Goal: Task Accomplishment & Management: Use online tool/utility

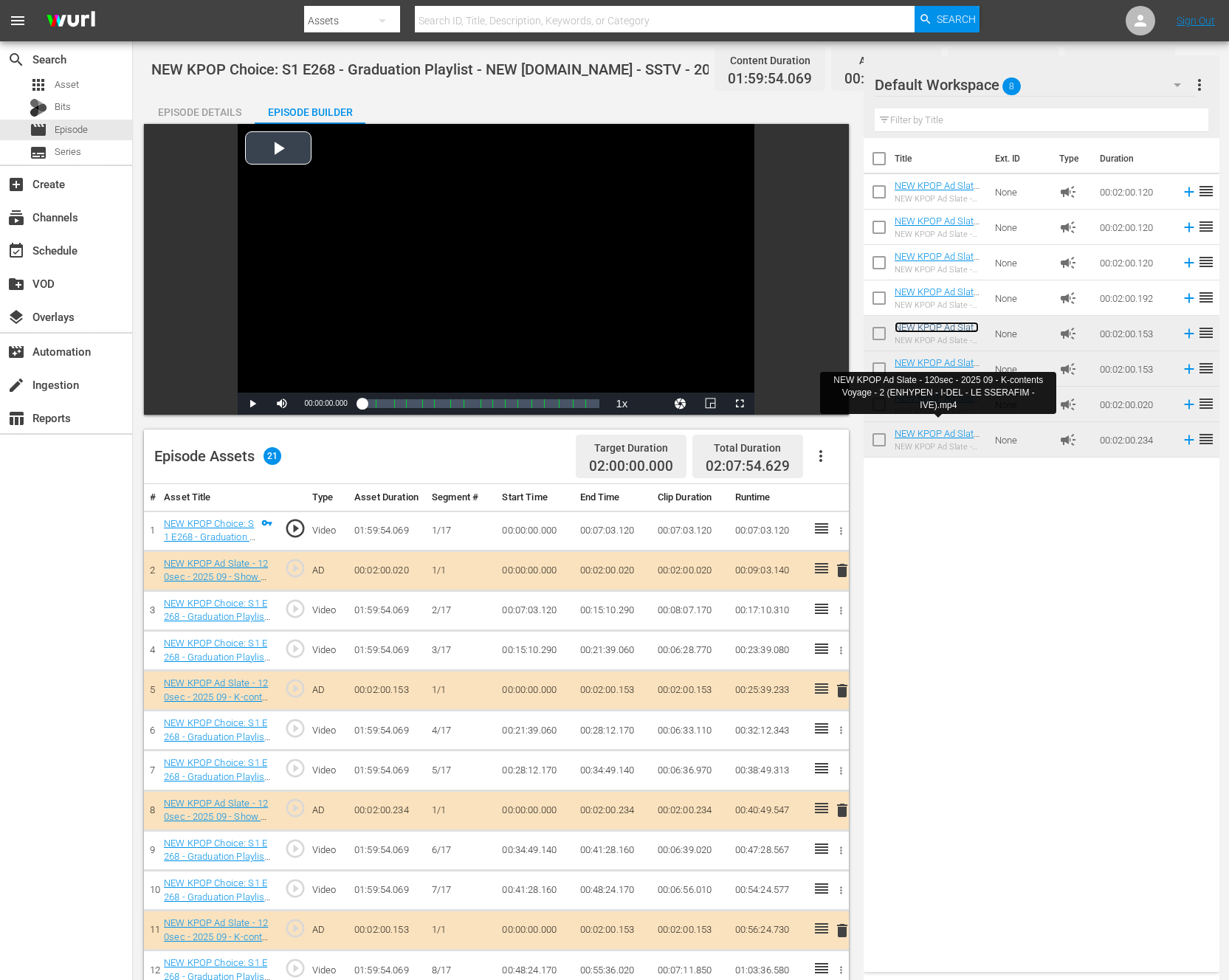
scroll to position [384, 0]
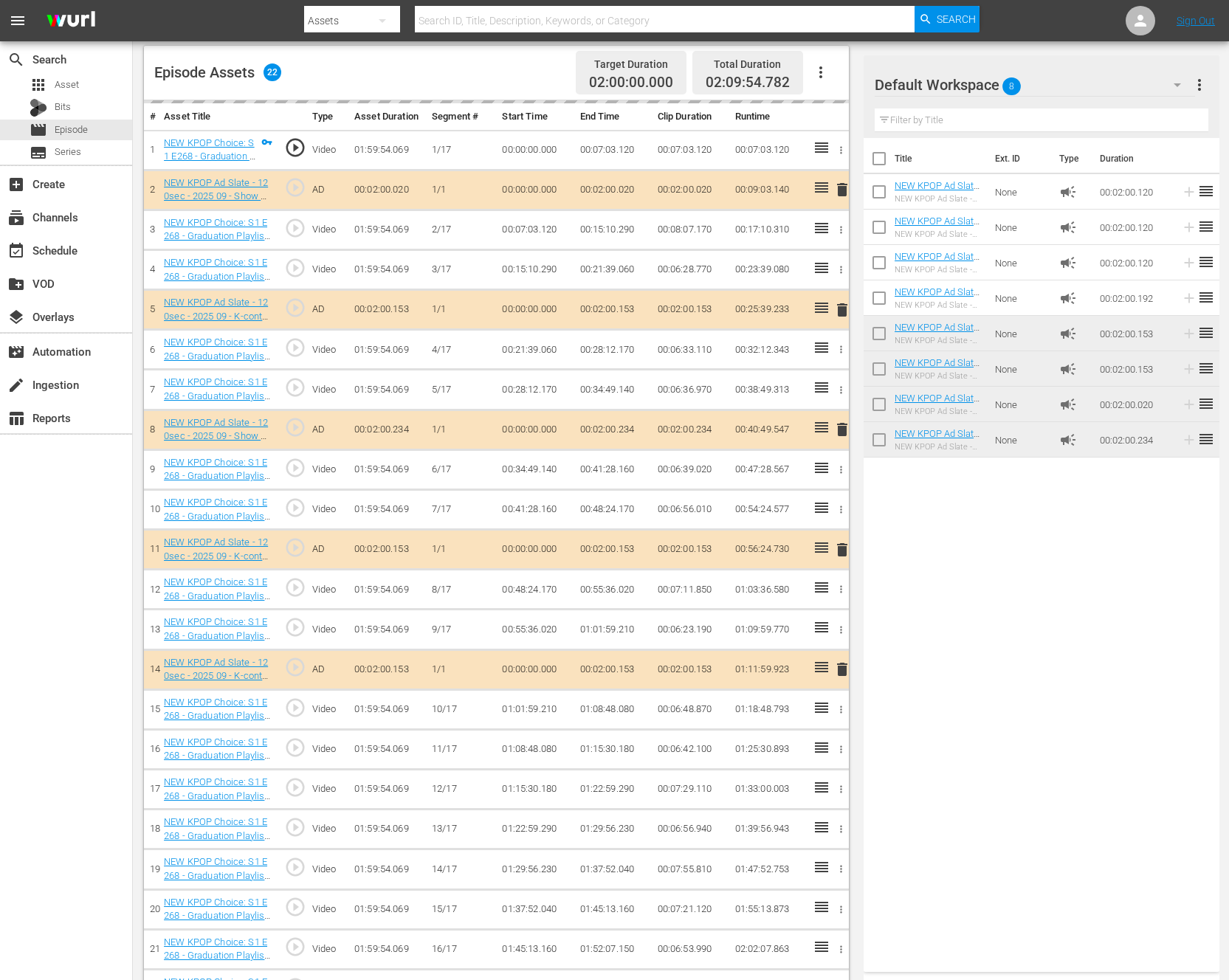
drag, startPoint x: 1051, startPoint y: 636, endPoint x: 875, endPoint y: 650, distance: 176.6
click at [1047, 636] on div "Title Ext. ID Type Duration NEW KPOP Ad Slate - 120sec - 2024 01 - Show Champio…" at bounding box center [1041, 551] width 356 height 827
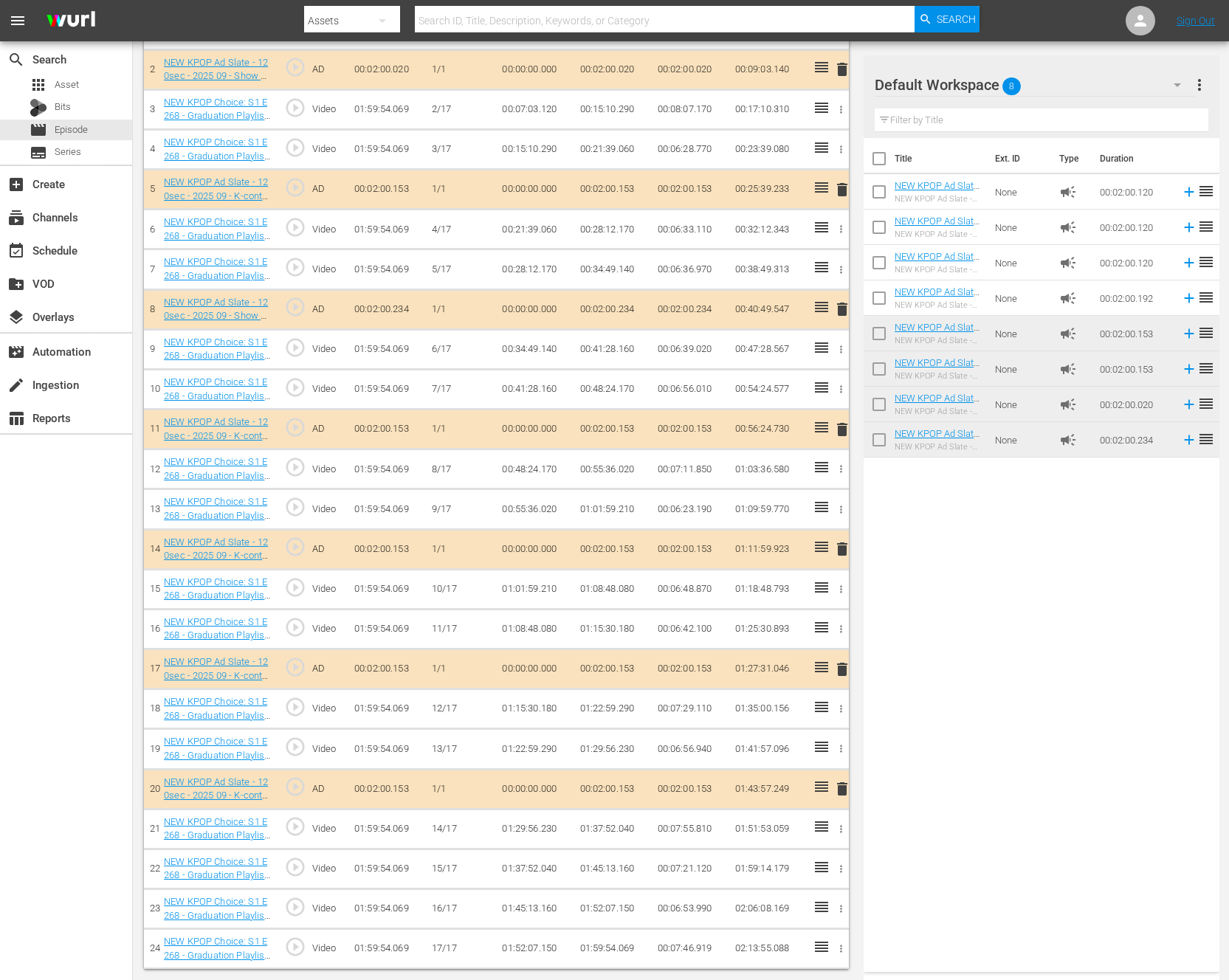
scroll to position [501, 0]
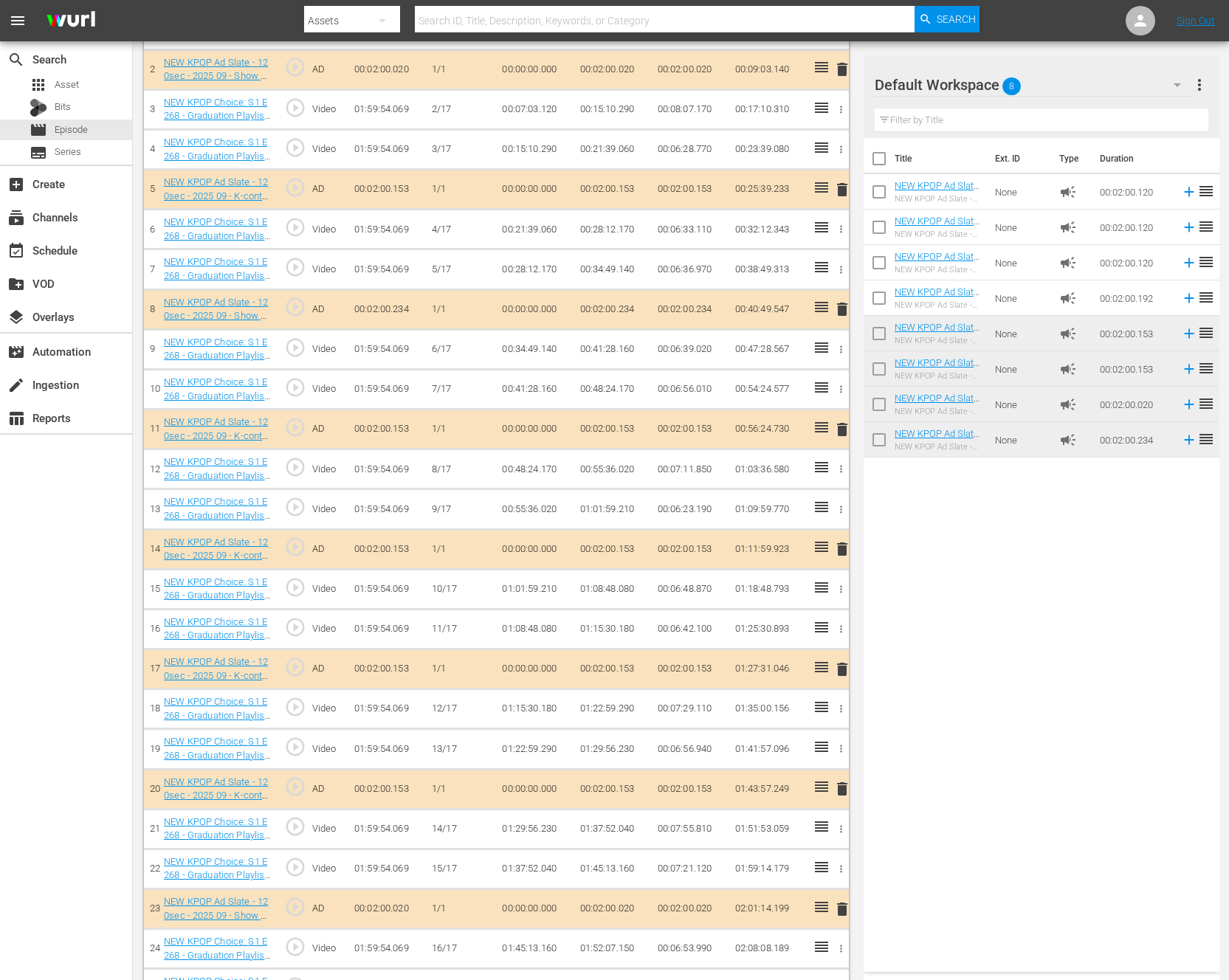
click at [948, 535] on div "Title Ext. ID Type Duration NEW KPOP Ad Slate - 120sec - 2024 01 - Show Champio…" at bounding box center [1041, 551] width 356 height 827
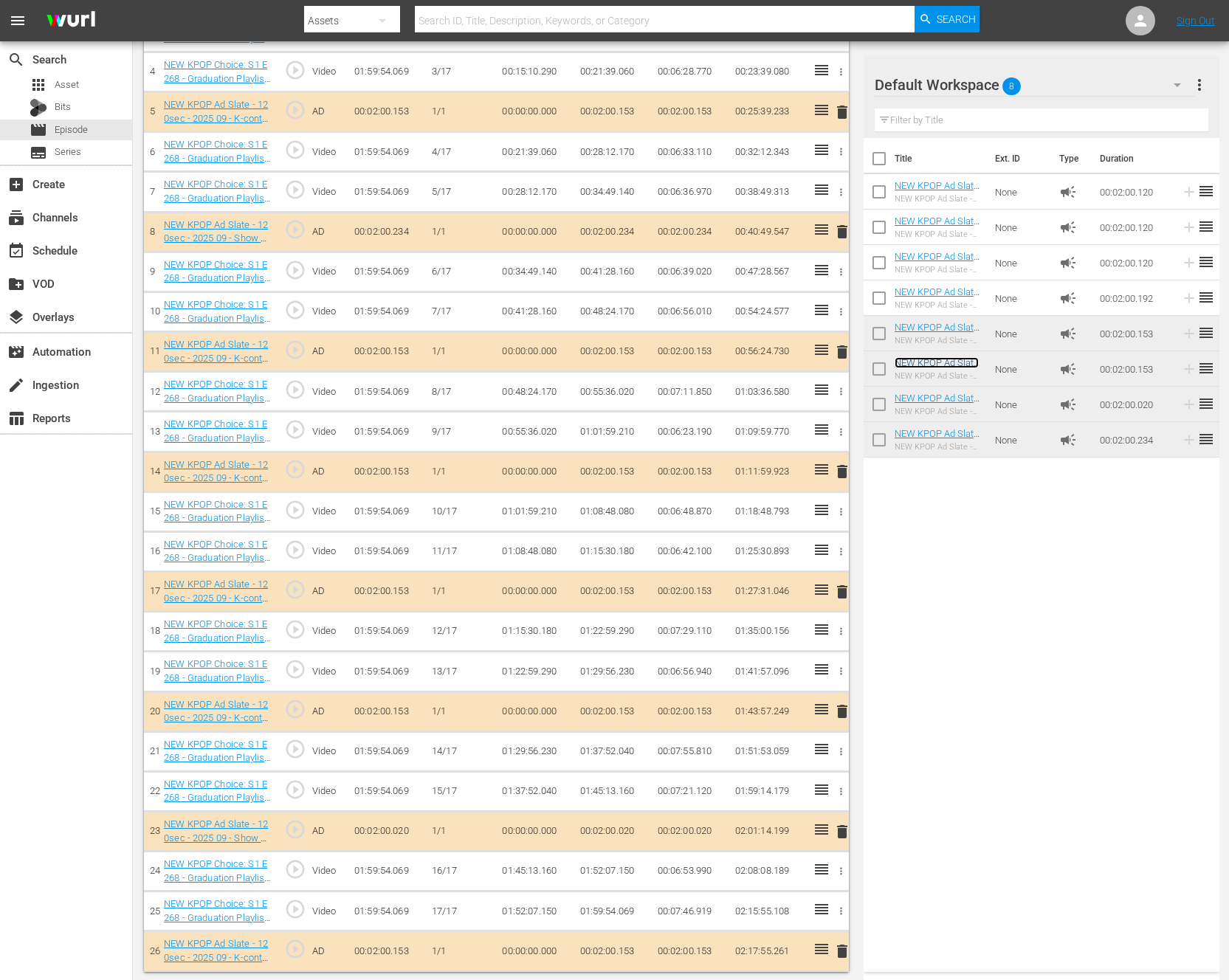
scroll to position [584, 0]
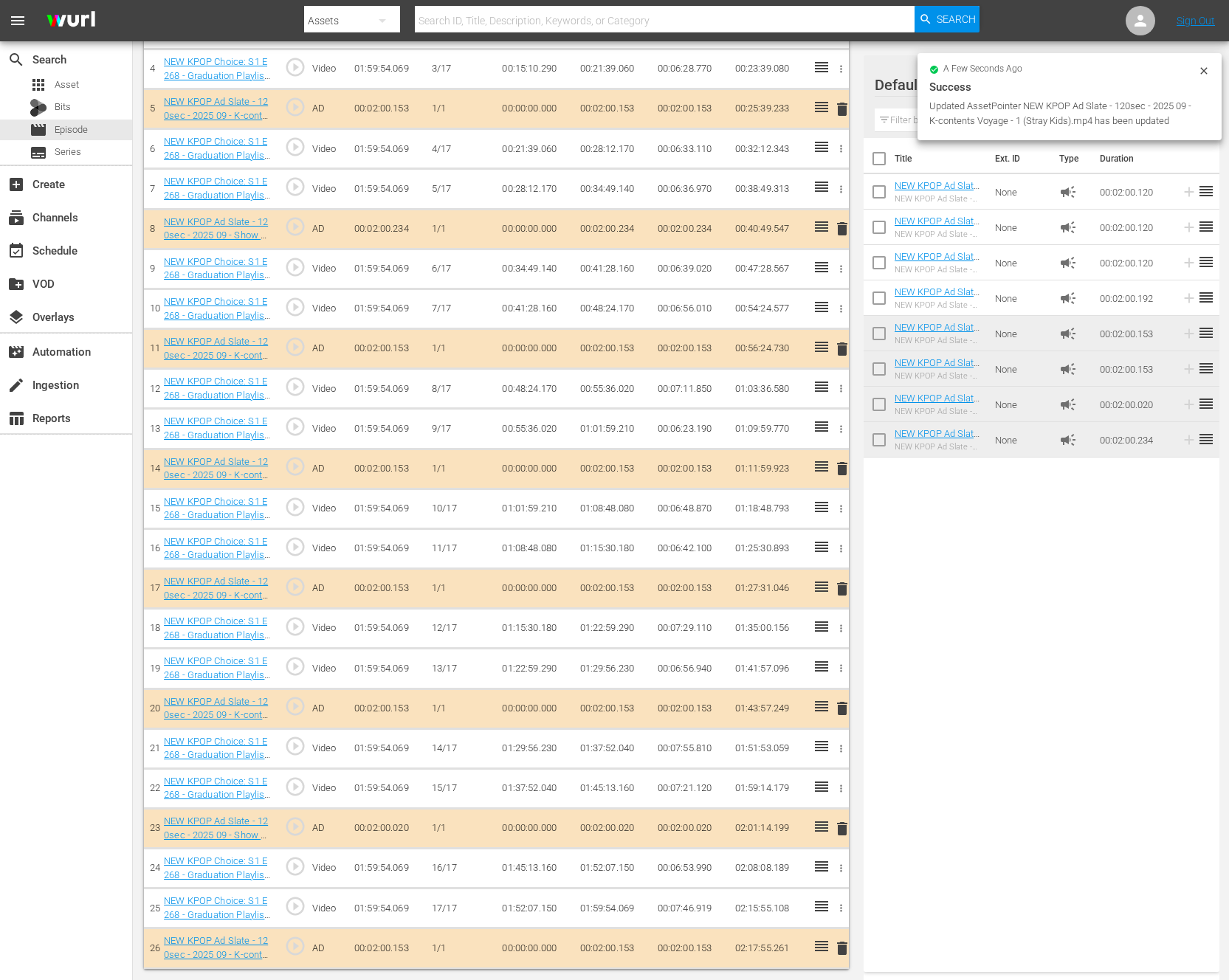
click at [981, 629] on div "Title Ext. ID Type Duration NEW KPOP Ad Slate - 120sec - 2024 01 - Show Champio…" at bounding box center [1041, 551] width 356 height 827
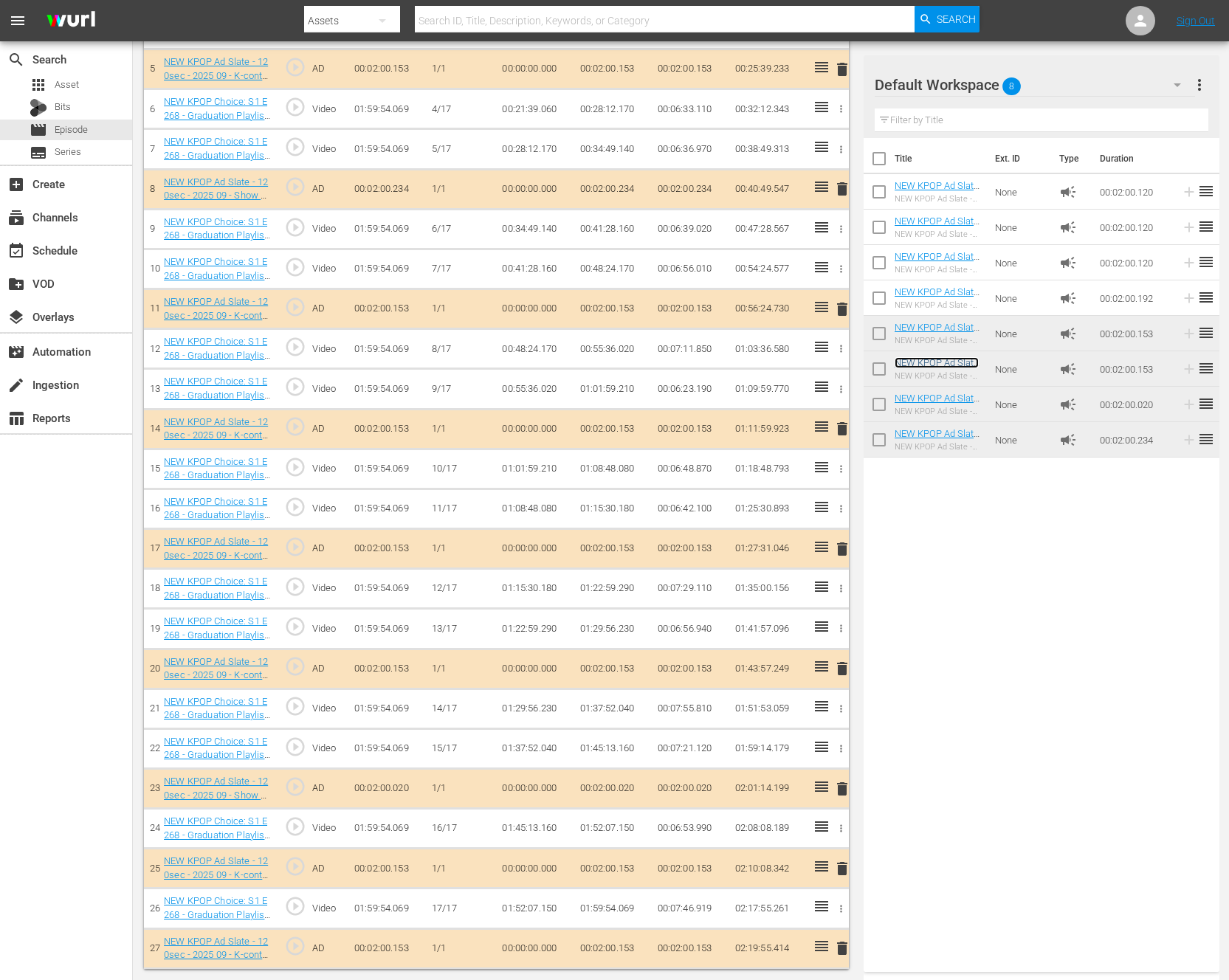
scroll to position [0, 0]
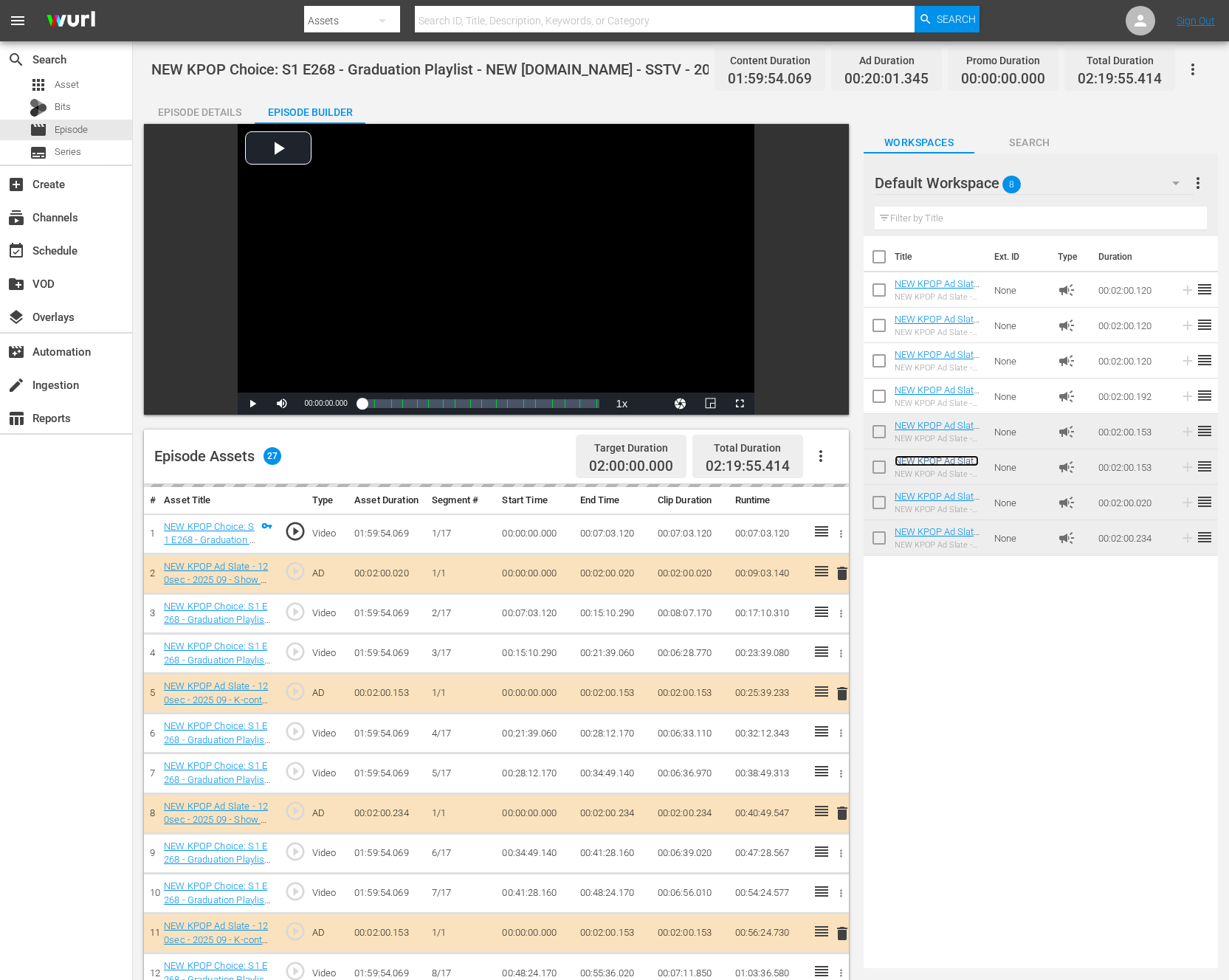
drag, startPoint x: 936, startPoint y: 358, endPoint x: 1212, endPoint y: 535, distance: 327.9
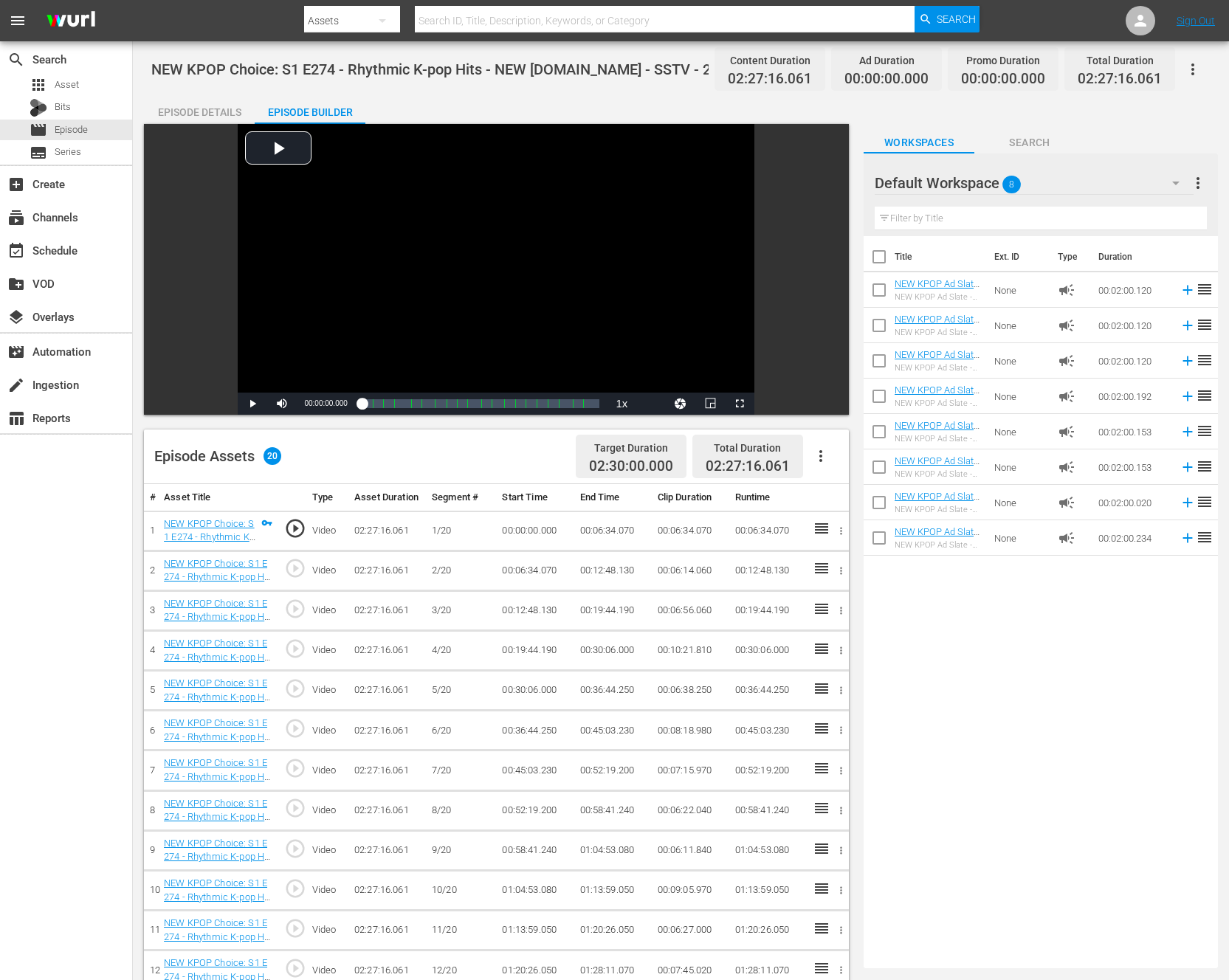
click at [456, 479] on div "Episode Assets 20 Target Duration 02:30:00.000 Total Duration 02:27:16.061" at bounding box center [496, 456] width 705 height 54
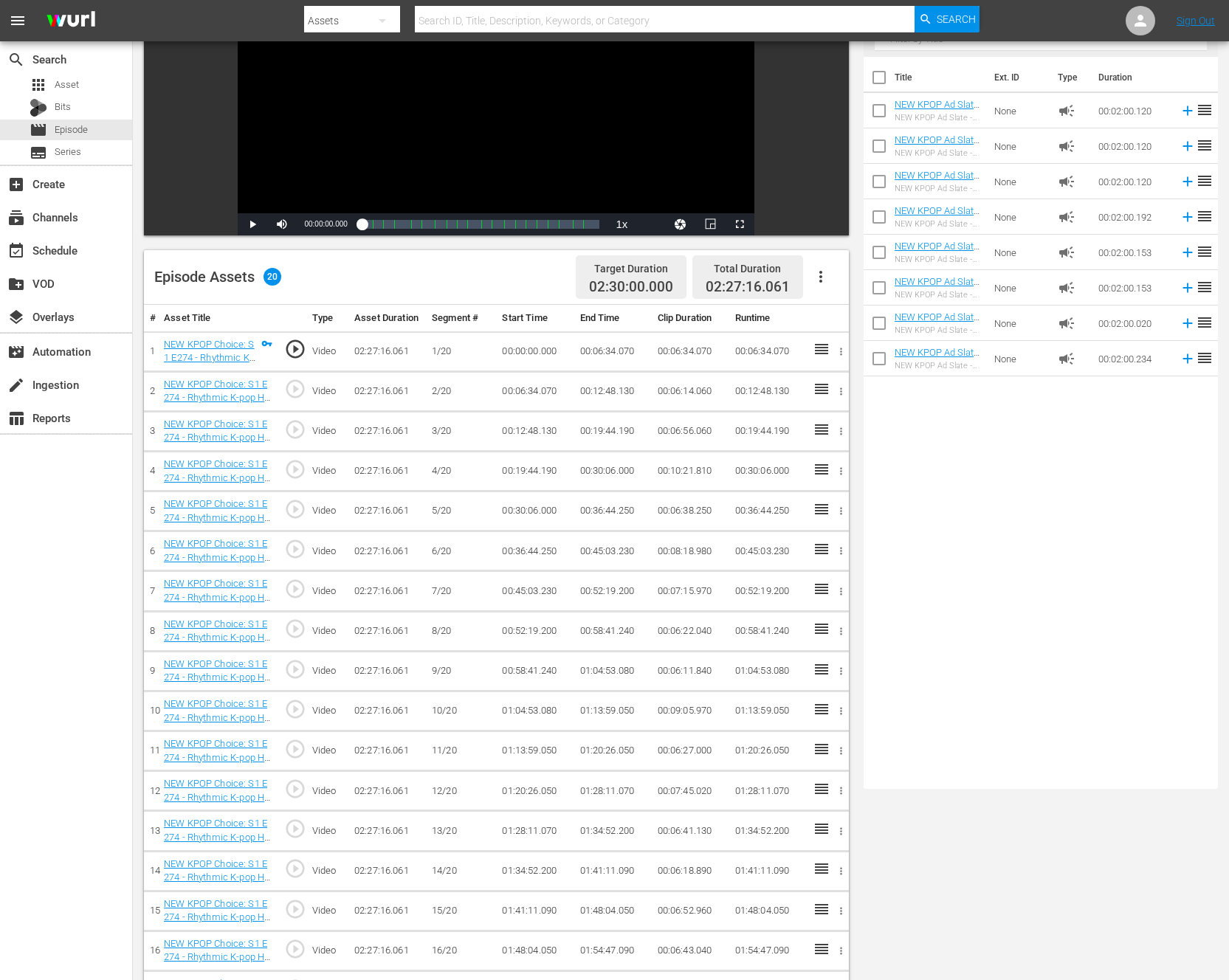
scroll to position [384, 0]
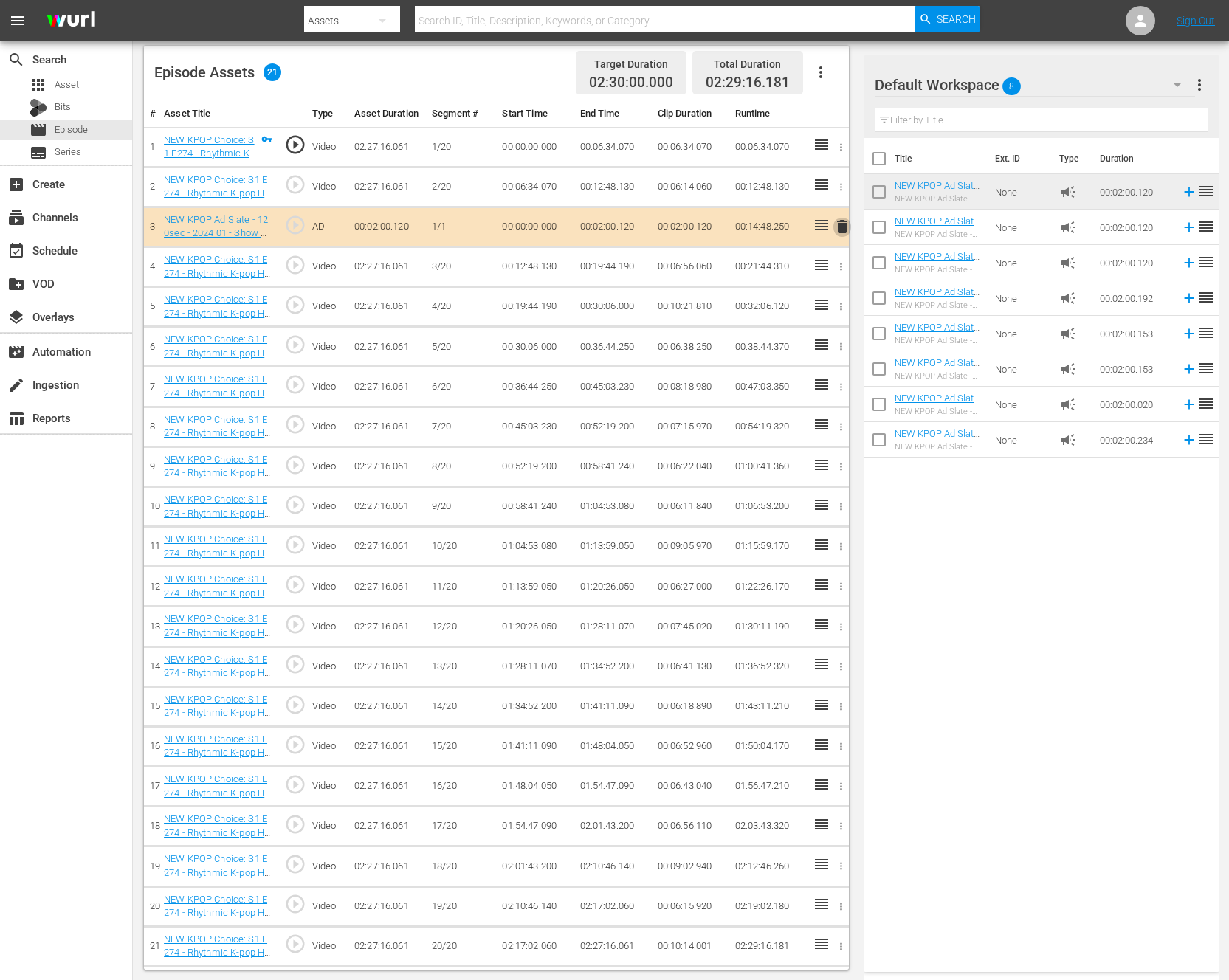
click at [838, 223] on span "delete" at bounding box center [842, 227] width 18 height 18
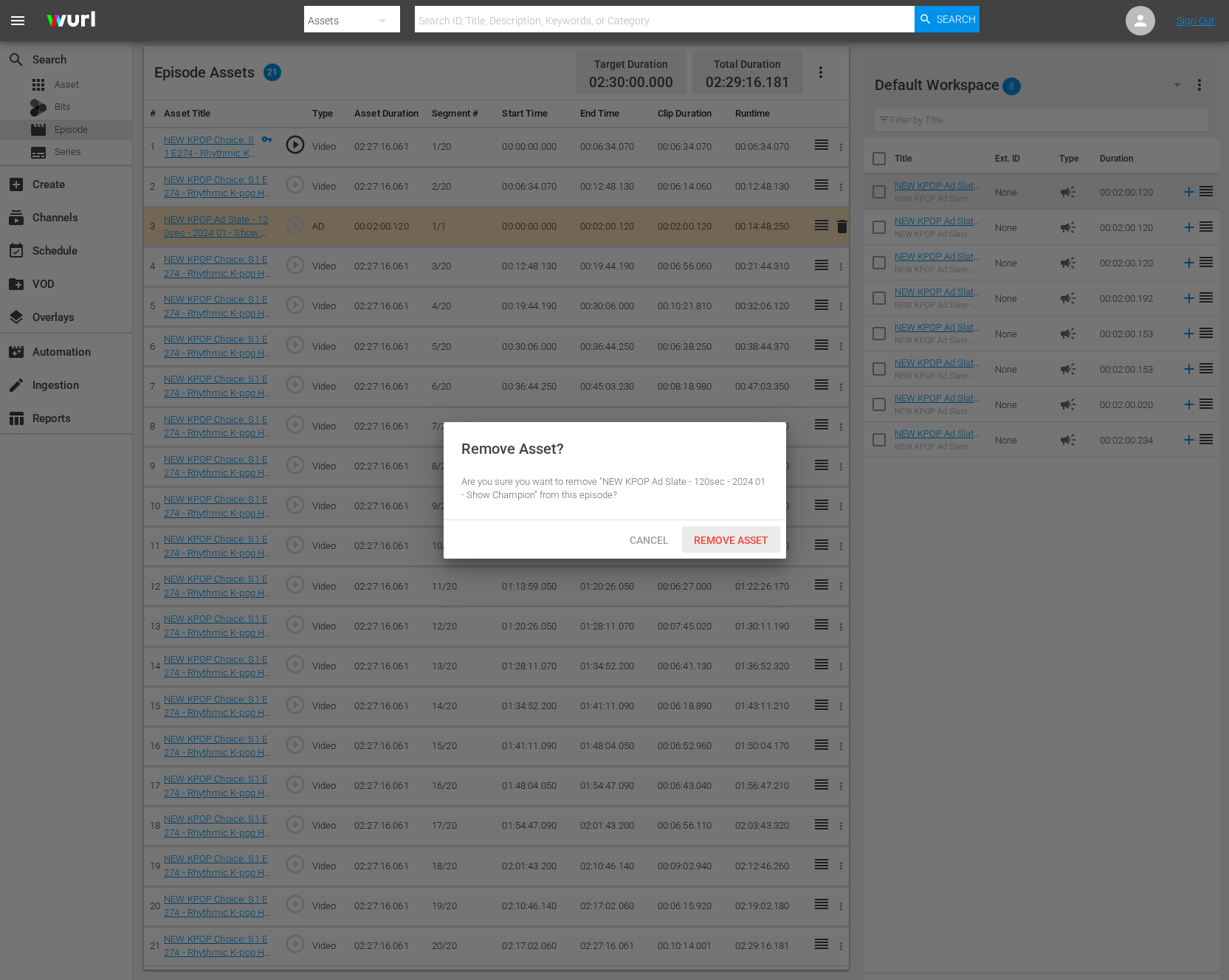
click at [730, 527] on div "Remove Asset" at bounding box center [731, 540] width 98 height 28
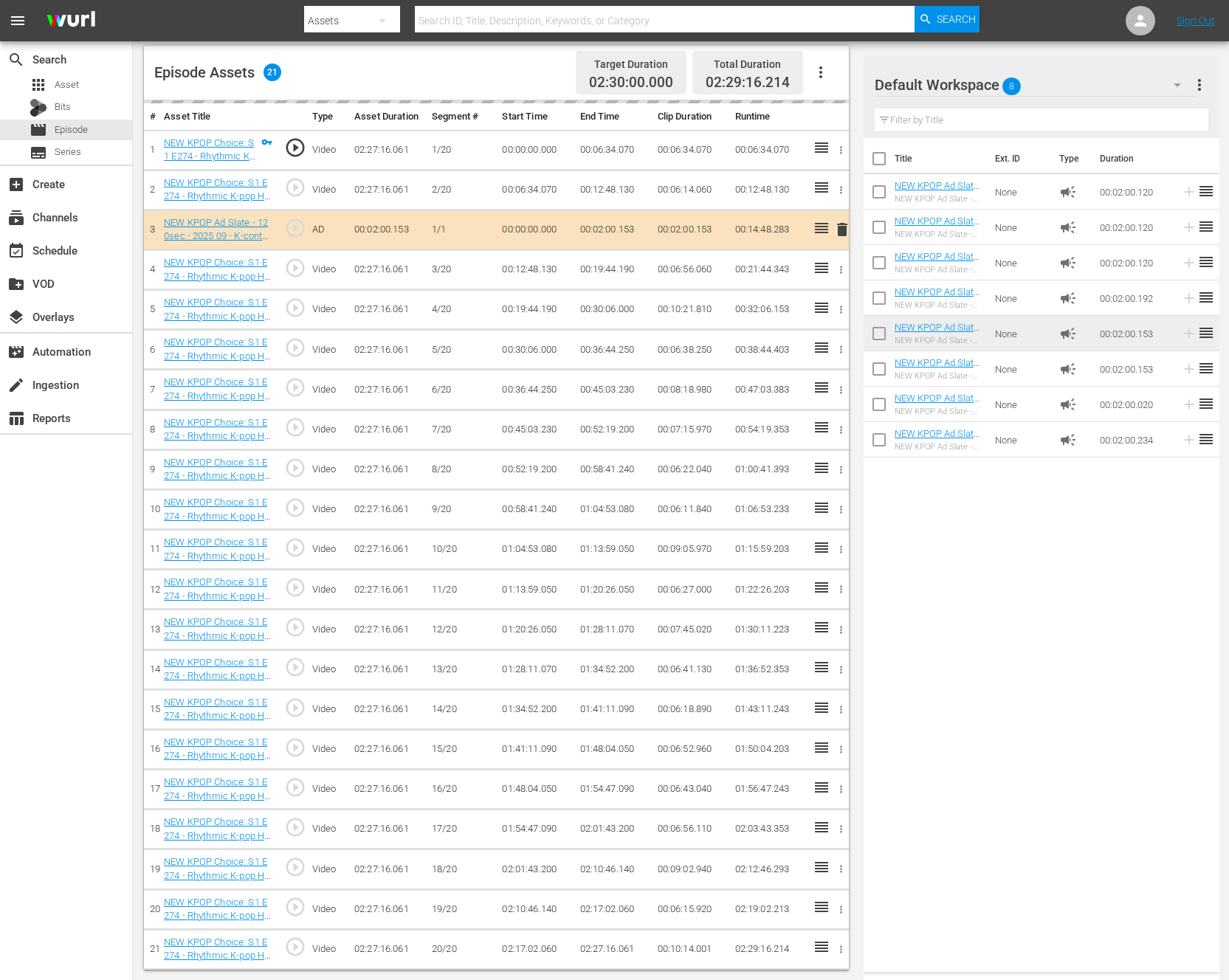
drag, startPoint x: 906, startPoint y: 363, endPoint x: 692, endPoint y: 3, distance: 418.8
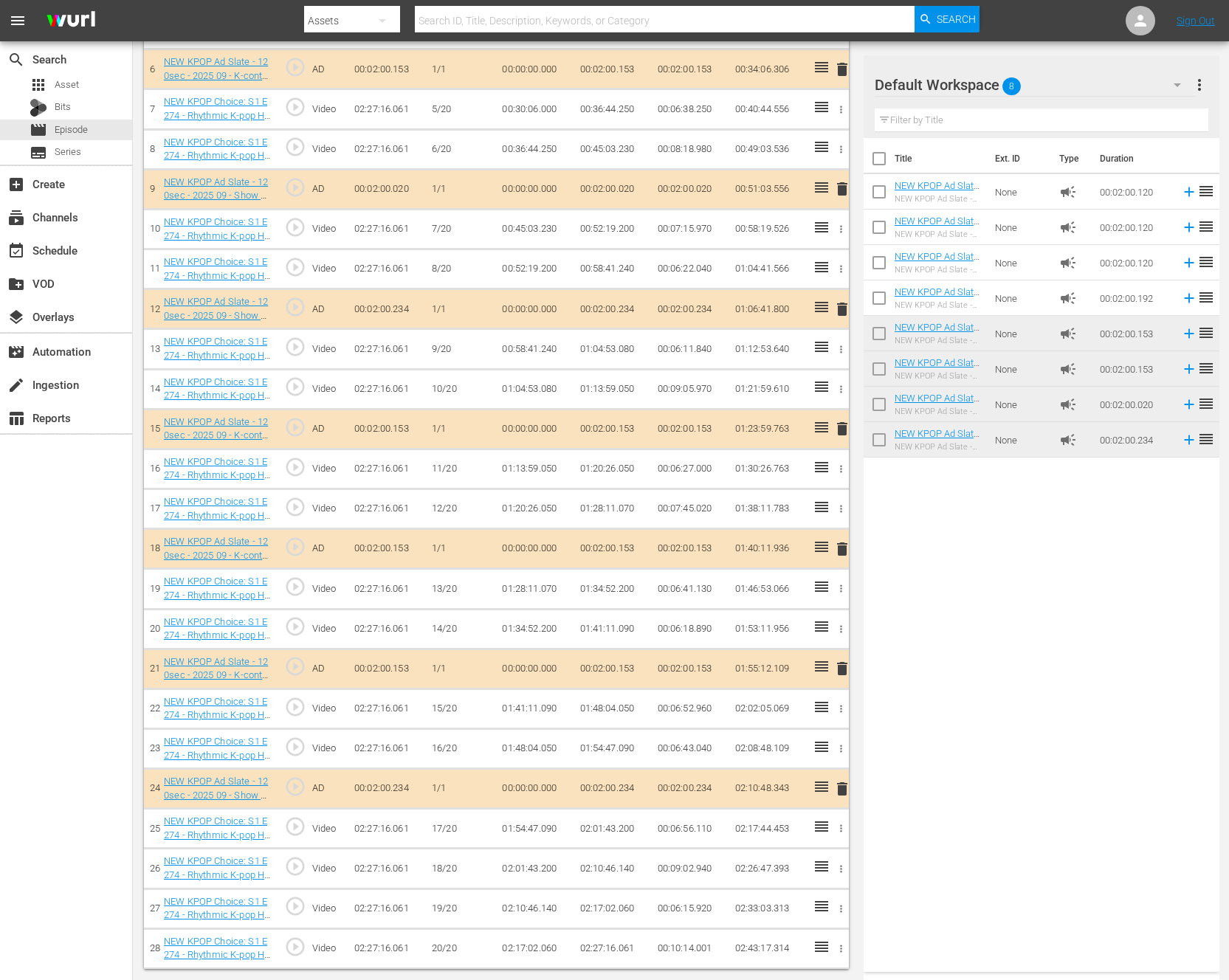
scroll to position [661, 0]
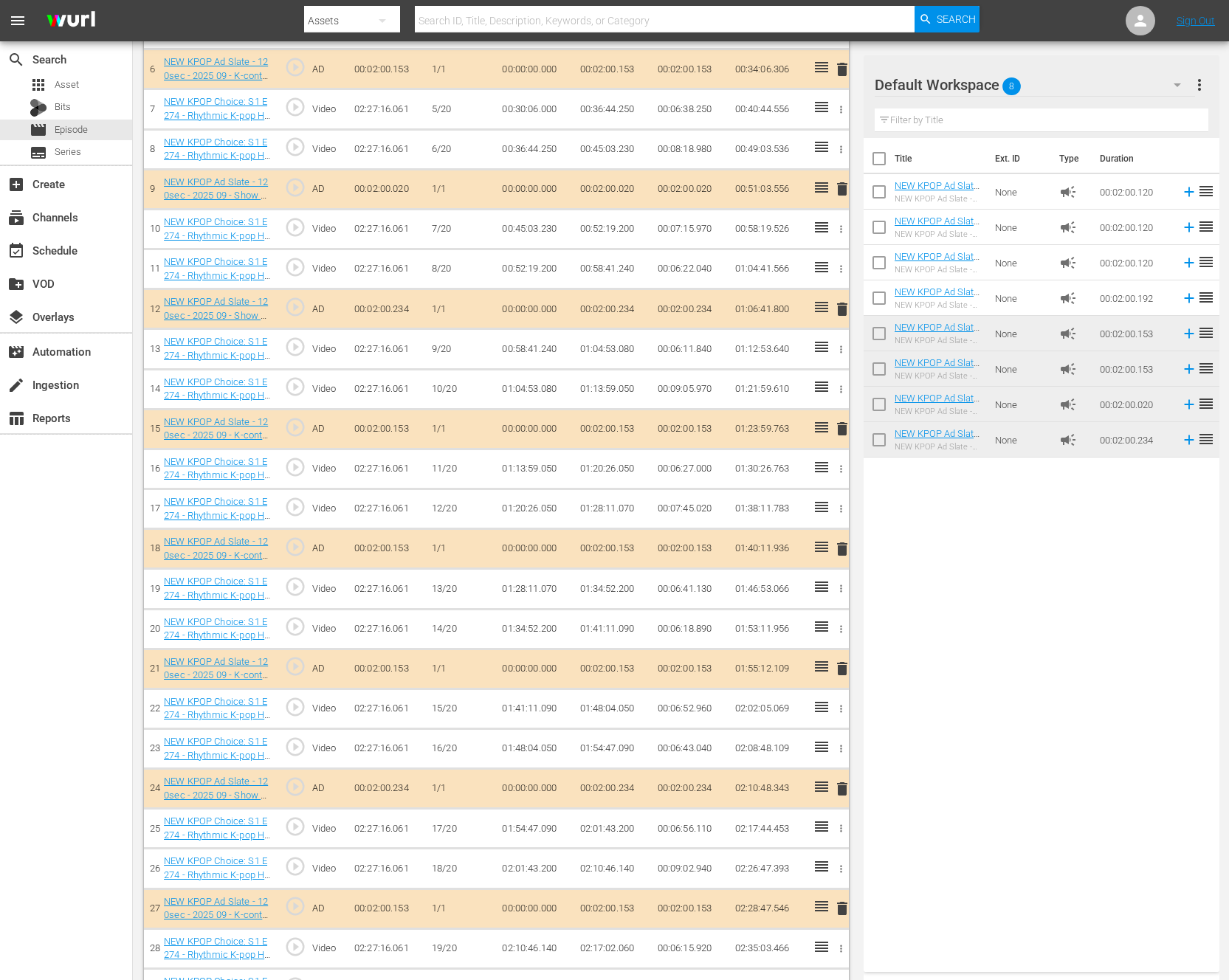
drag, startPoint x: 918, startPoint y: 367, endPoint x: 2, endPoint y: 561, distance: 936.3
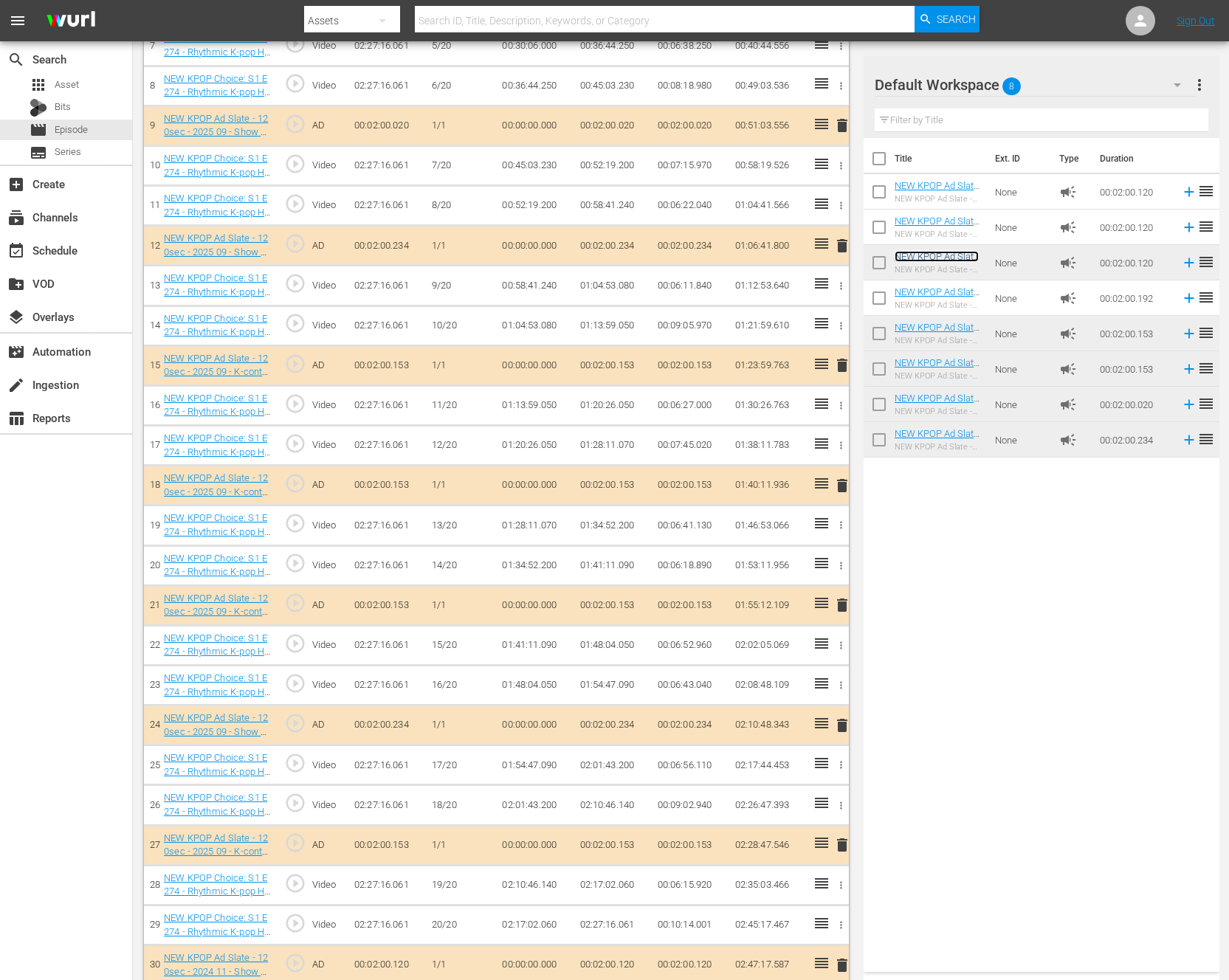
scroll to position [741, 0]
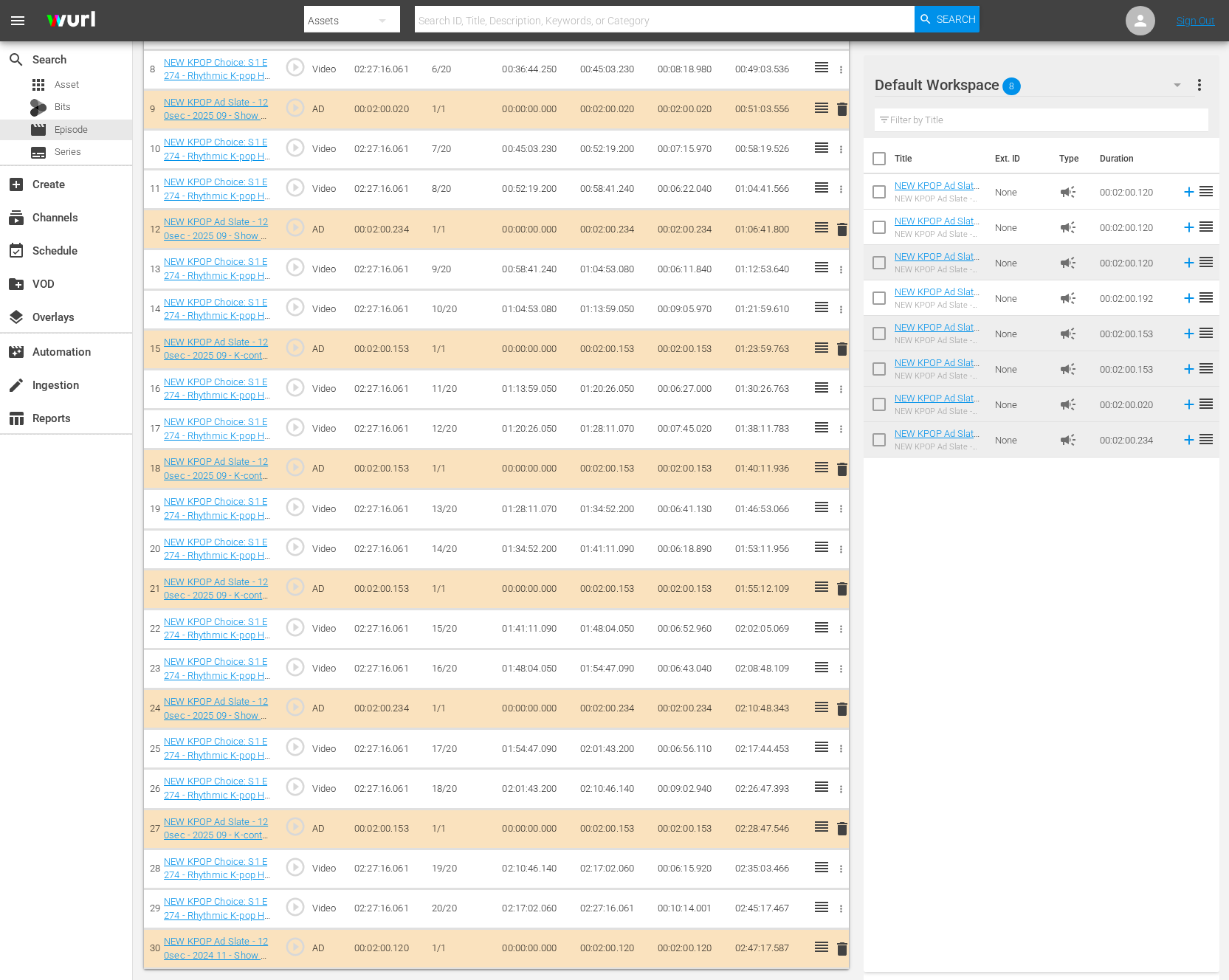
click at [835, 947] on span "delete" at bounding box center [842, 949] width 18 height 18
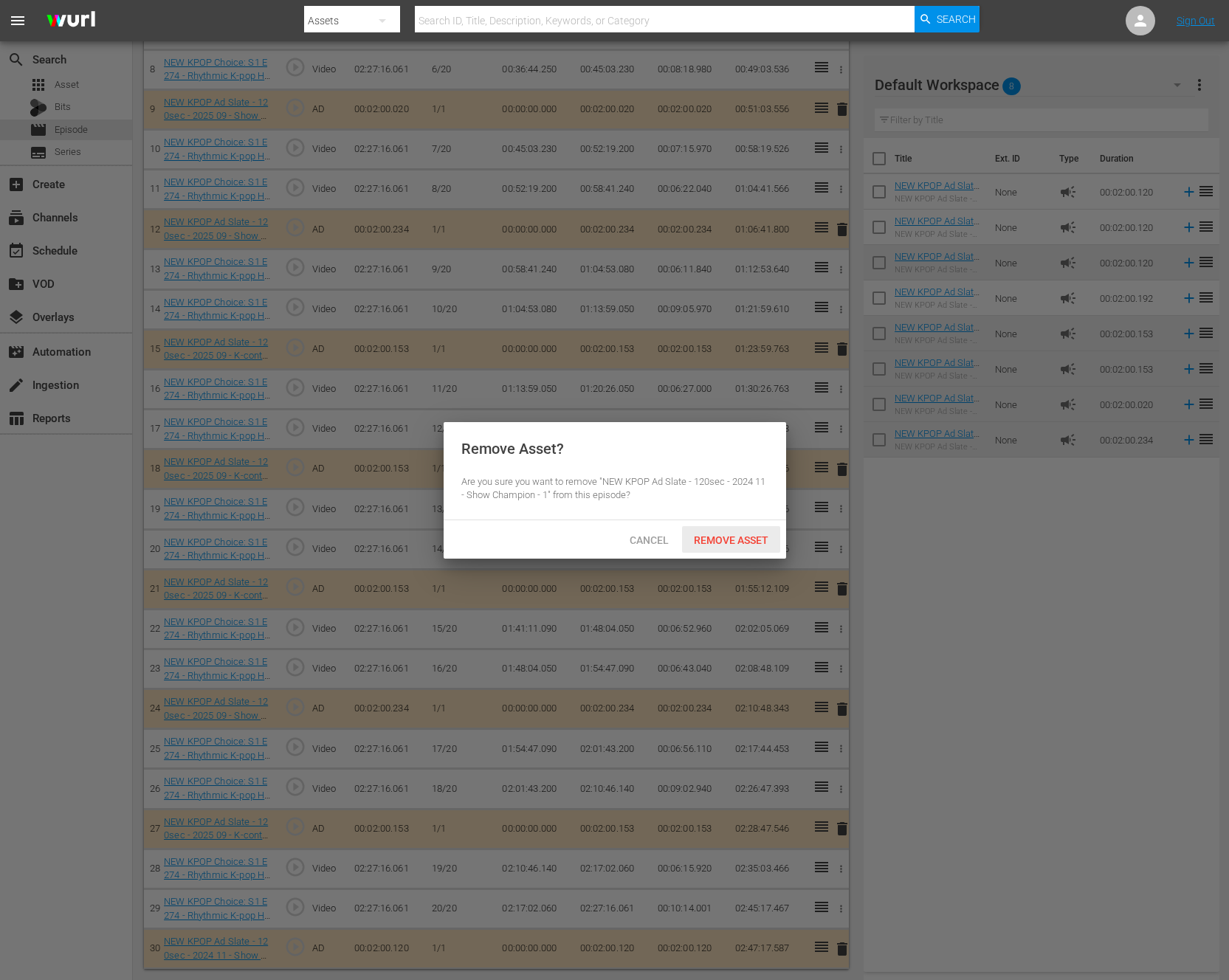
click at [759, 544] on span "Remove Asset" at bounding box center [731, 540] width 98 height 12
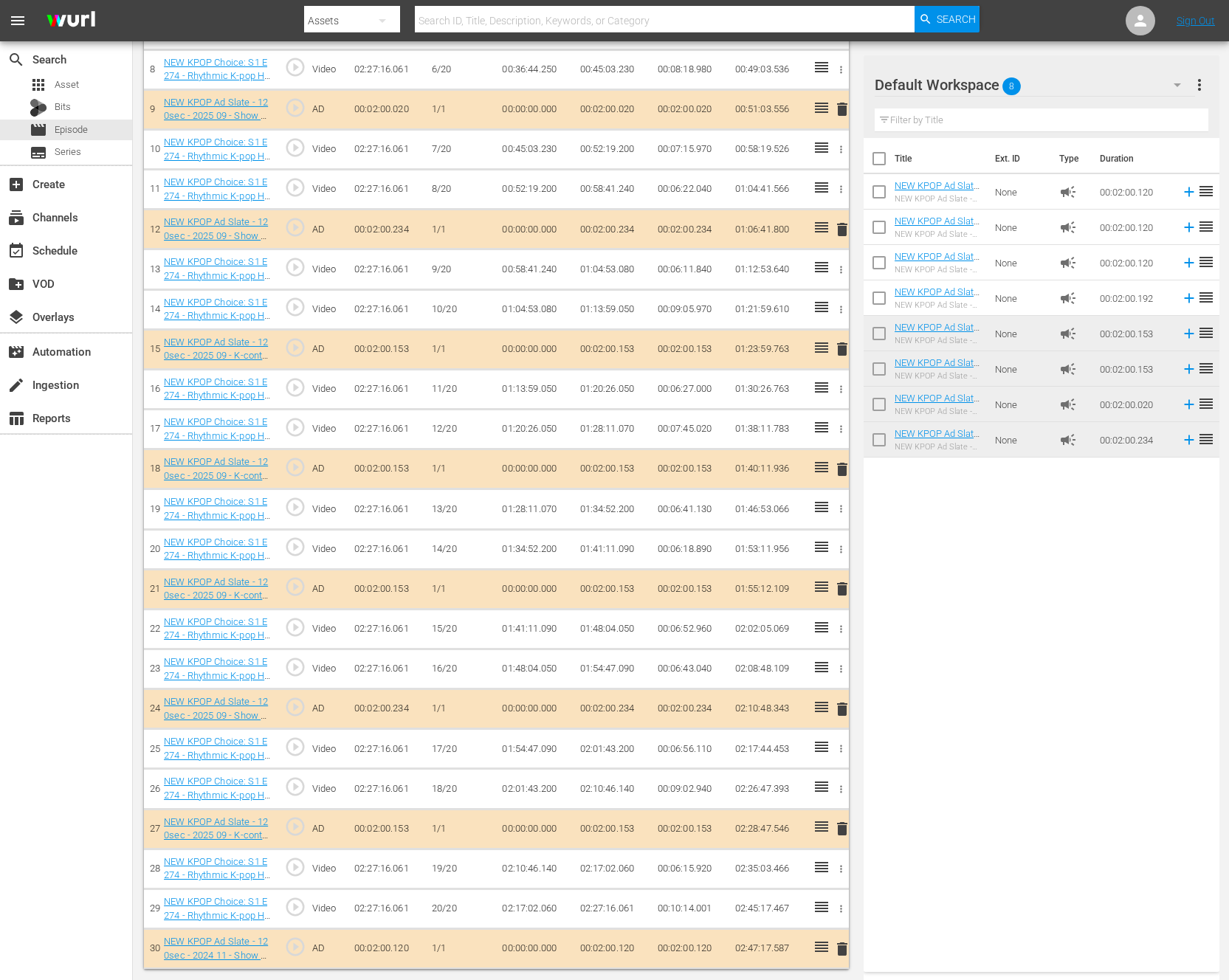
click at [835, 948] on span "delete" at bounding box center [842, 949] width 18 height 18
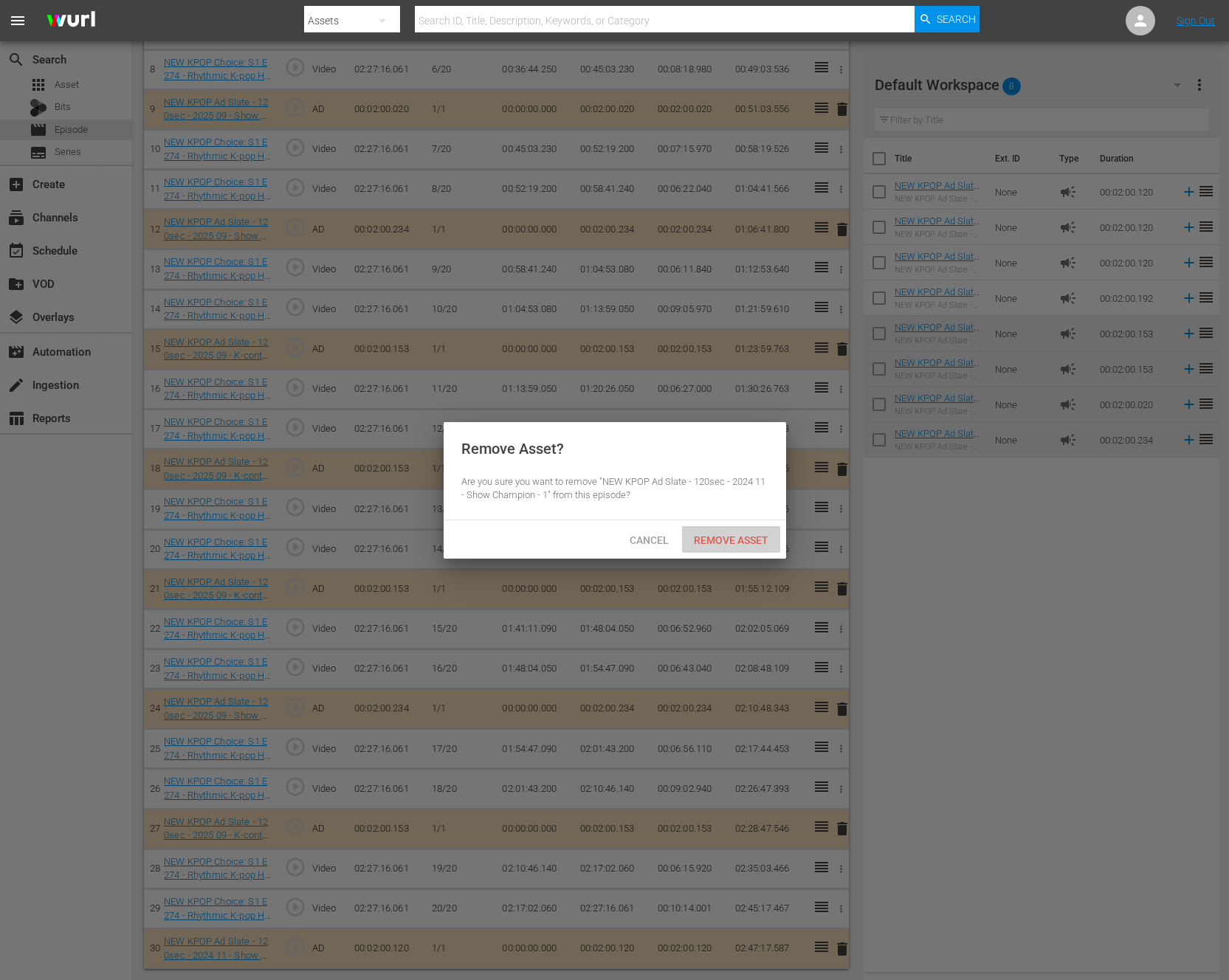
click at [745, 549] on div "Remove Asset" at bounding box center [731, 540] width 98 height 28
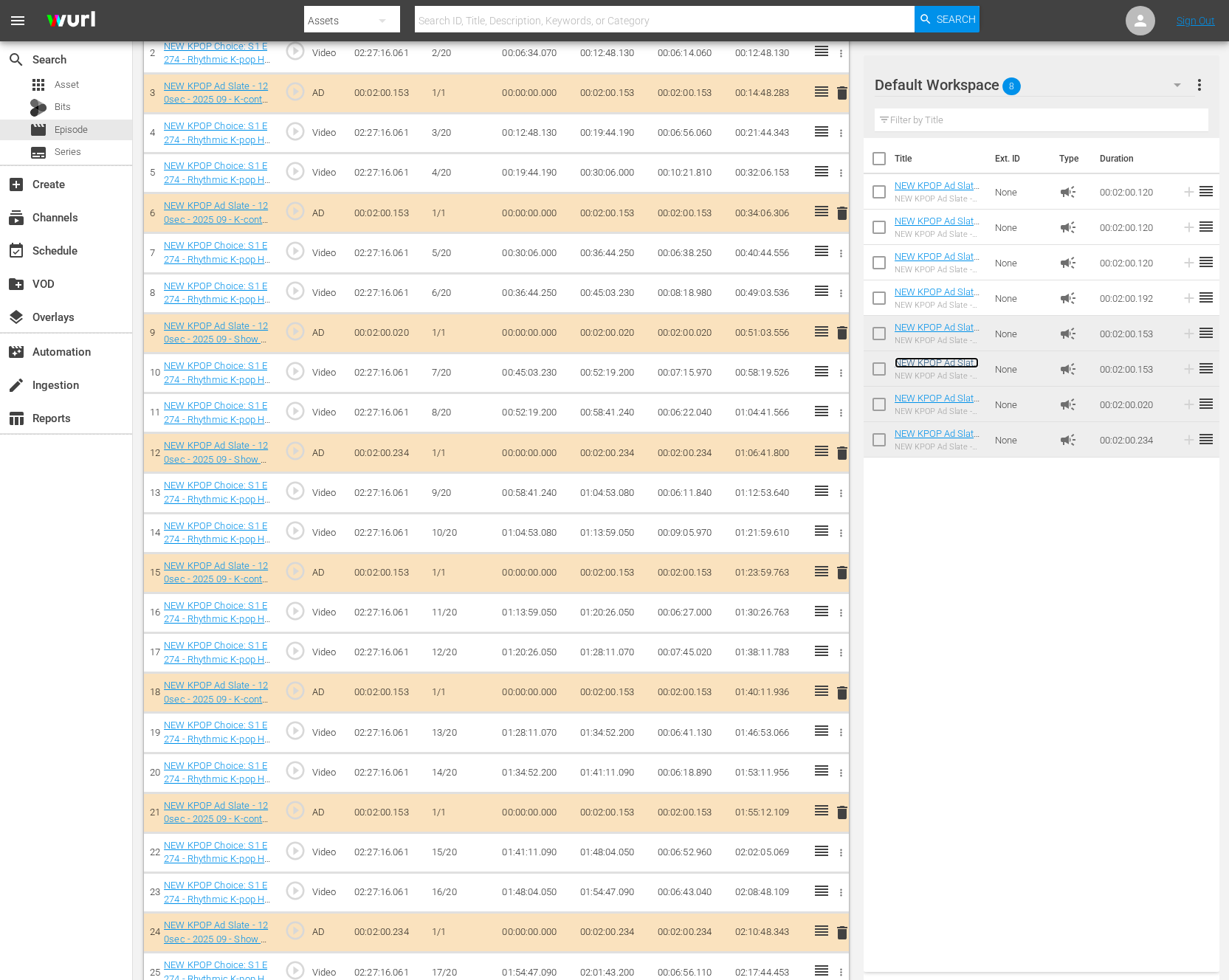
scroll to position [0, 0]
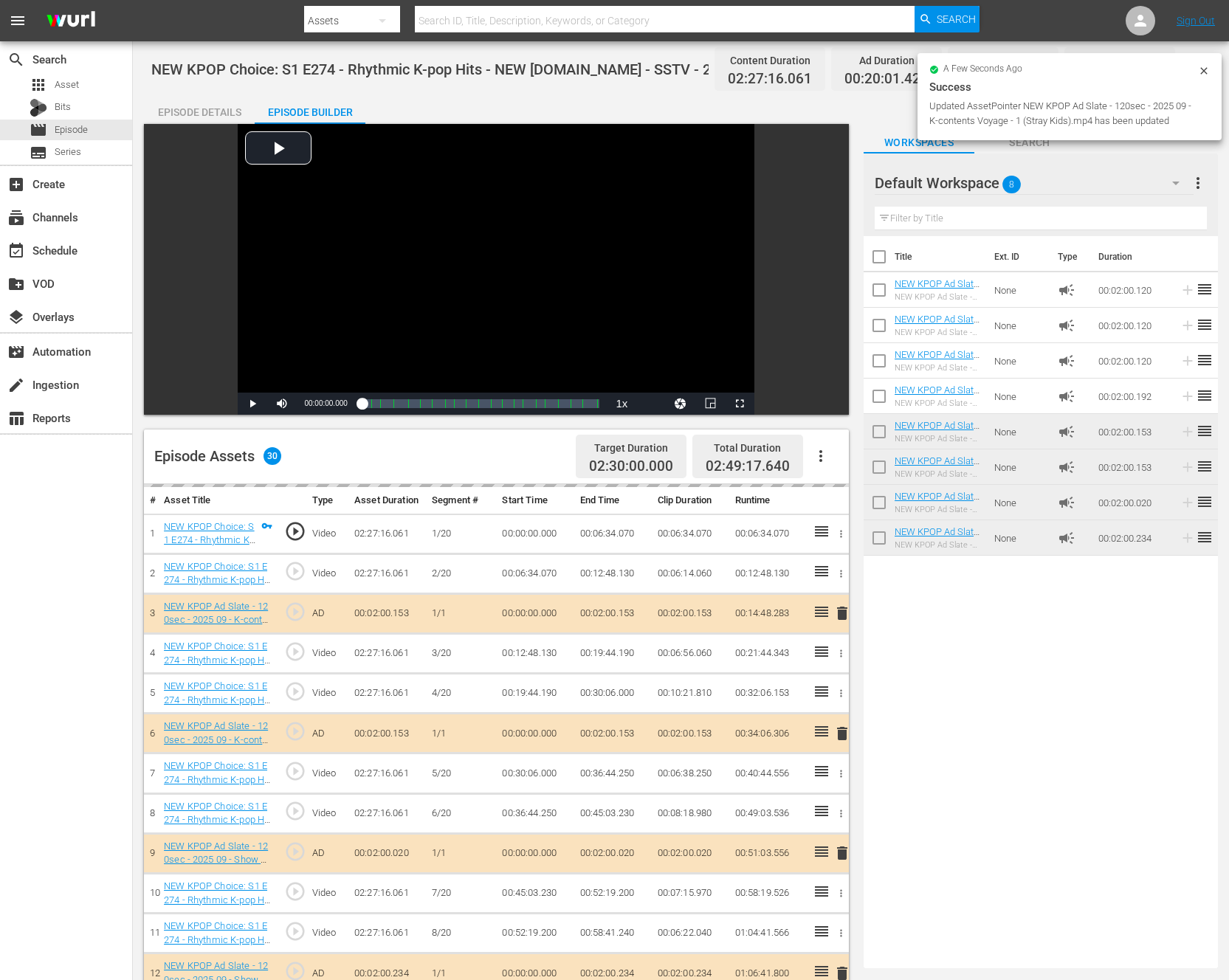
click at [1113, 647] on div "Title Ext. ID Type Duration NEW KPOP Ad Slate - 120sec - 2024 01 - Show Champio…" at bounding box center [1040, 599] width 354 height 726
click at [1209, 74] on icon at bounding box center [1203, 71] width 12 height 12
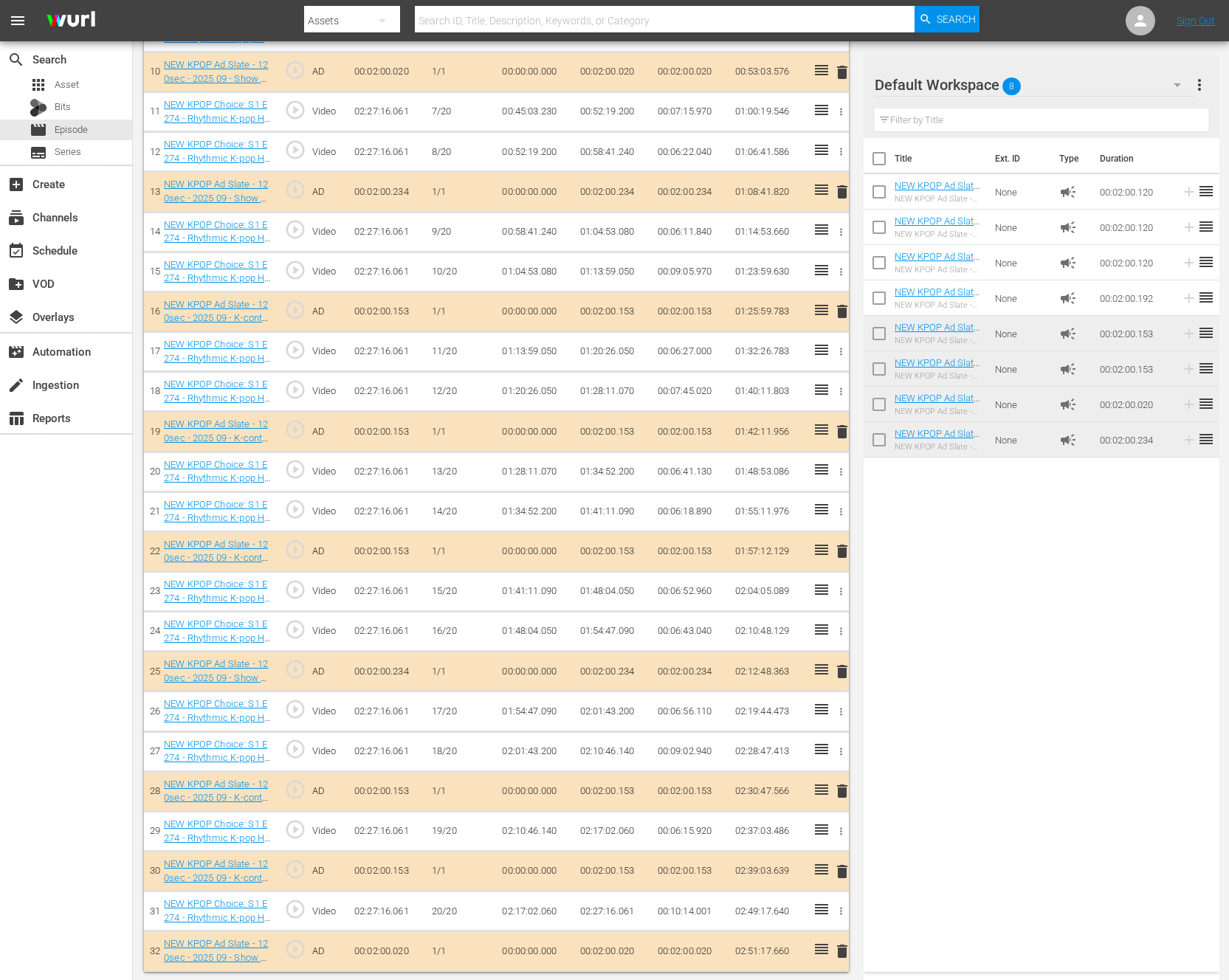
scroll to position [824, 0]
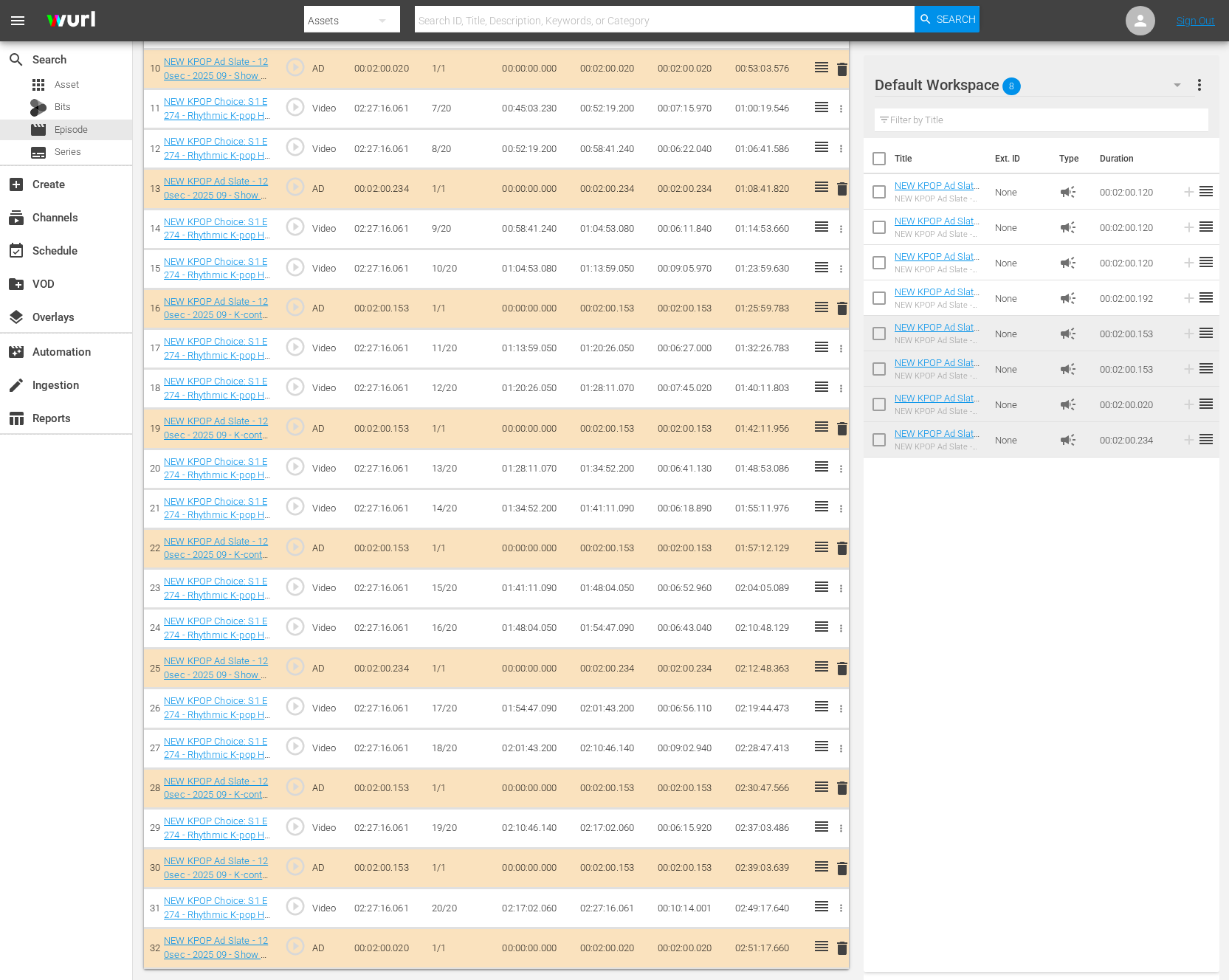
click at [1112, 637] on div "Title Ext. ID Type Duration NEW KPOP Ad Slate - 120sec - 2024 01 - Show Champio…" at bounding box center [1041, 551] width 356 height 827
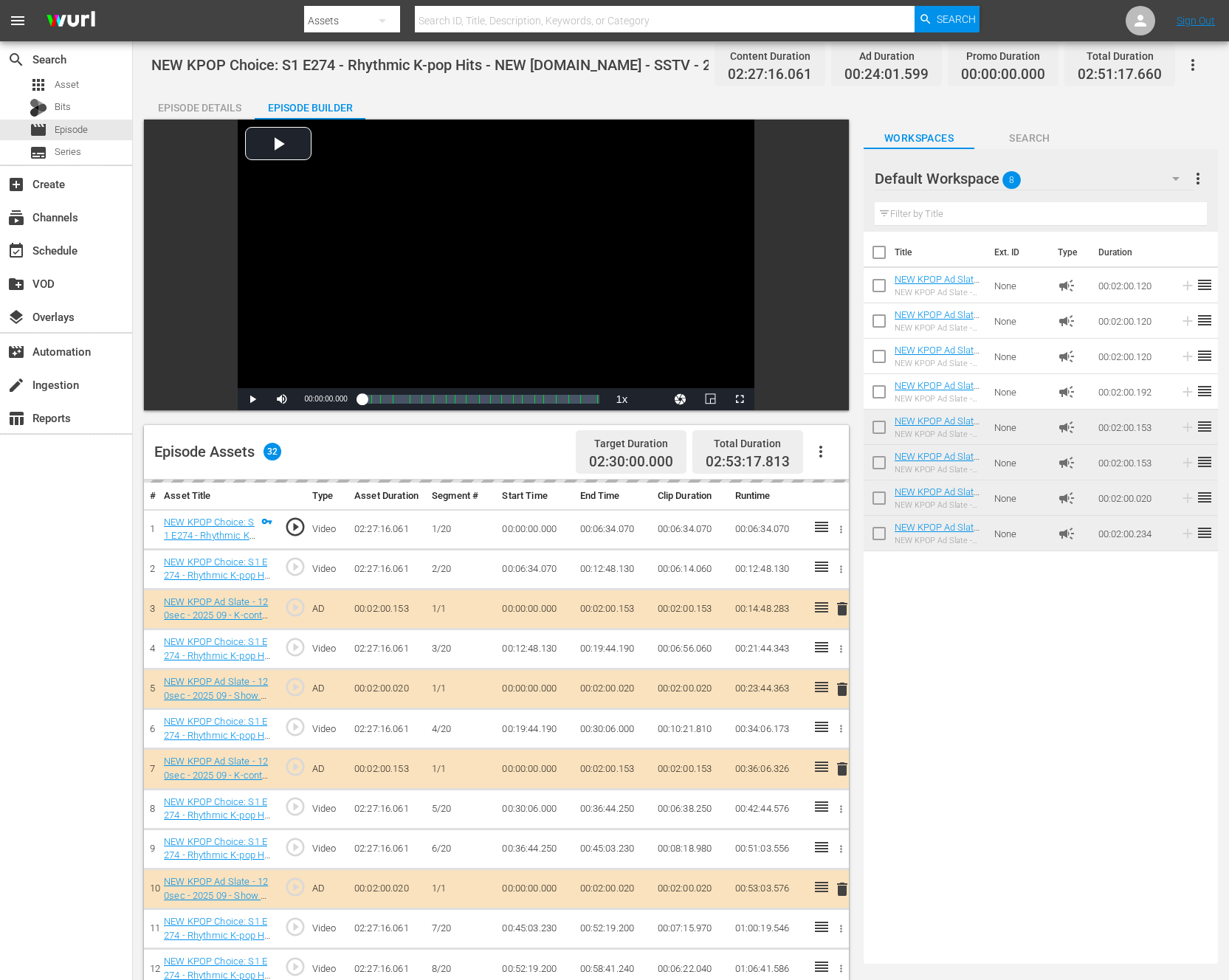
scroll to position [0, 0]
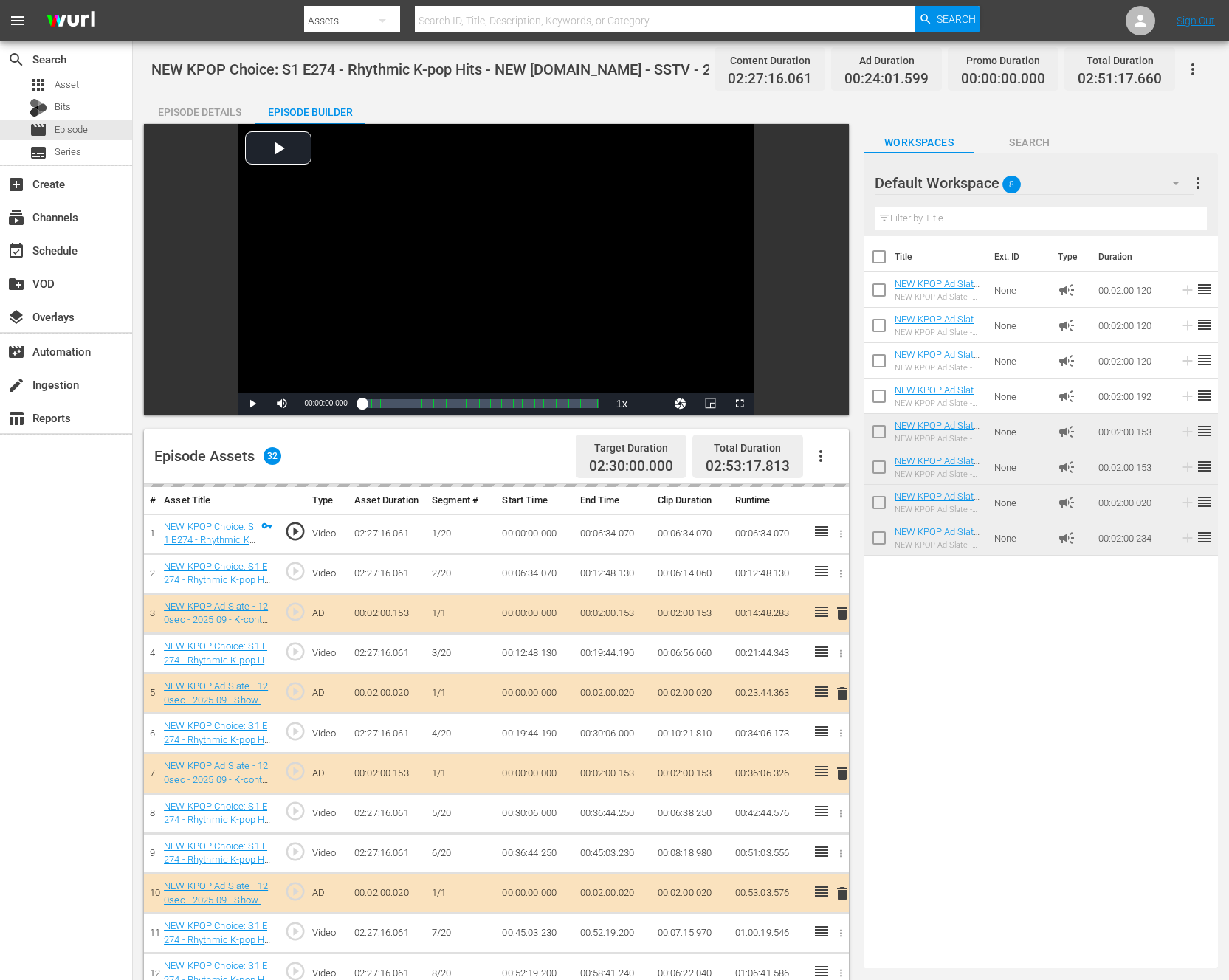
click at [993, 696] on div "Title Ext. ID Type Duration NEW KPOP Ad Slate - 120sec - 2024 01 - Show Champio…" at bounding box center [1040, 599] width 354 height 726
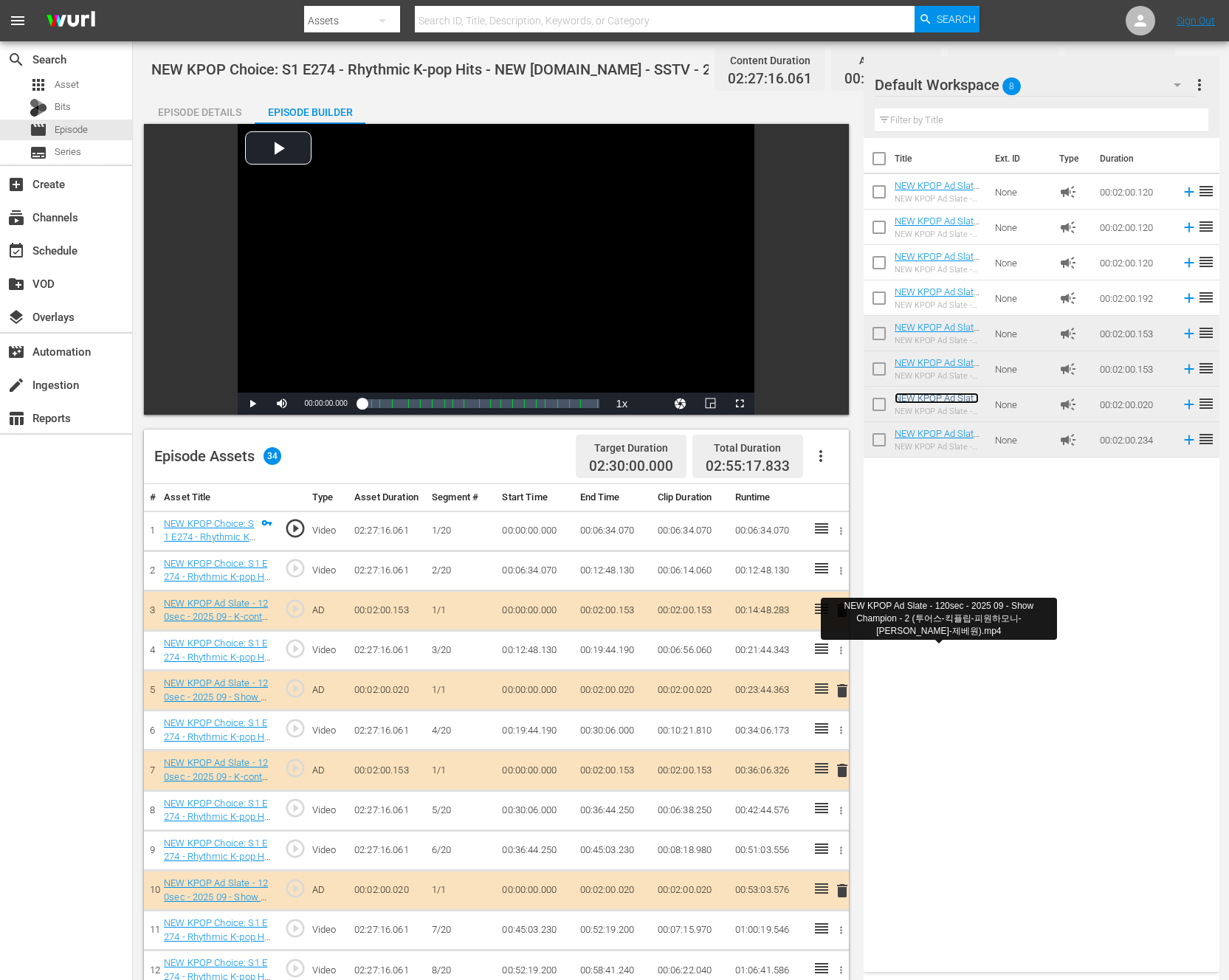
scroll to position [901, 0]
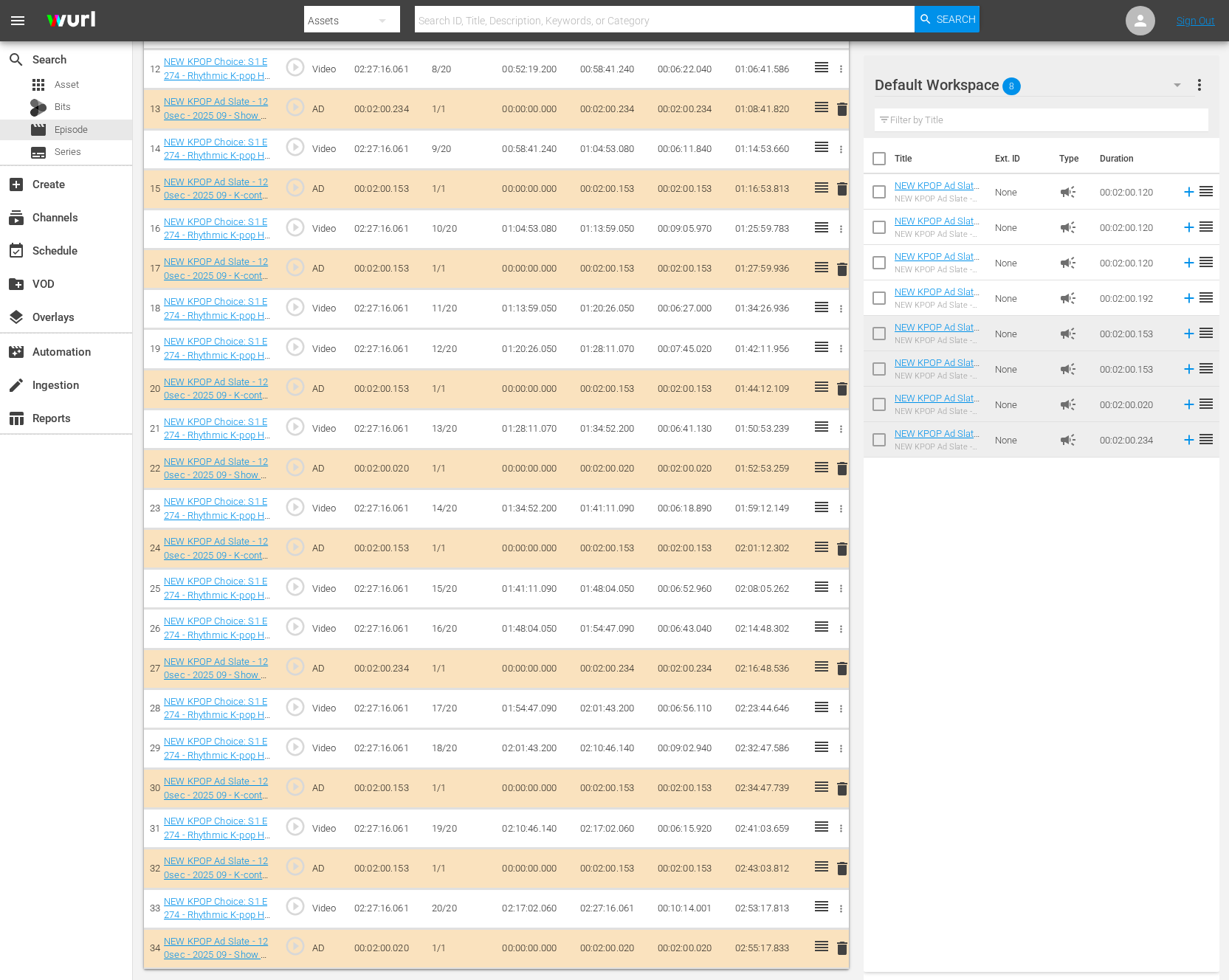
drag, startPoint x: 937, startPoint y: 392, endPoint x: 714, endPoint y: 4, distance: 447.5
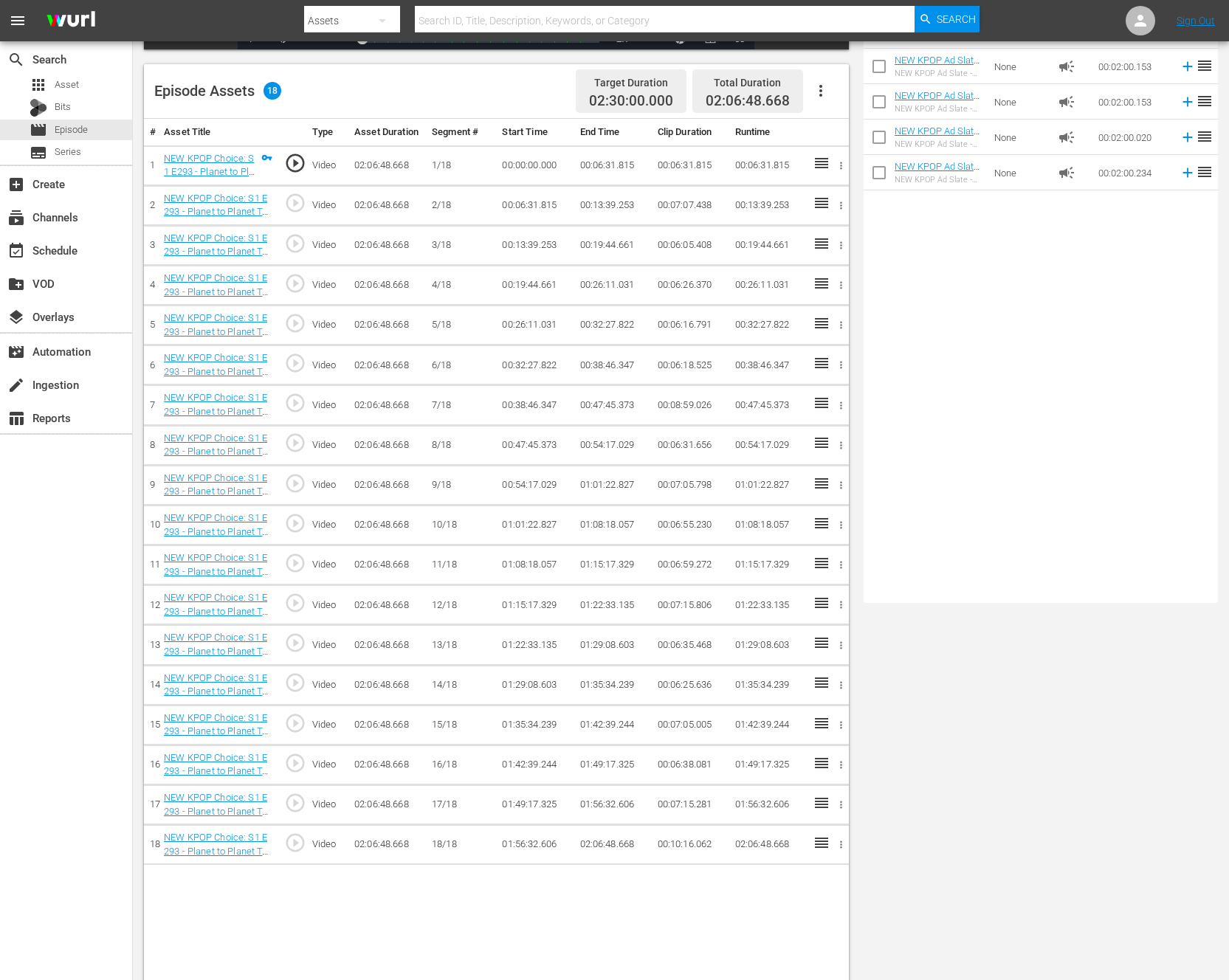
scroll to position [384, 0]
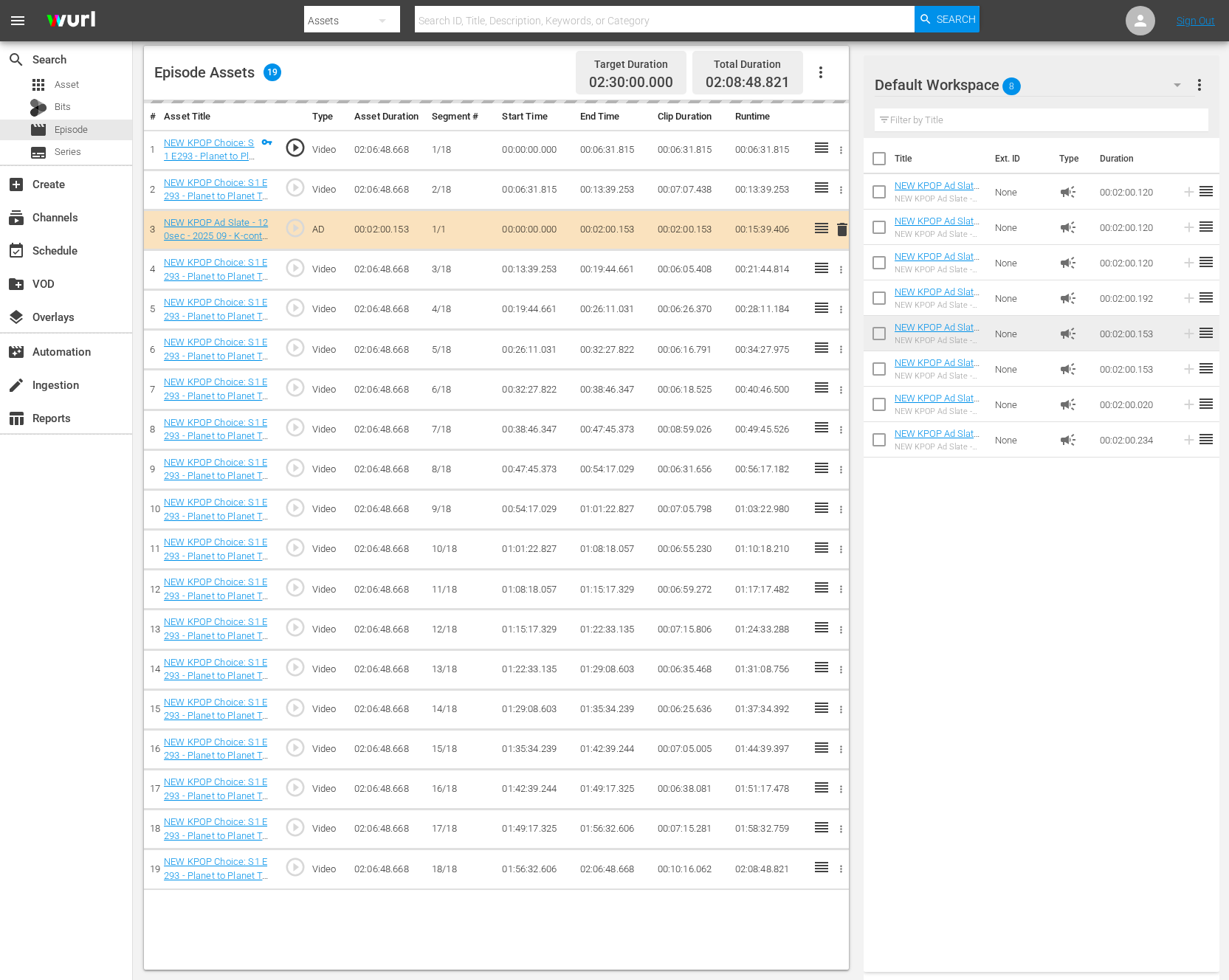
click at [1078, 536] on div "Title Ext. ID Type Duration NEW KPOP Ad Slate - 120sec - 2024 01 - Show Champio…" at bounding box center [1041, 551] width 356 height 827
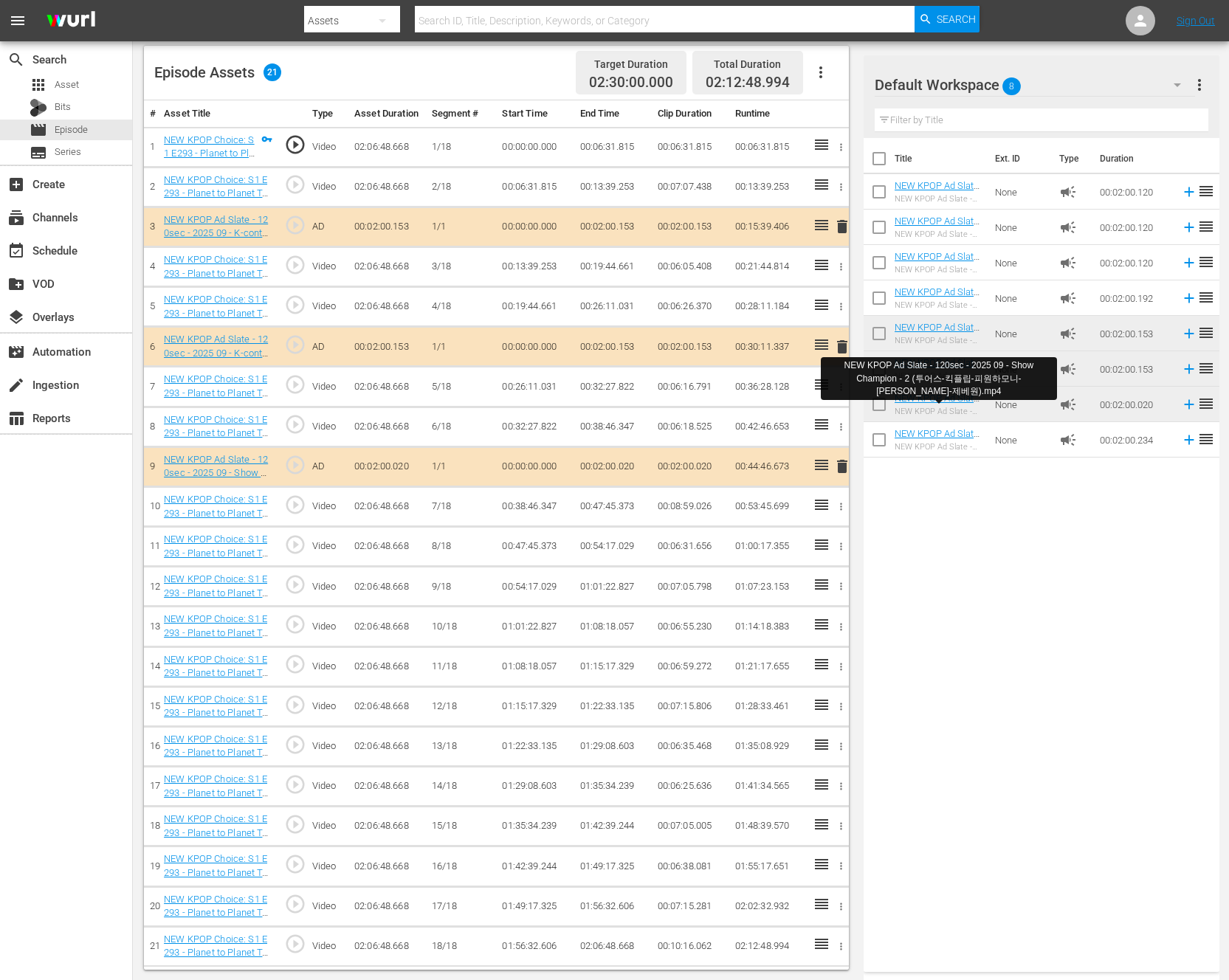
click at [950, 584] on div "Title Ext. ID Type Duration NEW KPOP Ad Slate - 120sec - 2024 01 - Show Champio…" at bounding box center [1041, 551] width 356 height 827
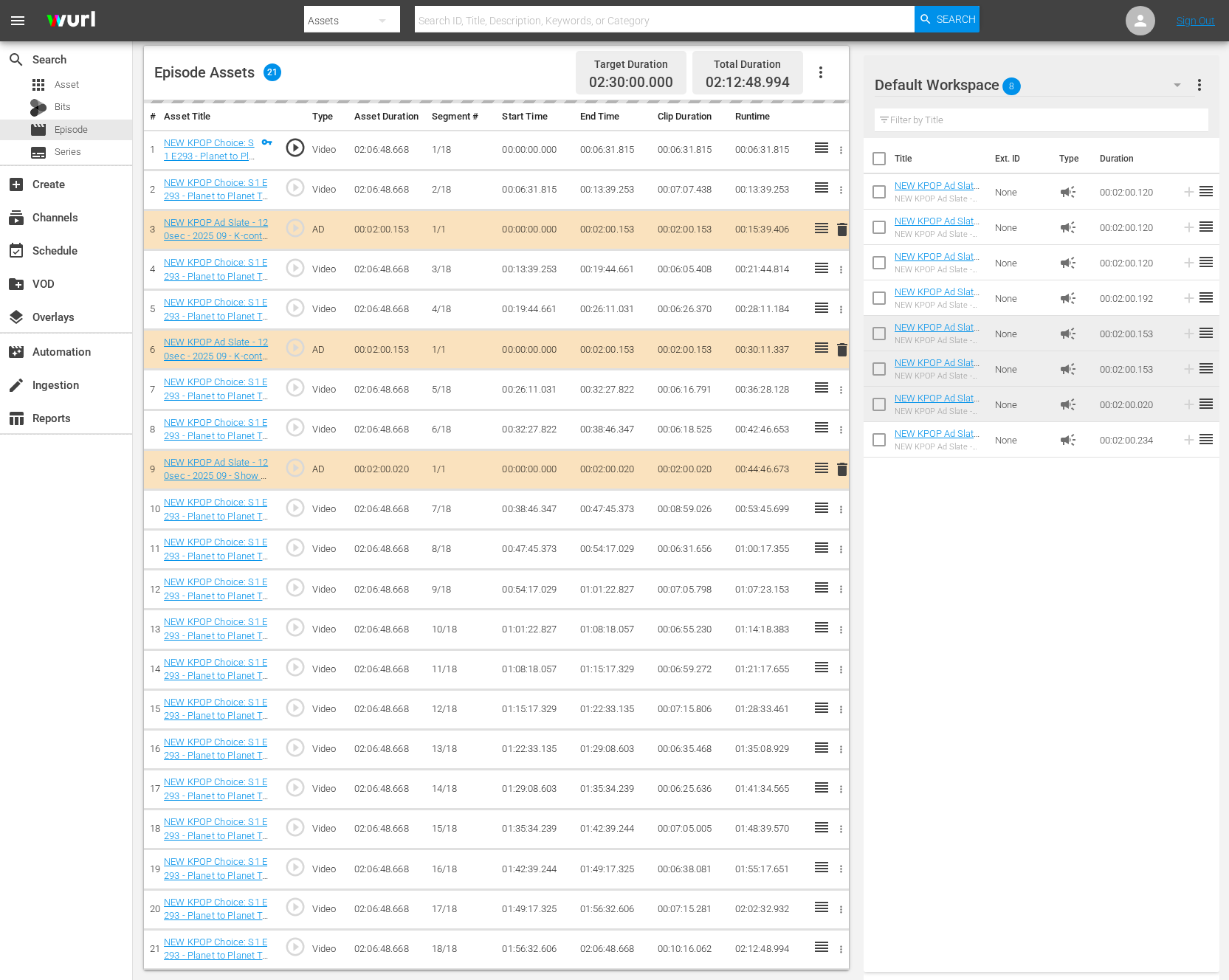
click at [970, 646] on div "Title Ext. ID Type Duration NEW KPOP Ad Slate - 120sec - 2024 01 - Show Champio…" at bounding box center [1041, 551] width 356 height 827
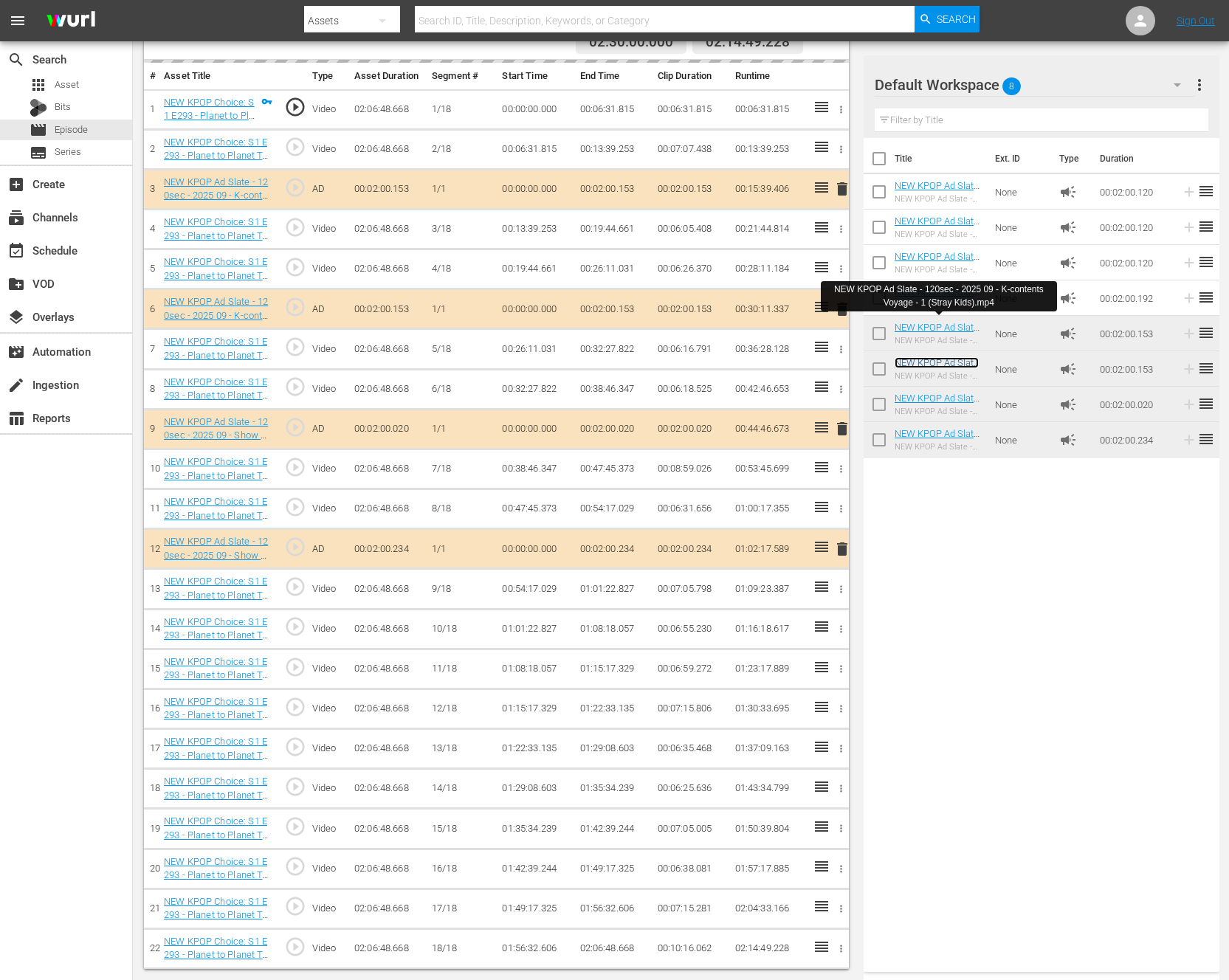
scroll to position [424, 0]
click at [1045, 617] on div "Title Ext. ID Type Duration NEW KPOP Ad Slate - 120sec - 2024 01 - Show Champio…" at bounding box center [1041, 551] width 356 height 827
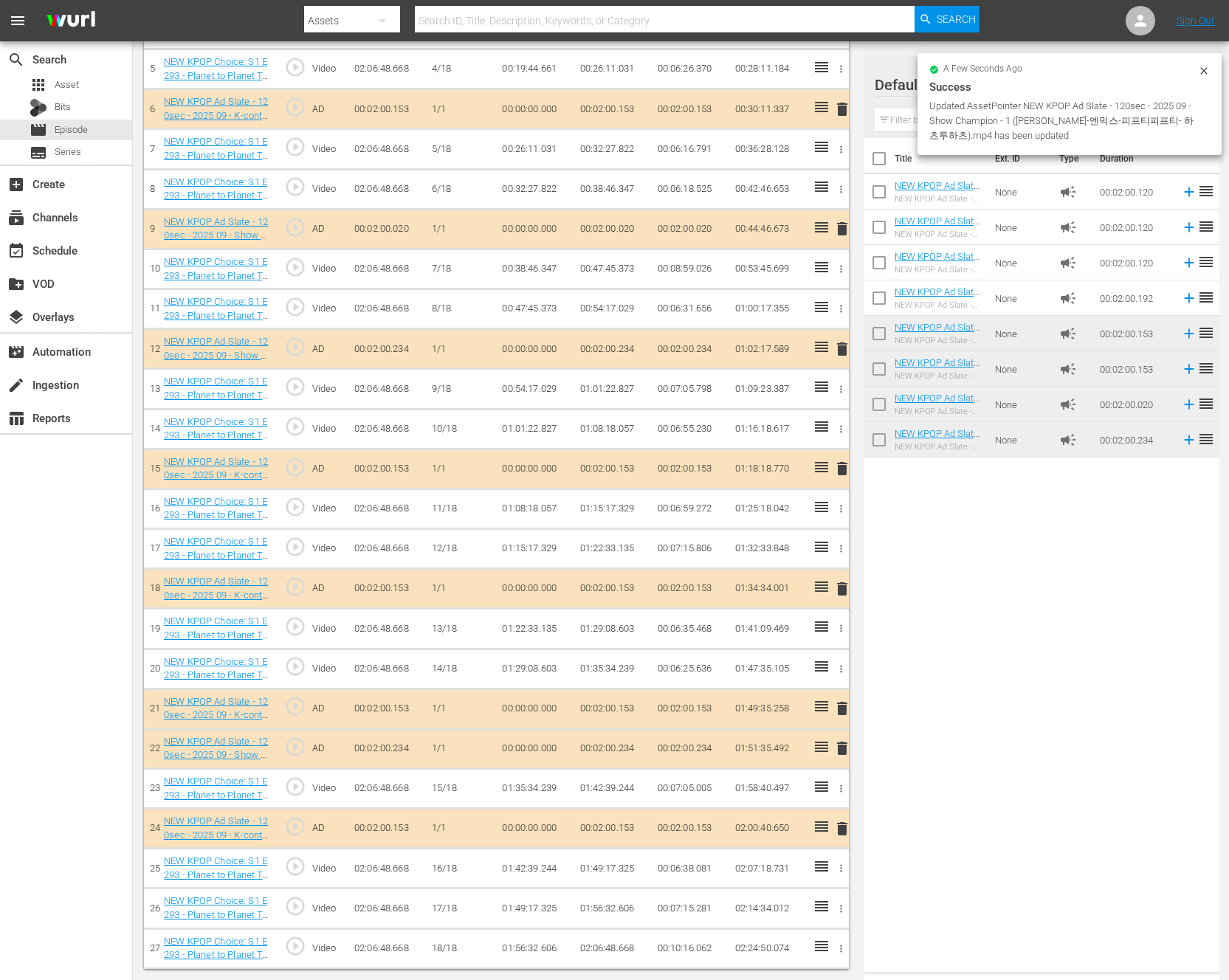
scroll to position [621, 0]
drag, startPoint x: 808, startPoint y: 748, endPoint x: 806, endPoint y: 755, distance: 7.3
click at [806, 755] on td at bounding box center [817, 748] width 21 height 40
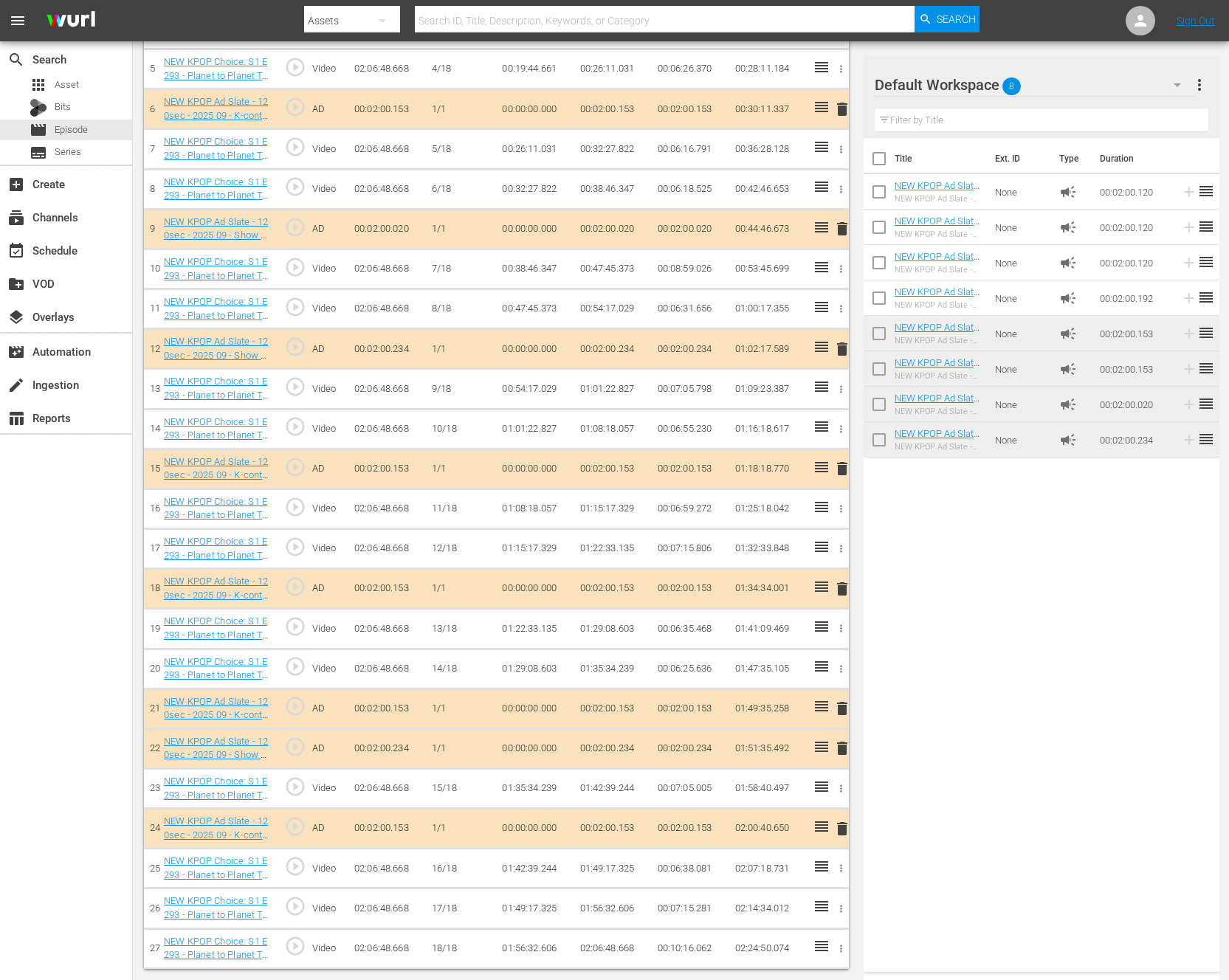
scroll to position [0, 0]
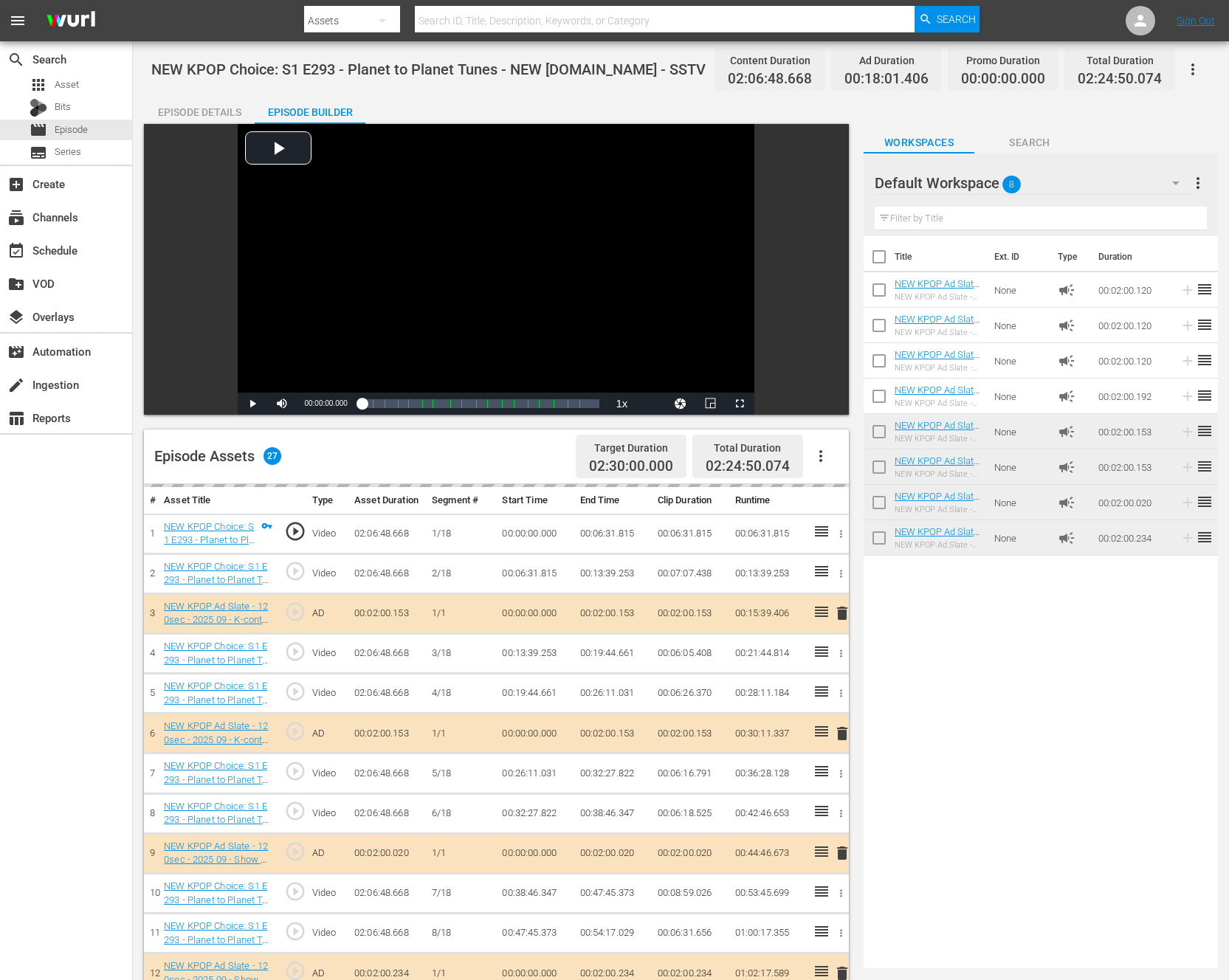
click at [987, 688] on div "Title Ext. ID Type Duration NEW KPOP Ad Slate - 120sec - 2024 01 - Show Champio…" at bounding box center [1040, 599] width 354 height 726
click at [980, 687] on div "Title Ext. ID Type Duration NEW KPOP Ad Slate - 120sec - 2024 01 - Show Champio…" at bounding box center [1040, 599] width 354 height 726
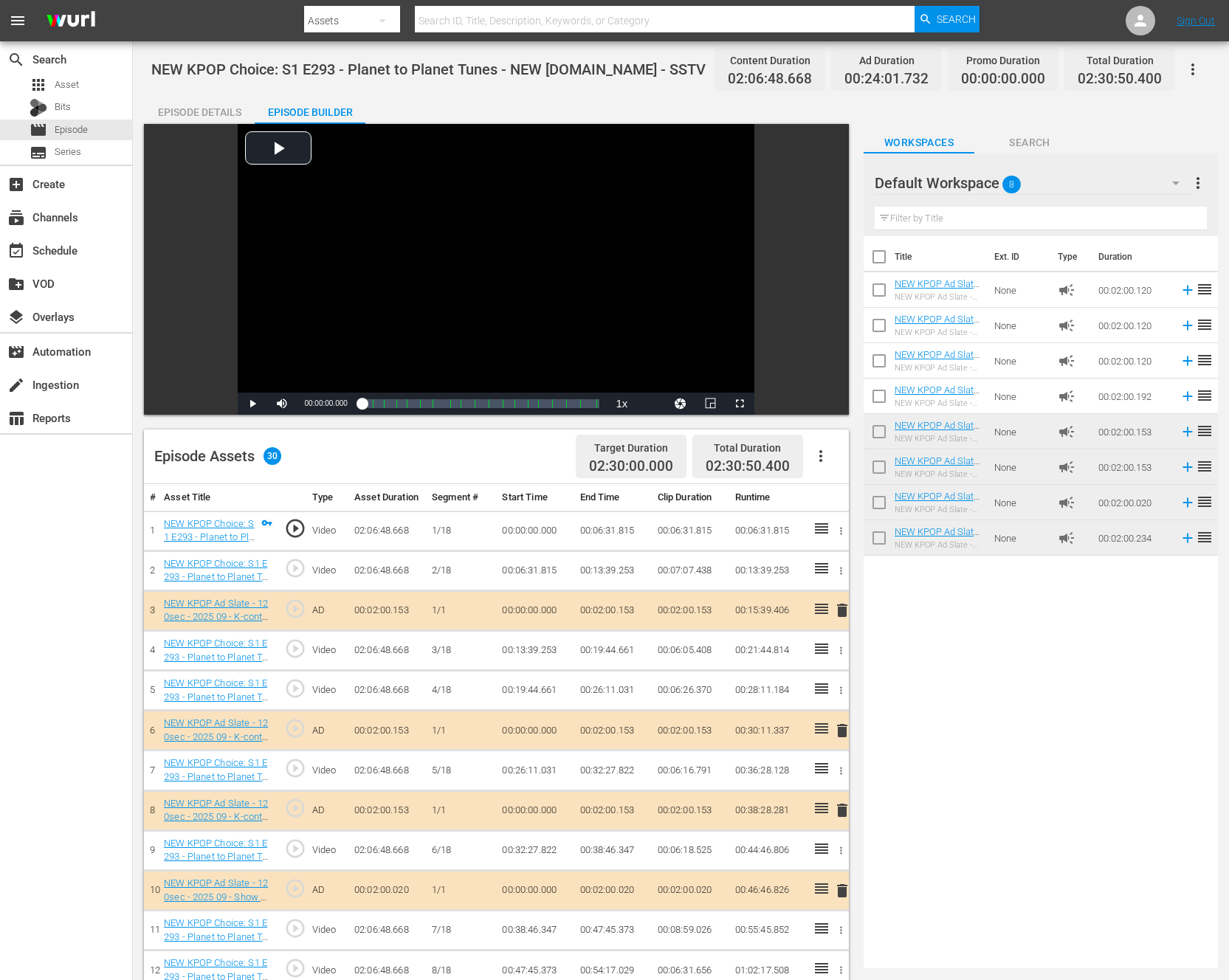
drag, startPoint x: 940, startPoint y: 336, endPoint x: 205, endPoint y: 1, distance: 807.7
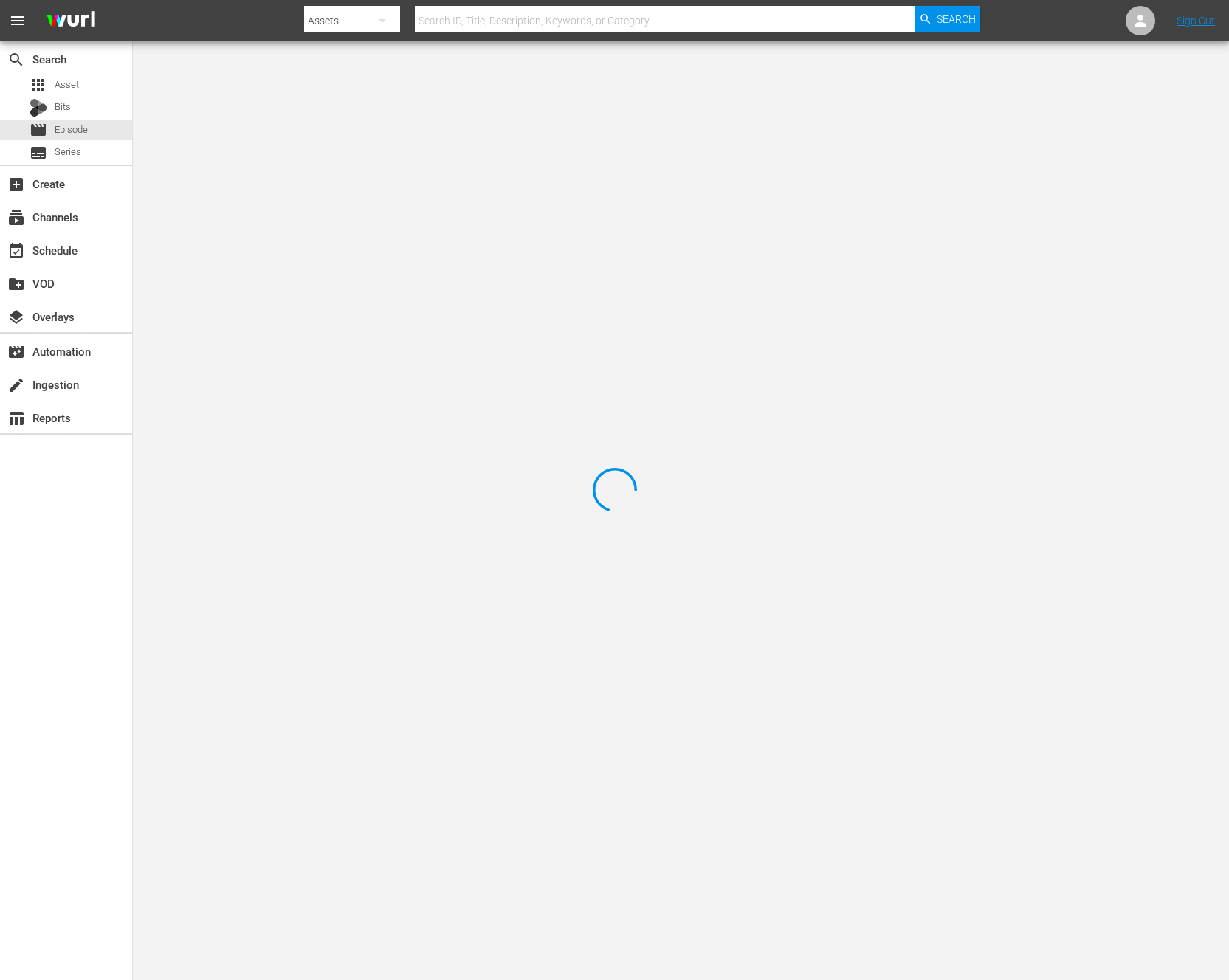
click at [469, 204] on div at bounding box center [614, 490] width 1229 height 980
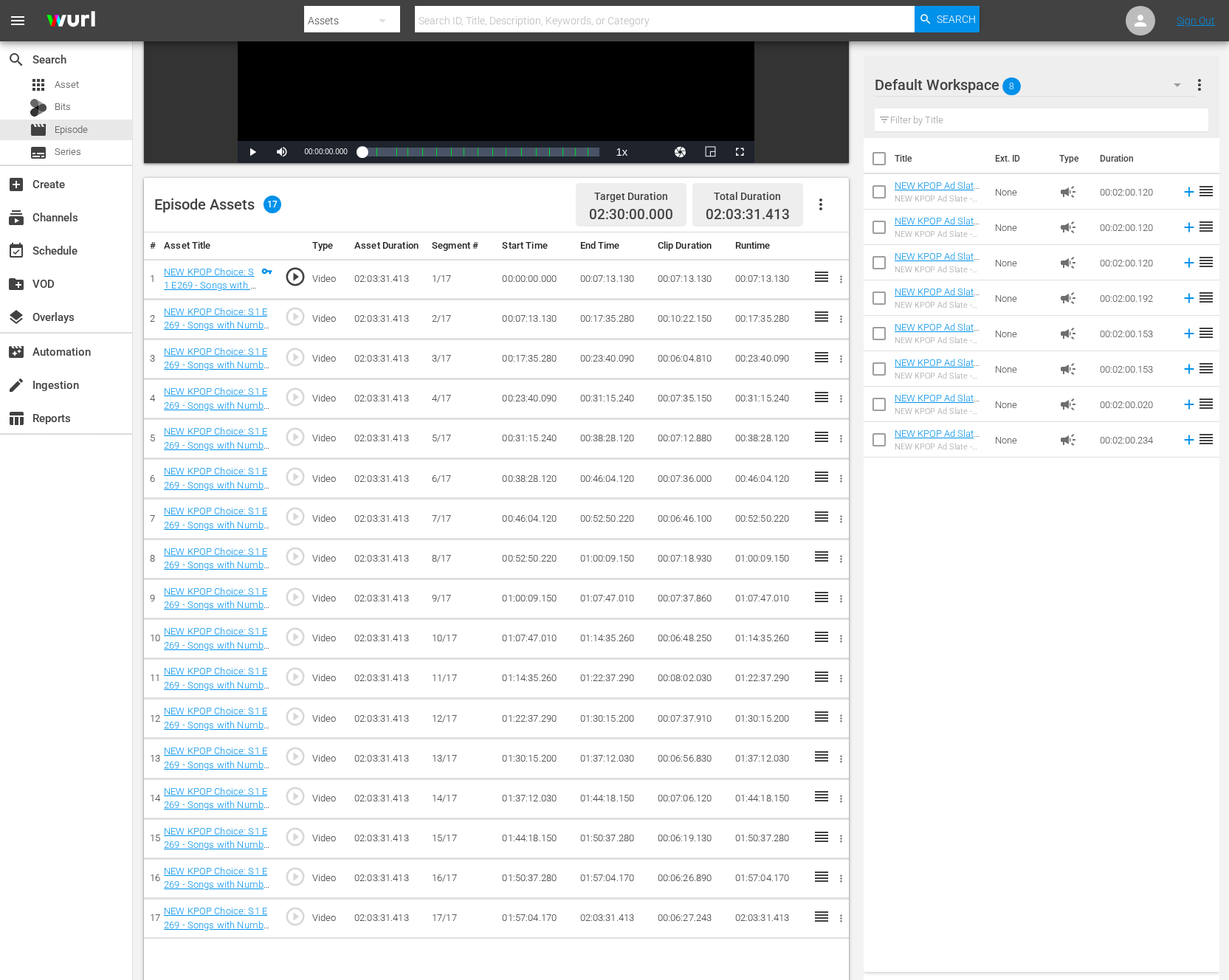
scroll to position [384, 0]
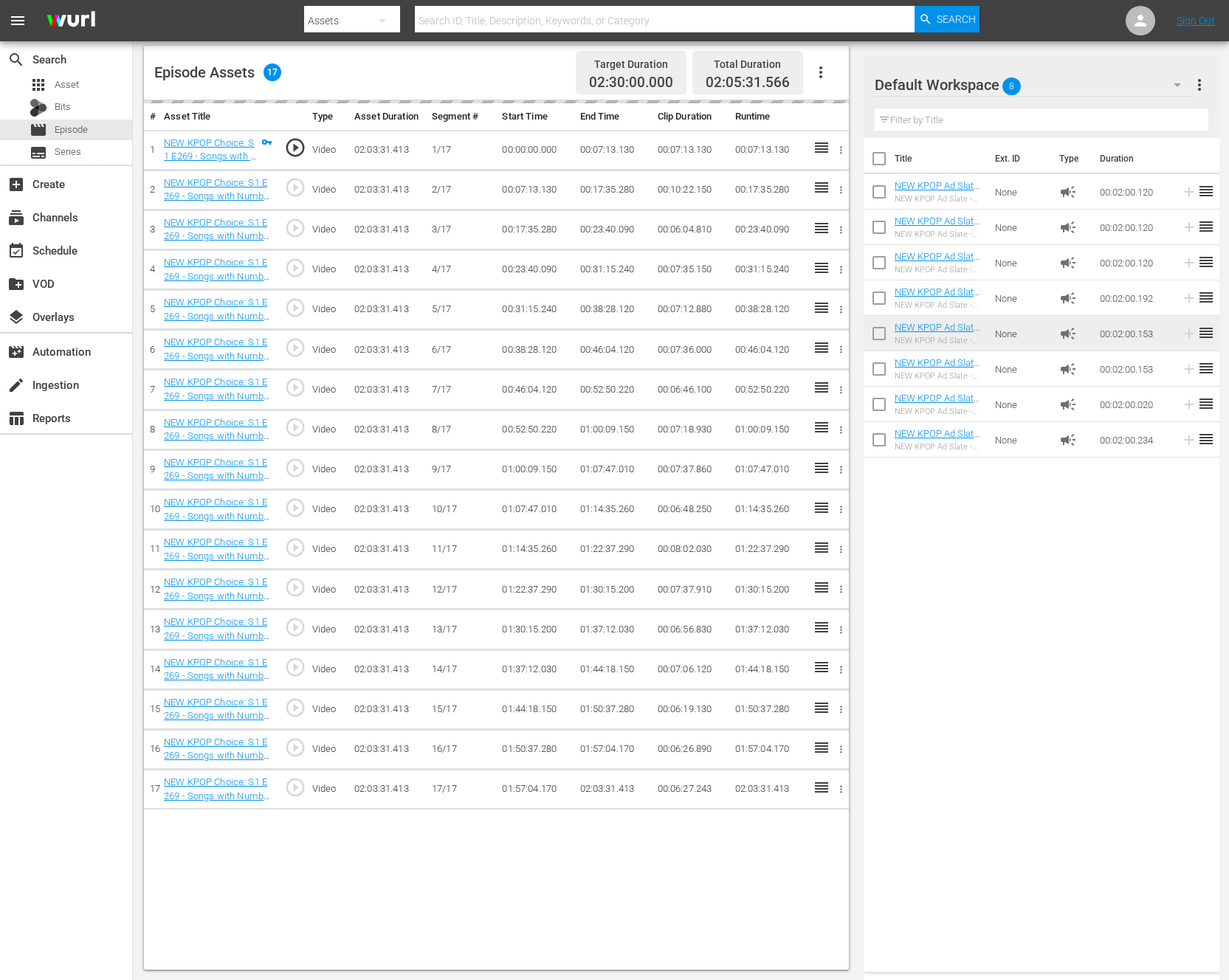
click at [967, 528] on div "Title Ext. ID Type Duration NEW KPOP Ad Slate - 120sec - 2024 01 - Show Champio…" at bounding box center [1041, 551] width 356 height 827
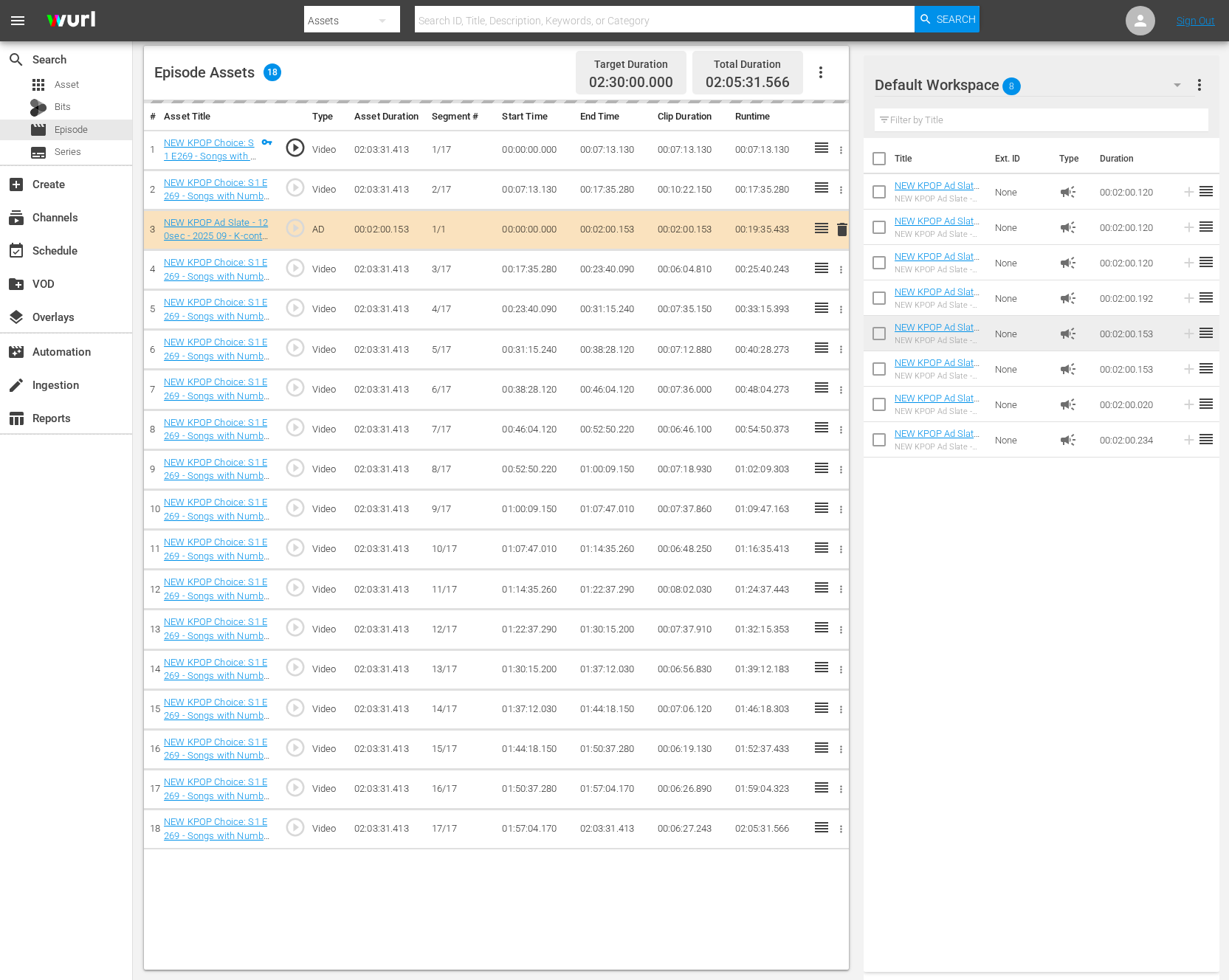
click at [1071, 627] on div "Title Ext. ID Type Duration NEW KPOP Ad Slate - 120sec - 2024 01 - Show Champio…" at bounding box center [1041, 551] width 356 height 827
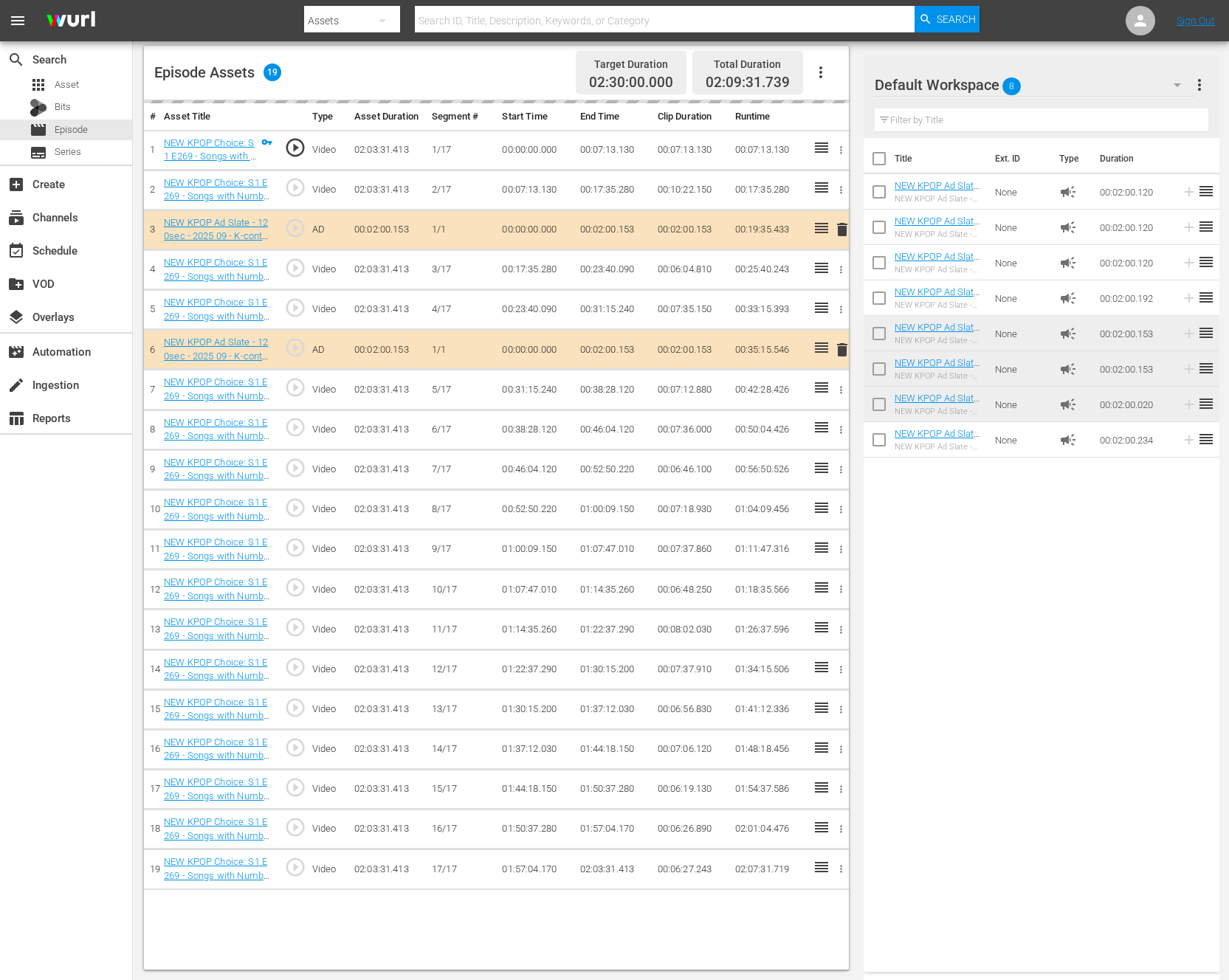
click at [1108, 588] on div "Title Ext. ID Type Duration NEW KPOP Ad Slate - 120sec - 2024 01 - Show Champio…" at bounding box center [1041, 551] width 356 height 827
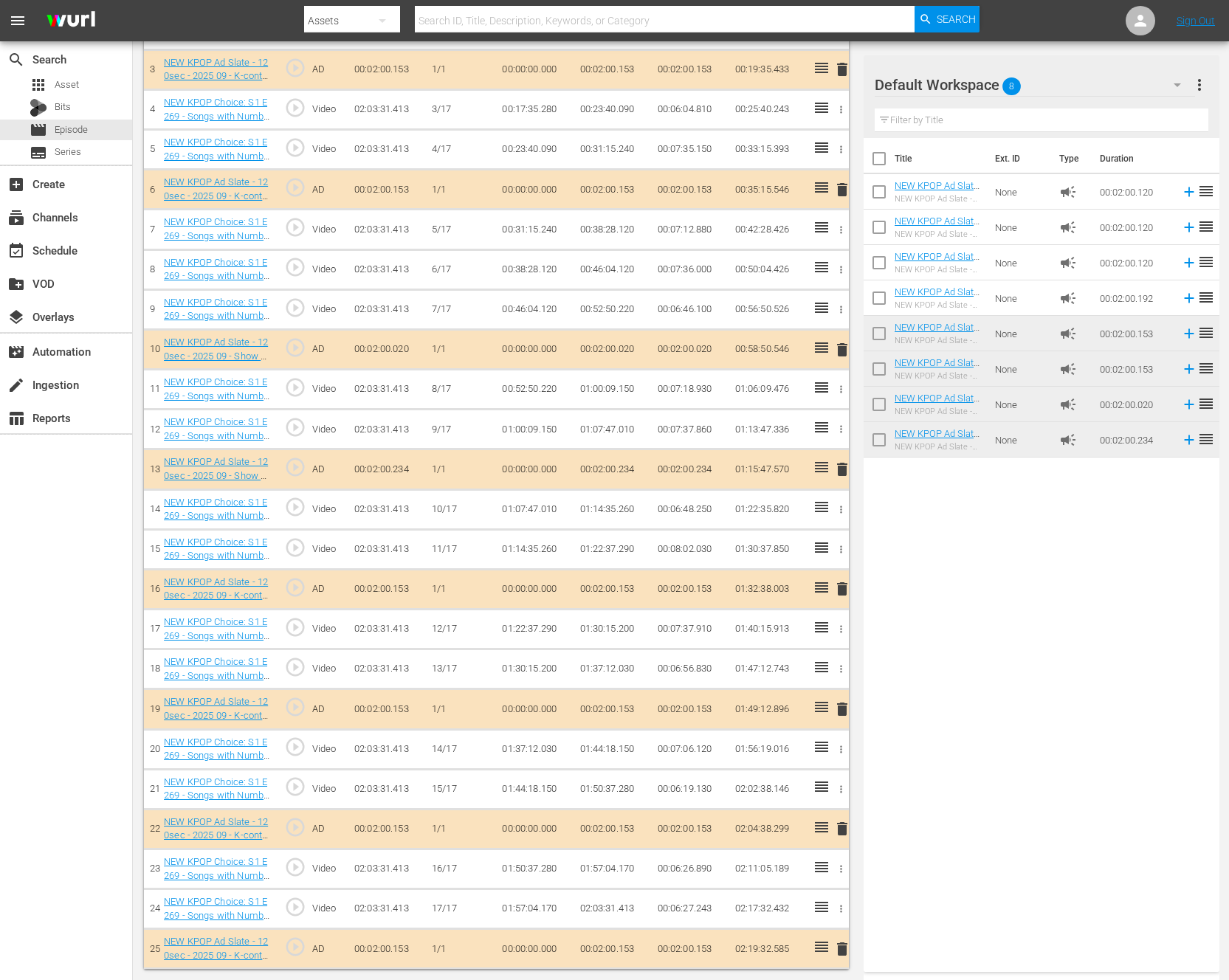
scroll to position [0, 0]
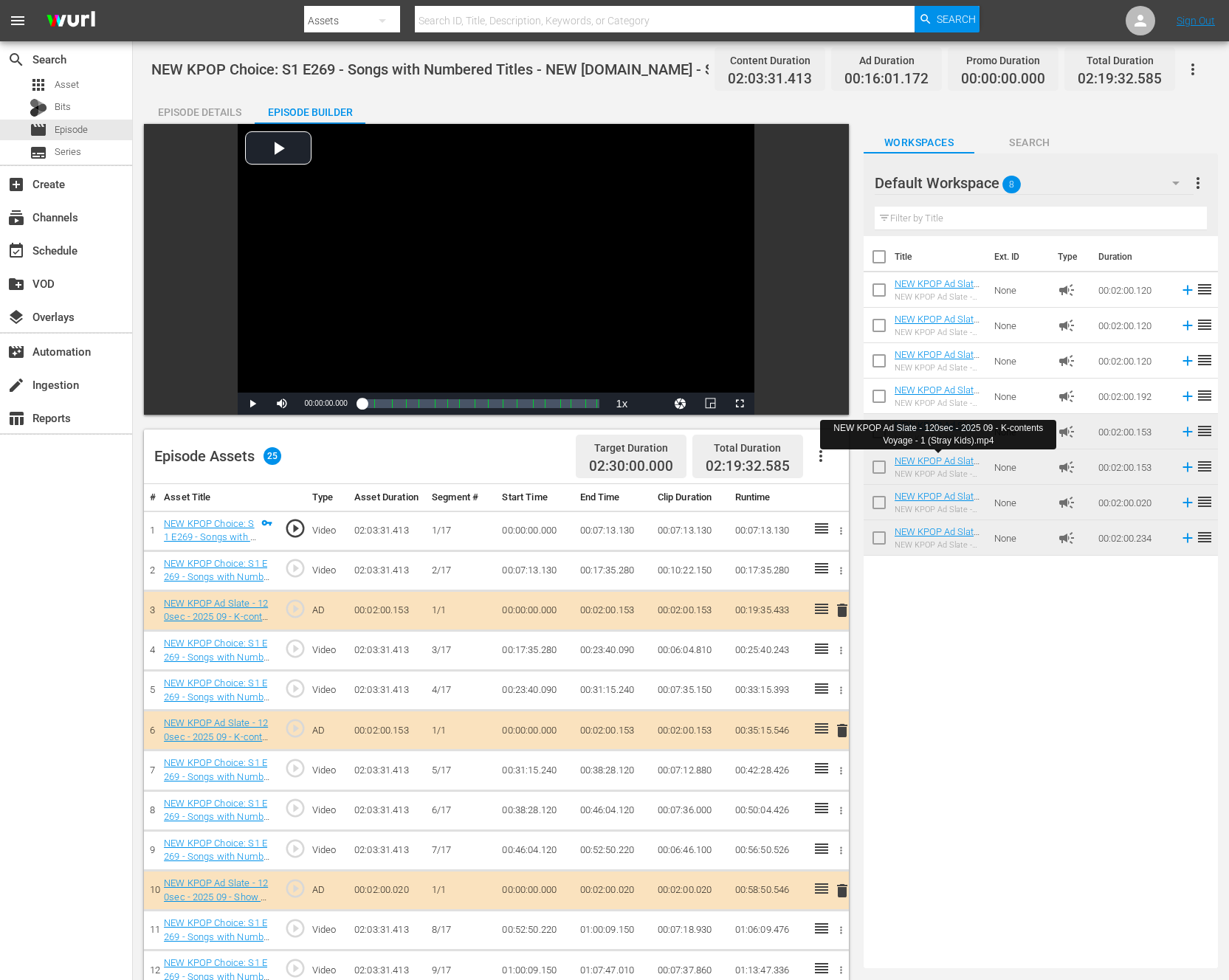
click at [943, 577] on div "Title Ext. ID Type Duration NEW KPOP Ad Slate - 120sec - 2024 01 - Show Champio…" at bounding box center [1040, 599] width 354 height 726
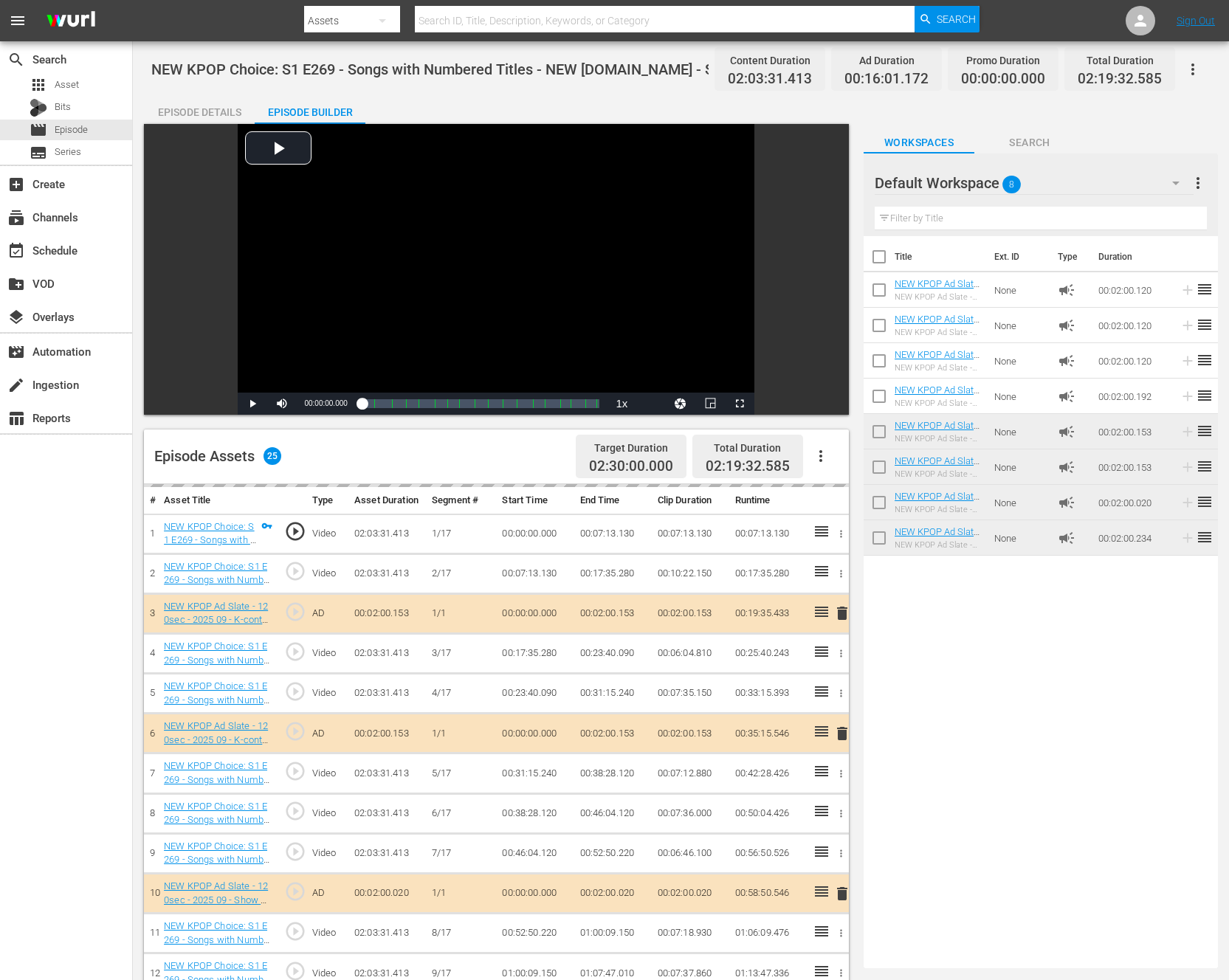
click at [963, 757] on div "Title Ext. ID Type Duration NEW KPOP Ad Slate - 120sec - 2024 01 - Show Champio…" at bounding box center [1040, 599] width 354 height 726
click at [888, 682] on div "Title Ext. ID Type Duration NEW KPOP Ad Slate - 120sec - 2024 01 - Show Champio…" at bounding box center [1040, 599] width 354 height 726
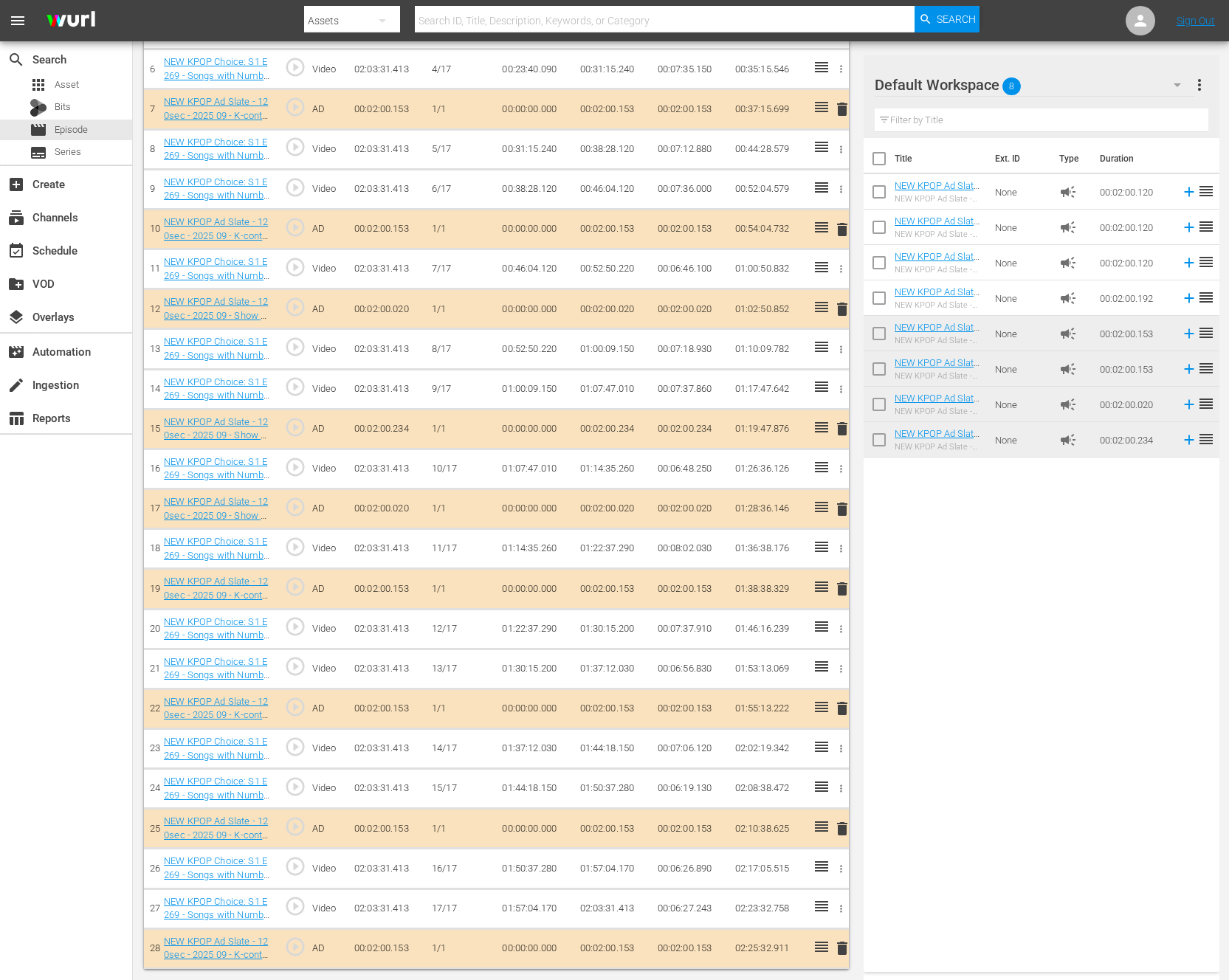
scroll to position [661, 0]
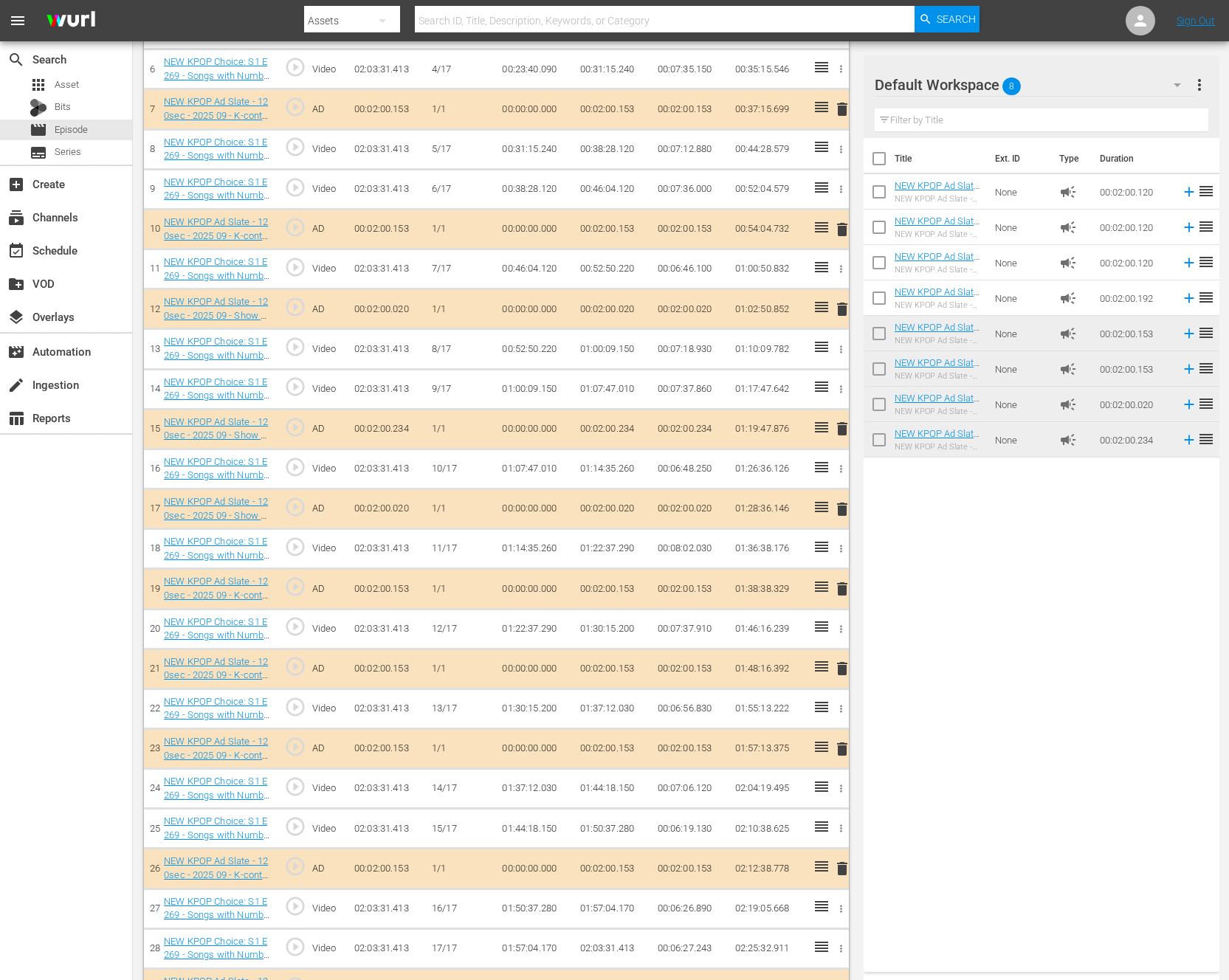
drag, startPoint x: 940, startPoint y: 338, endPoint x: 12, endPoint y: 465, distance: 936.6
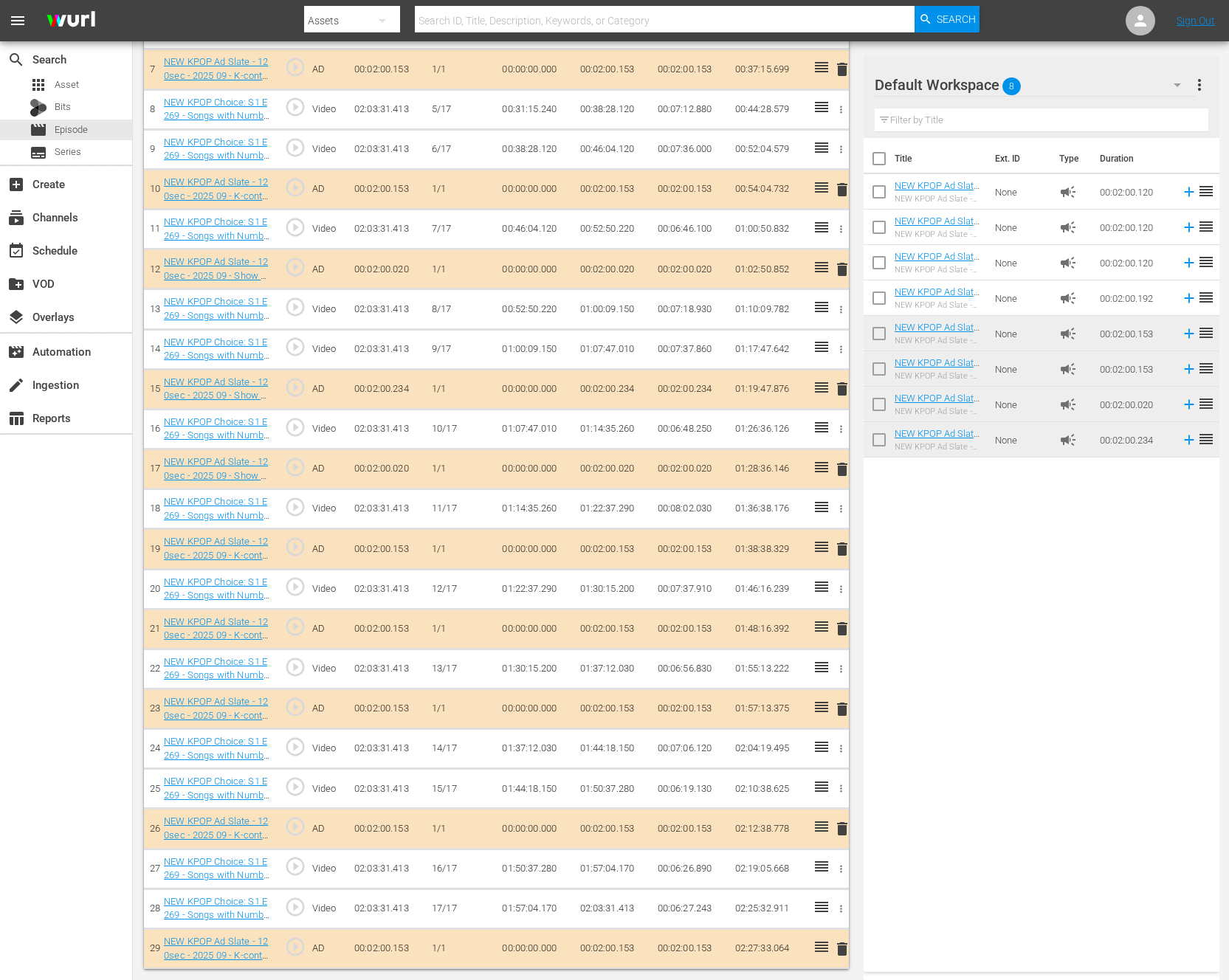
scroll to position [0, 0]
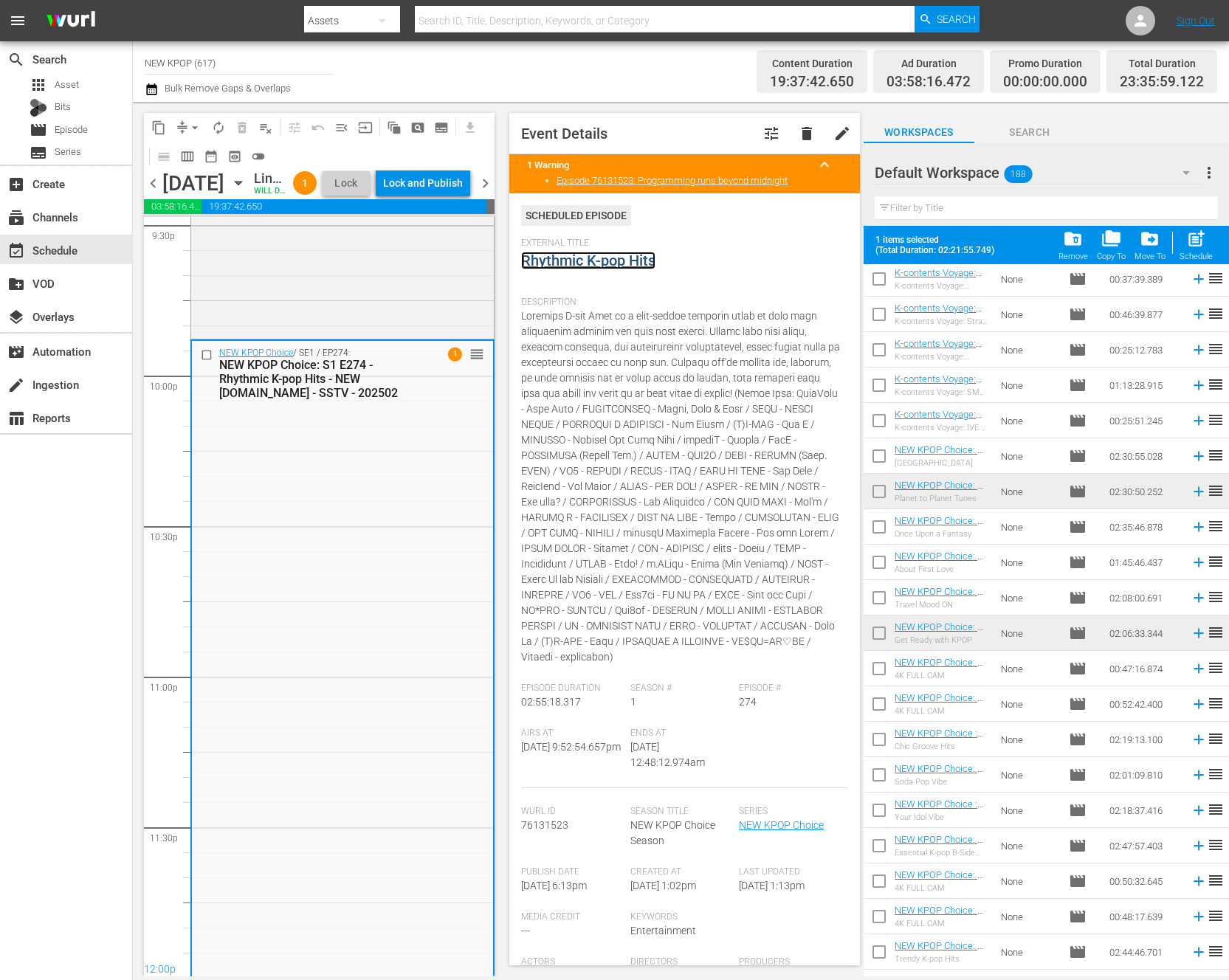
scroll to position [6753, 0]
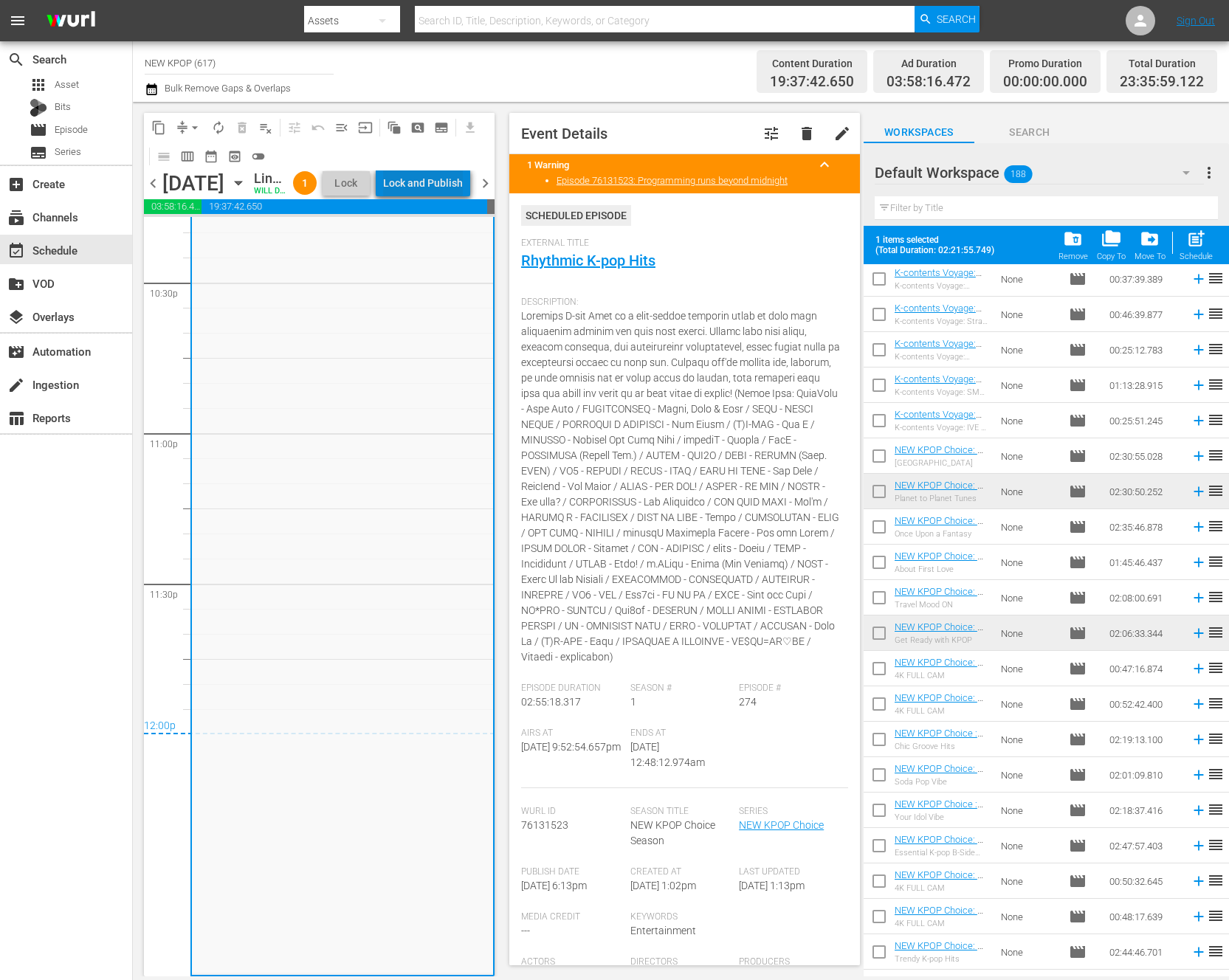
click at [460, 193] on div "Lock and Publish" at bounding box center [423, 183] width 79 height 27
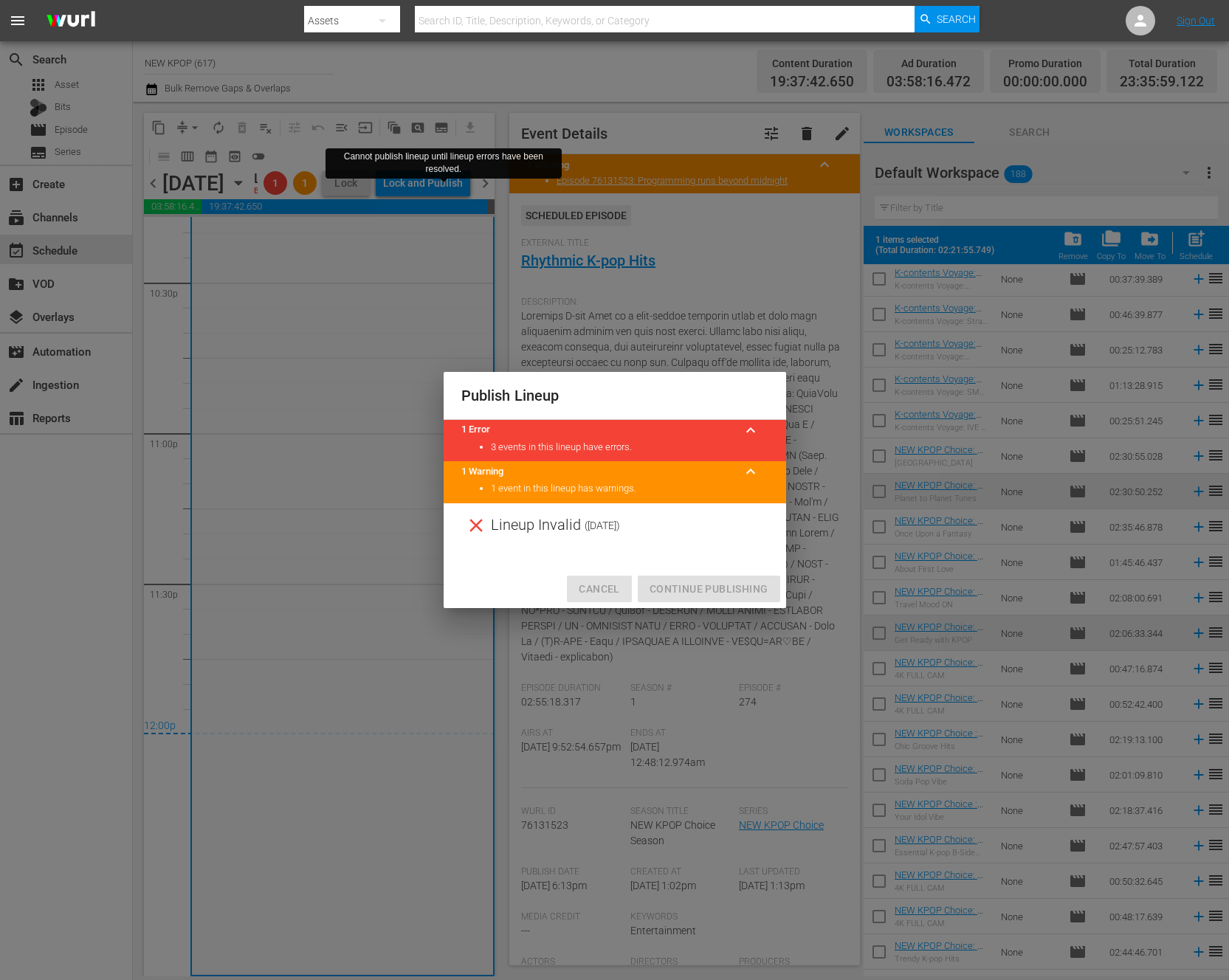
click at [596, 588] on span "Cancel" at bounding box center [599, 588] width 41 height 18
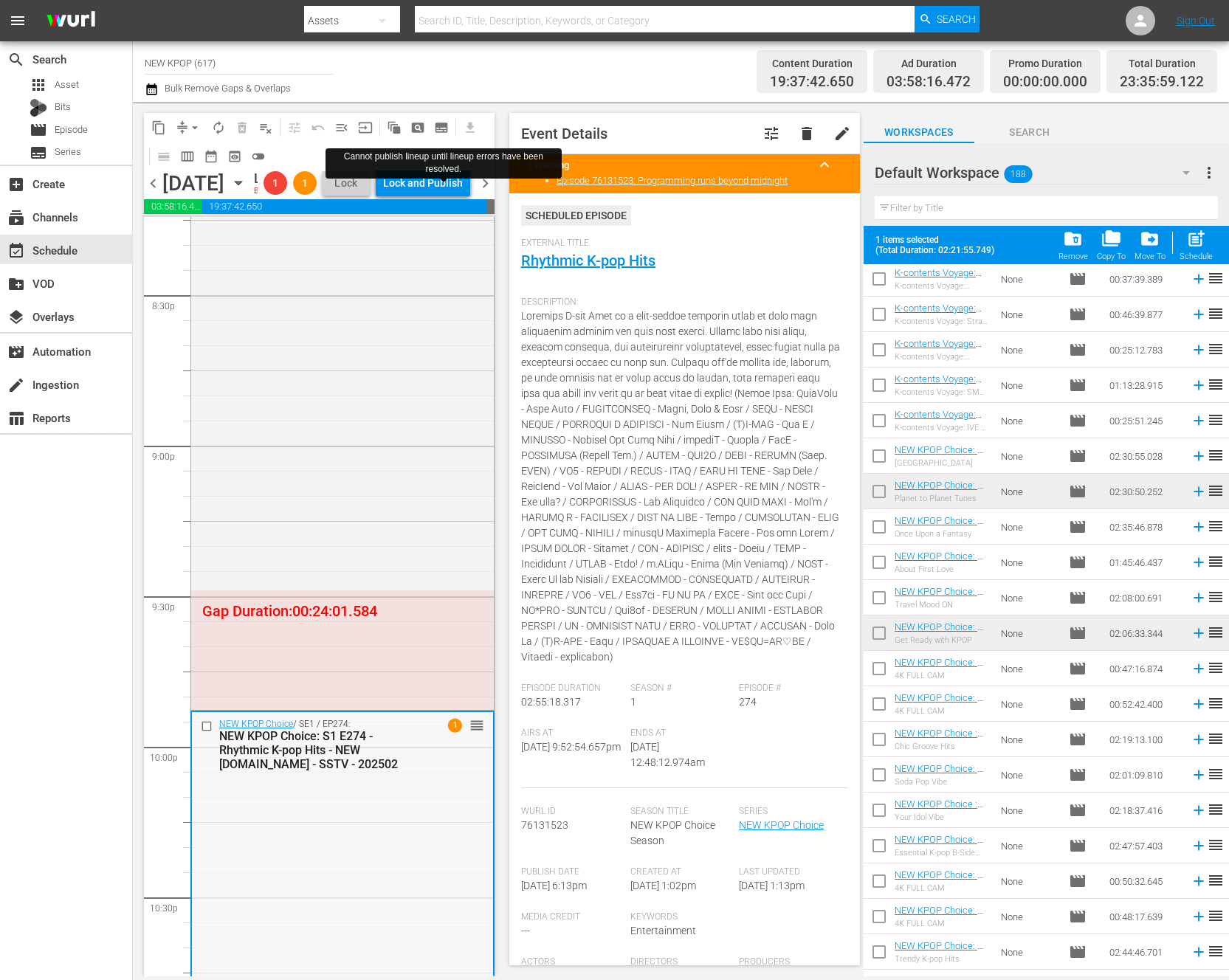
scroll to position [4902, 0]
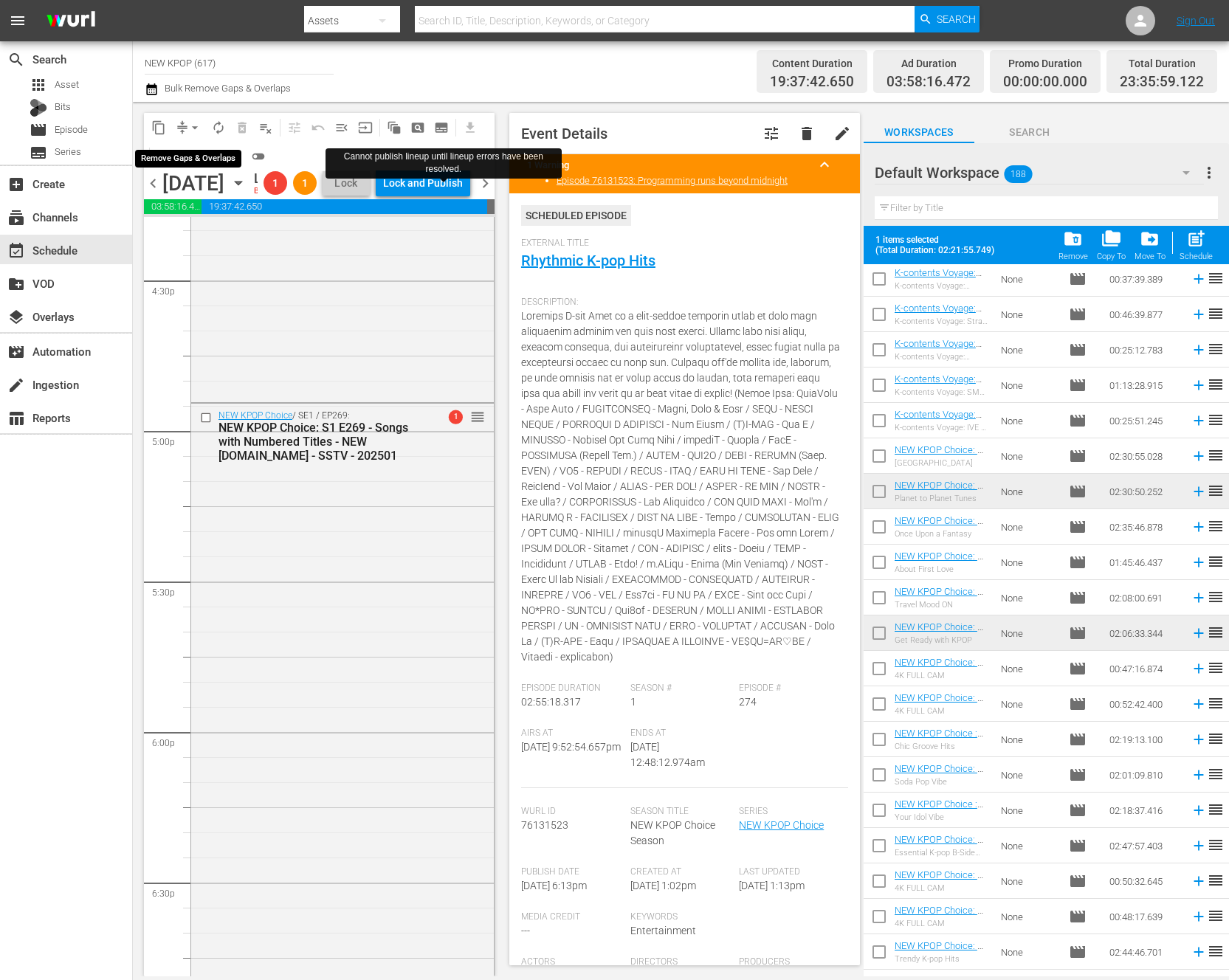
click at [193, 126] on span "arrow_drop_down" at bounding box center [194, 127] width 15 height 15
click at [194, 199] on li "Align to End of Previous Day" at bounding box center [195, 206] width 155 height 24
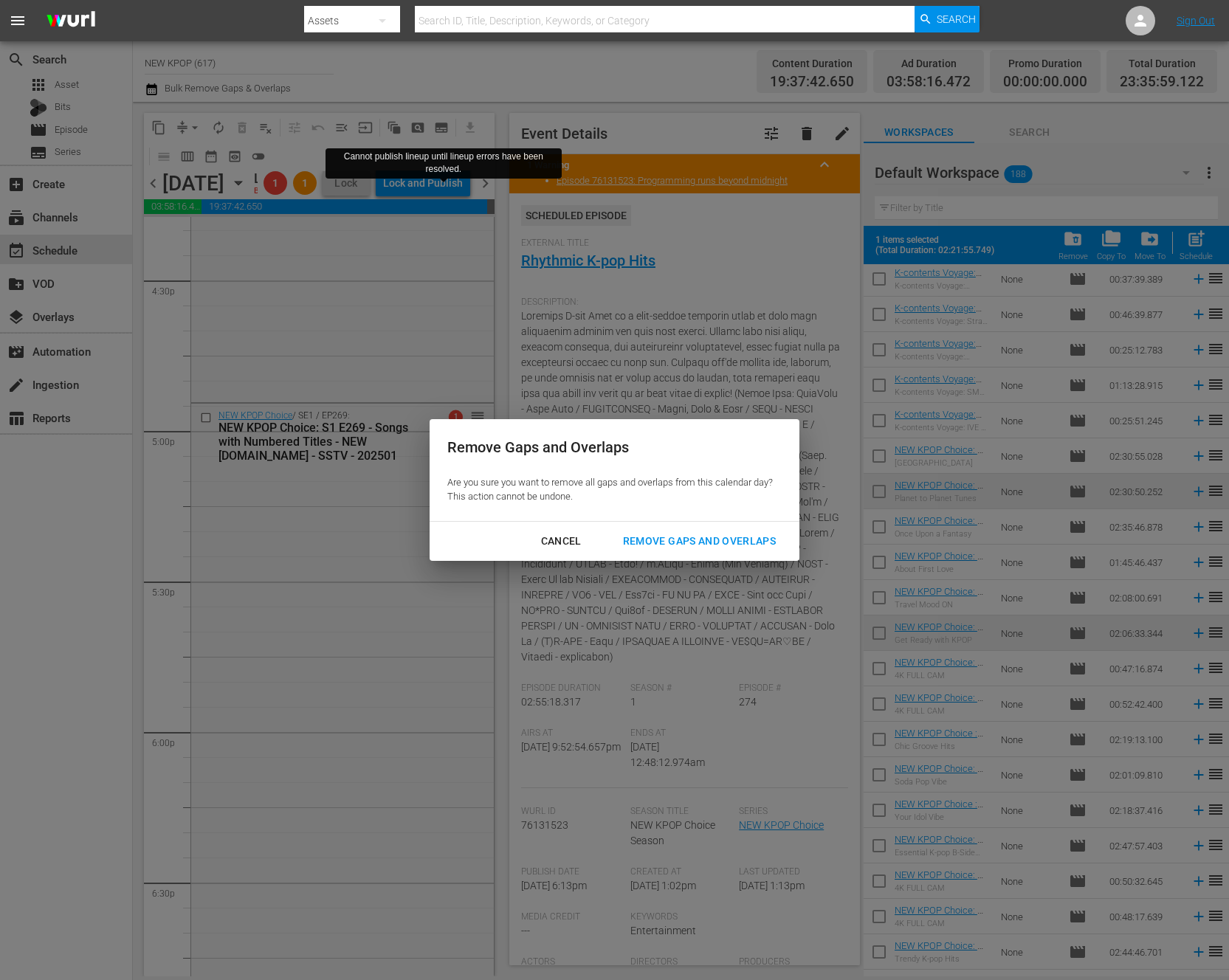
click at [747, 537] on div "Remove Gaps and Overlaps" at bounding box center [699, 540] width 176 height 18
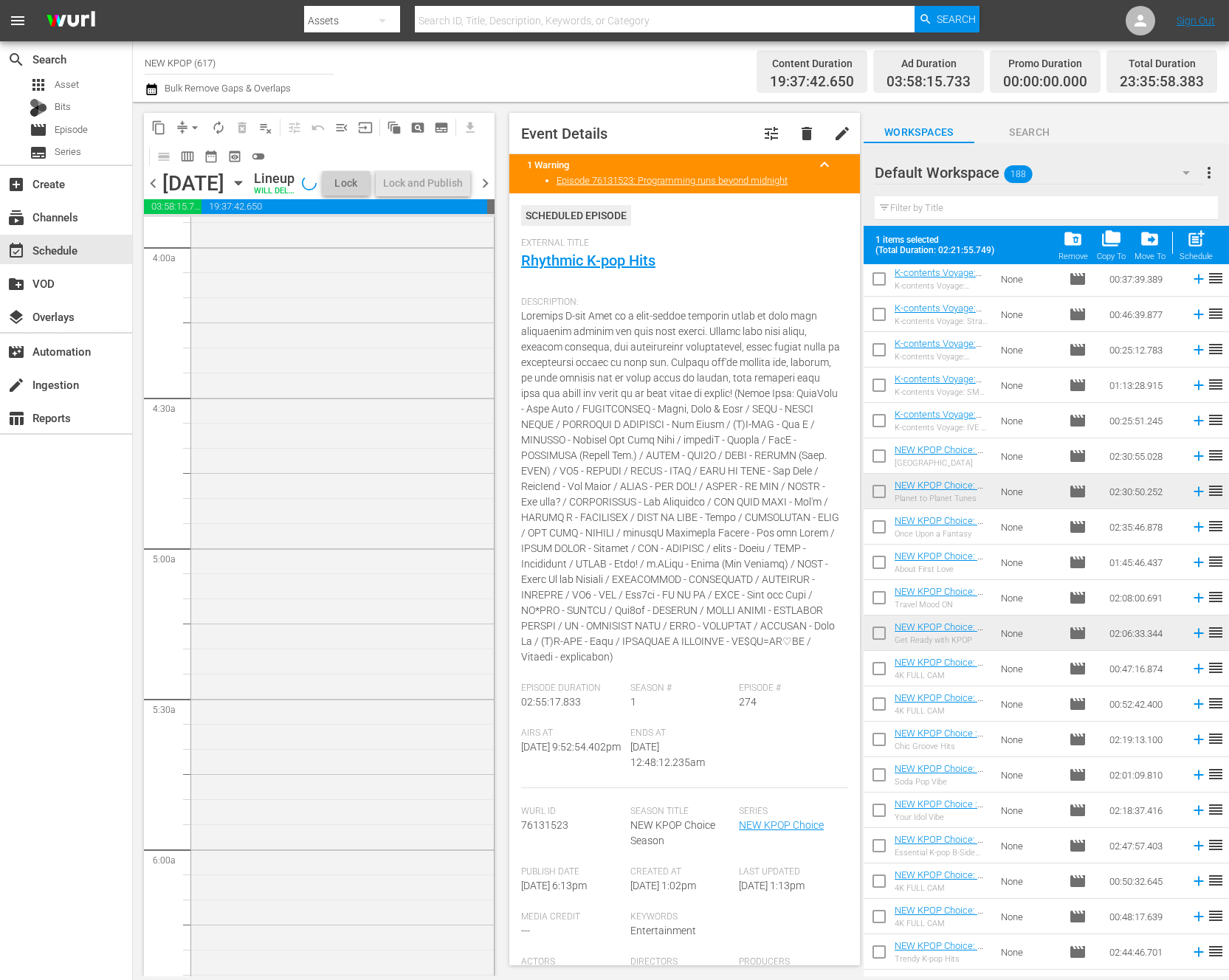
scroll to position [0, 0]
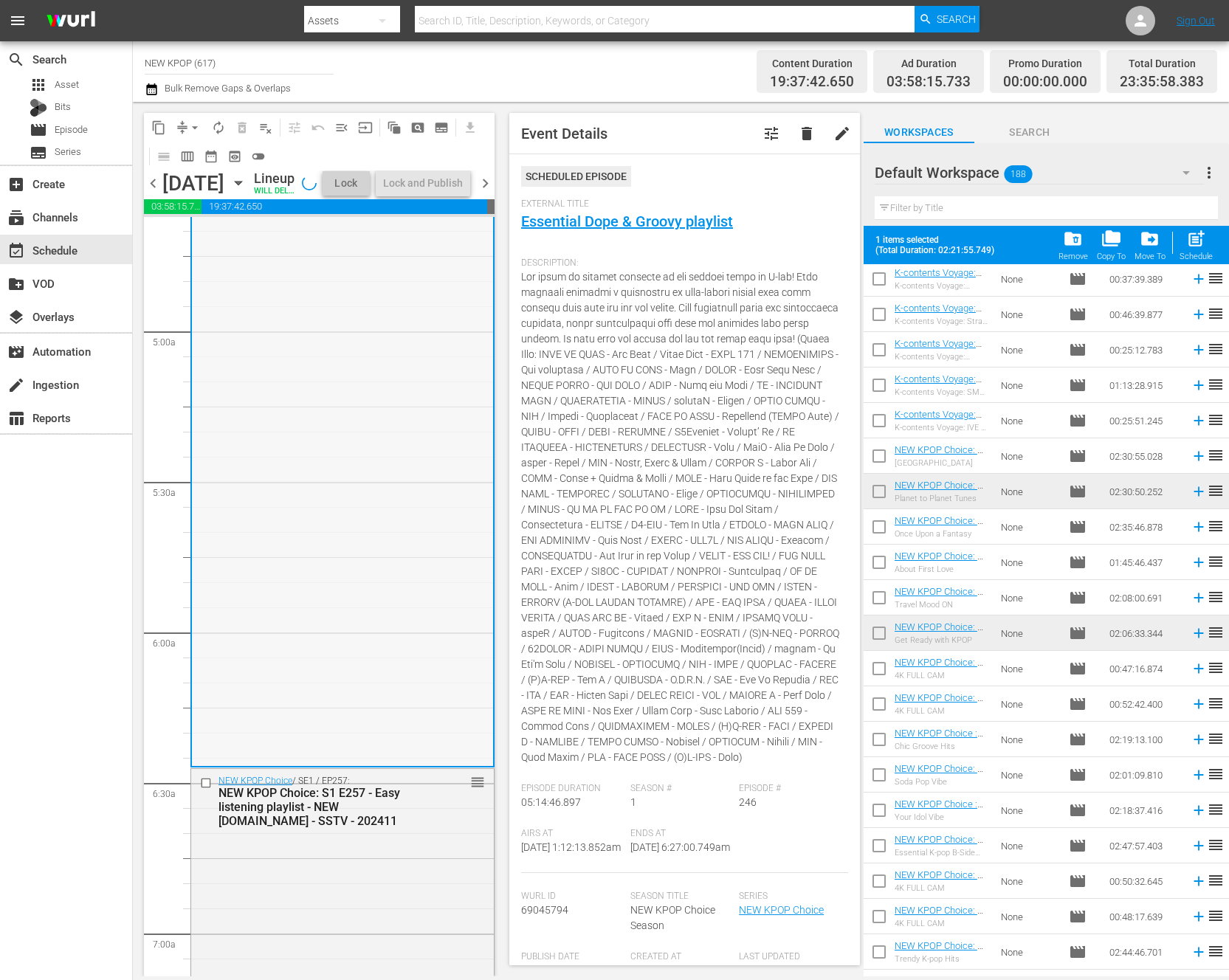
scroll to position [1649, 0]
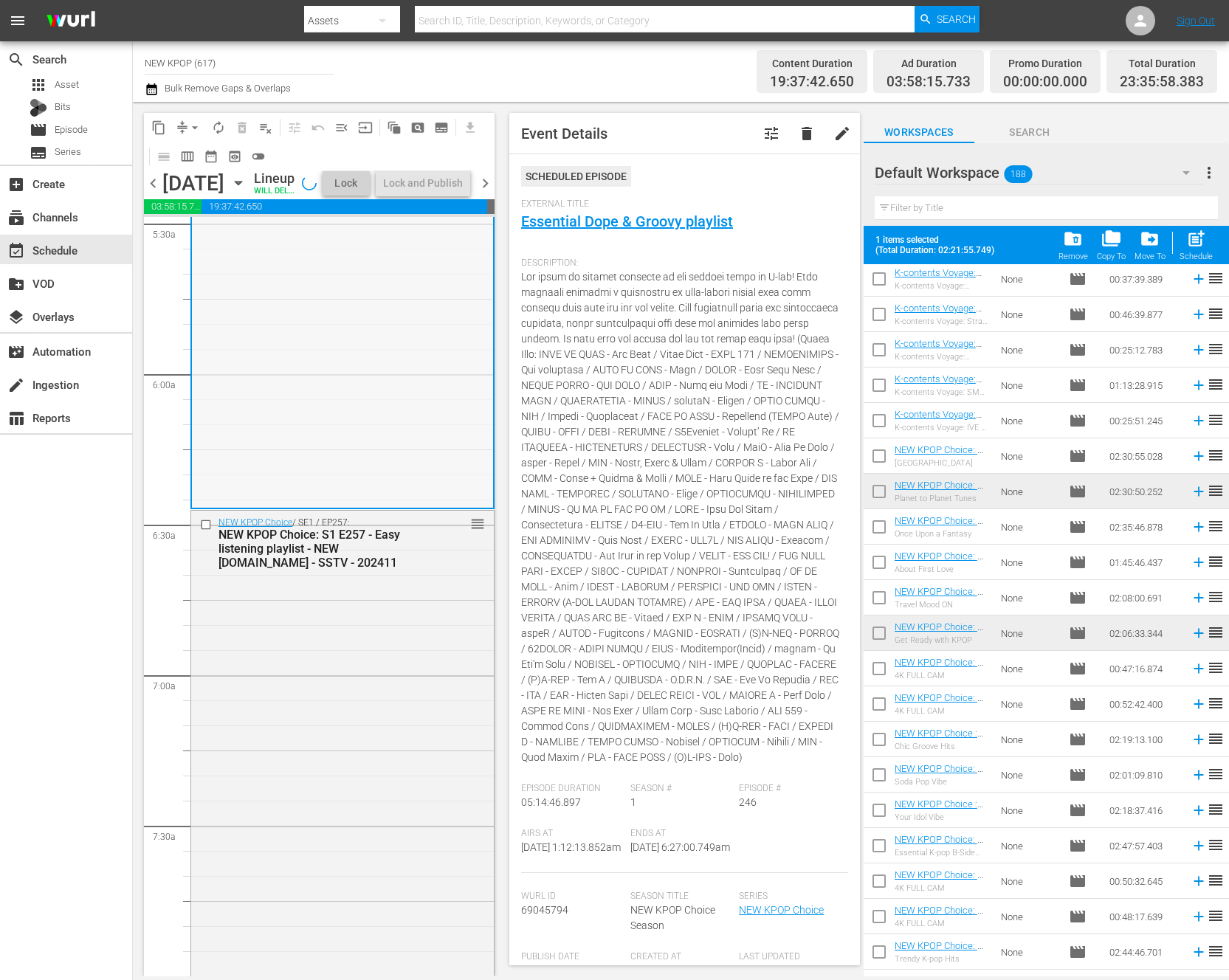
click at [291, 876] on div "NEW KPOP Choice / SE1 / EP257: NEW KPOP Choice: S1 E257 - Easy listening playli…" at bounding box center [342, 979] width 303 height 938
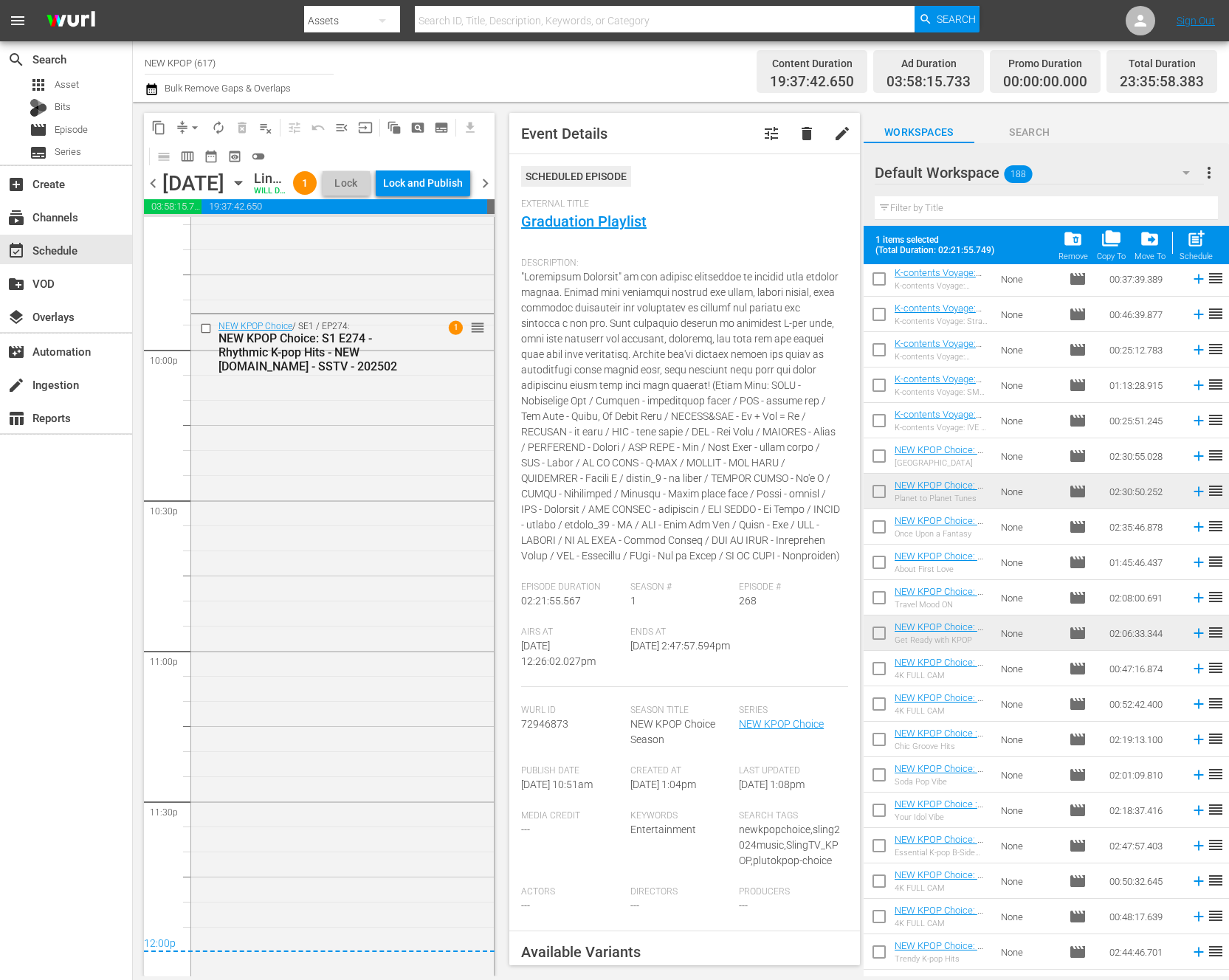
scroll to position [6753, 0]
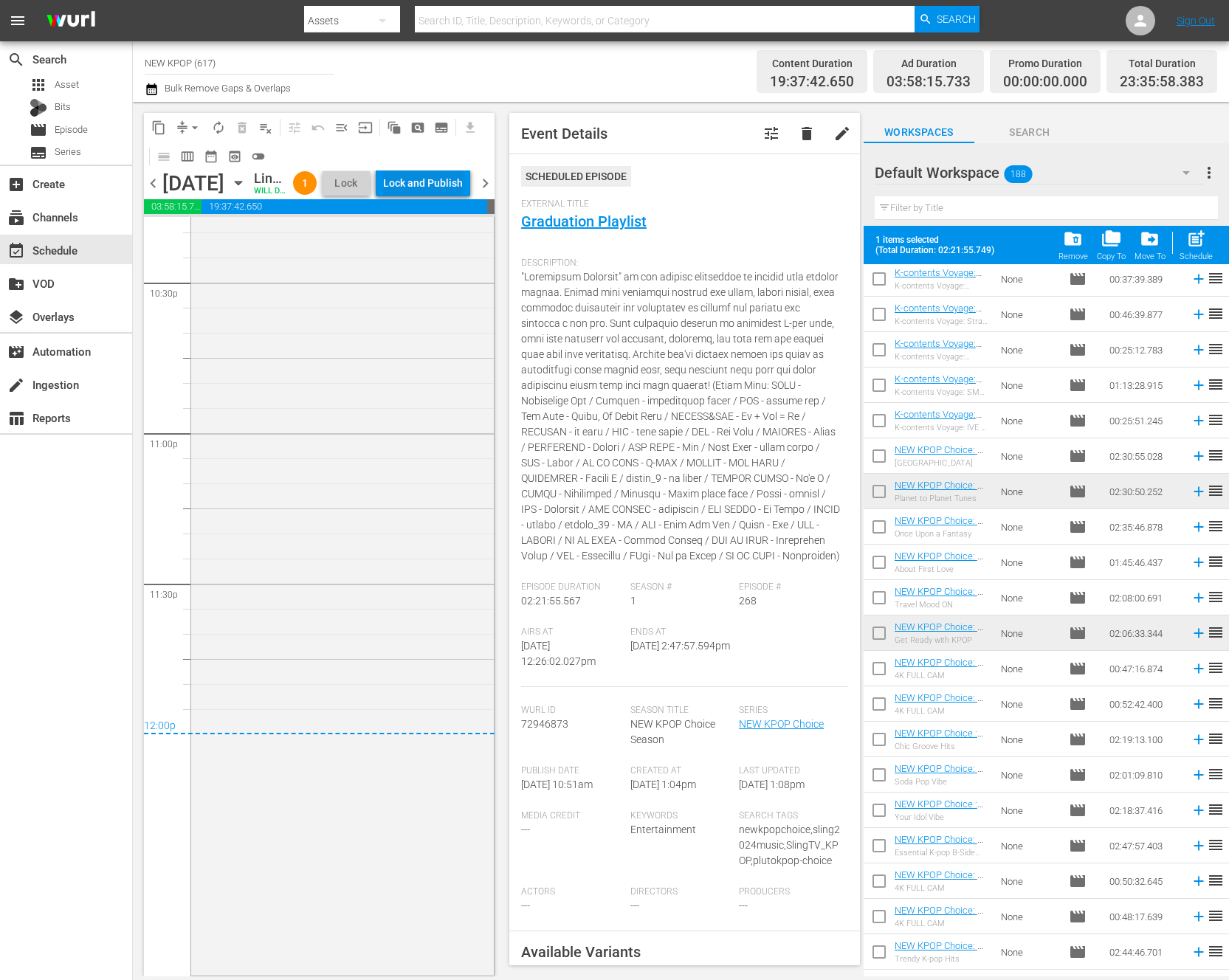
click at [433, 190] on div "Lock and Publish" at bounding box center [423, 183] width 79 height 27
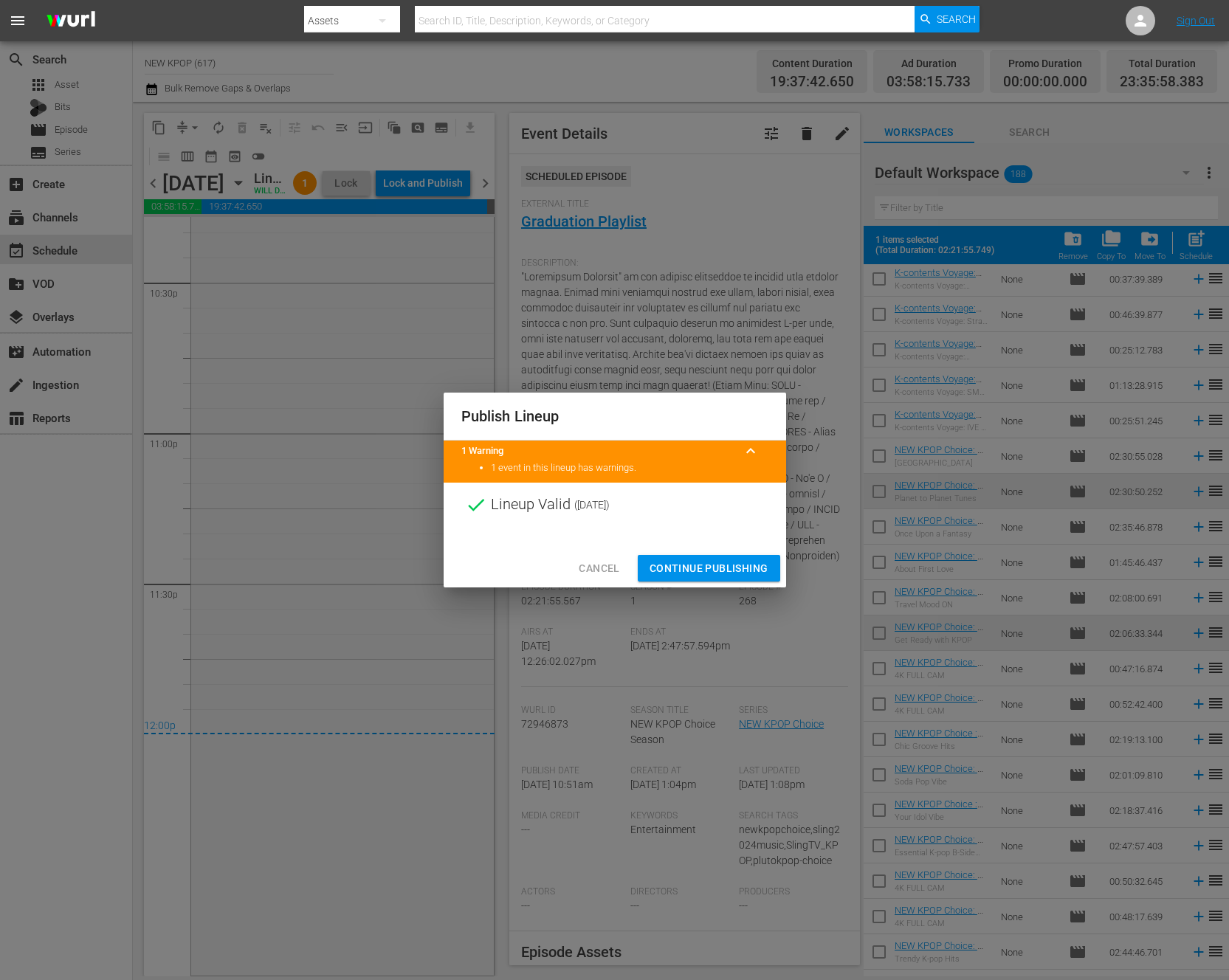
click at [674, 581] on div "Cancel Continue Publishing" at bounding box center [614, 569] width 342 height 39
click at [674, 574] on span "Continue Publishing" at bounding box center [708, 568] width 119 height 18
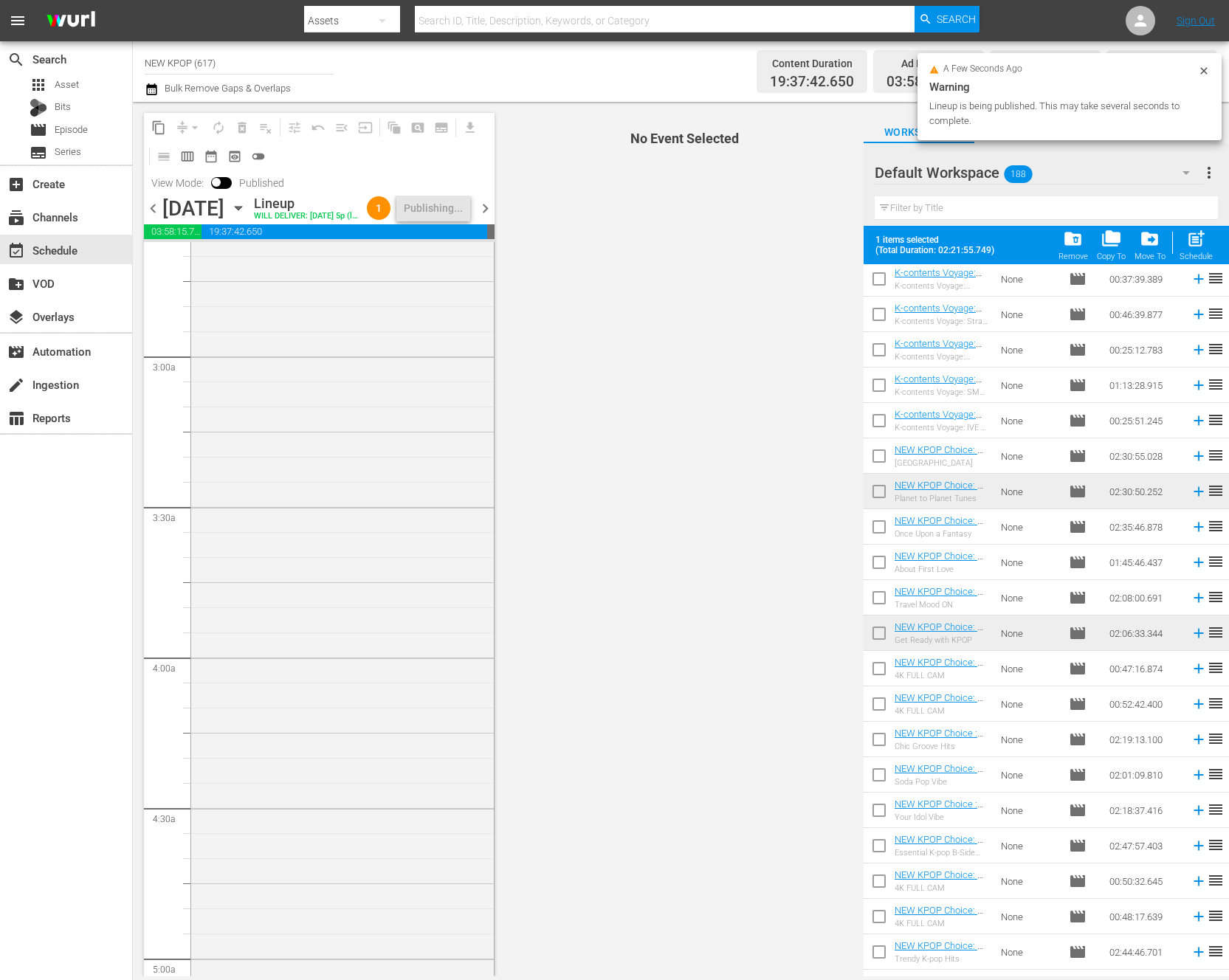
scroll to position [0, 0]
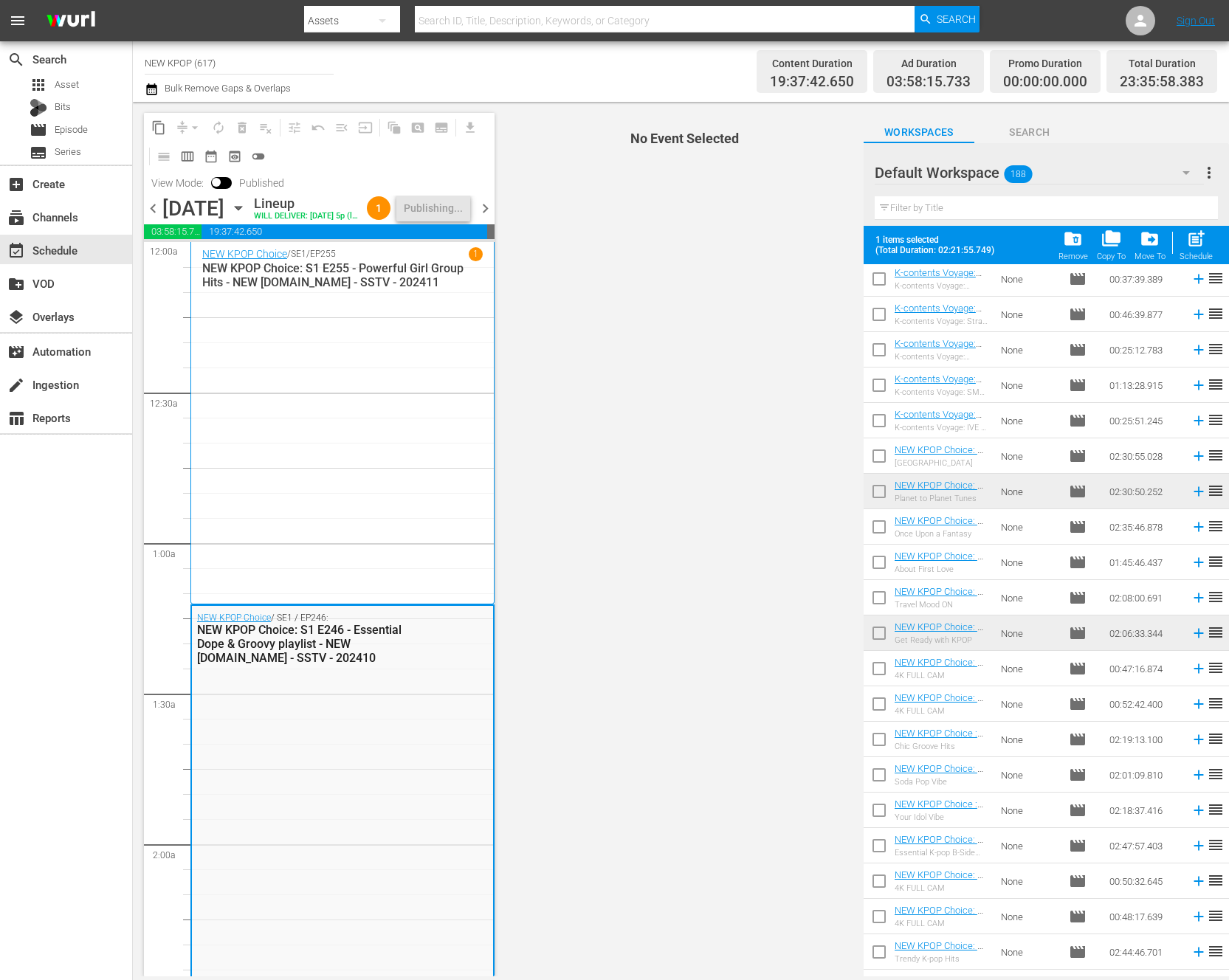
click at [817, 518] on span "No Event Selected" at bounding box center [681, 538] width 365 height 874
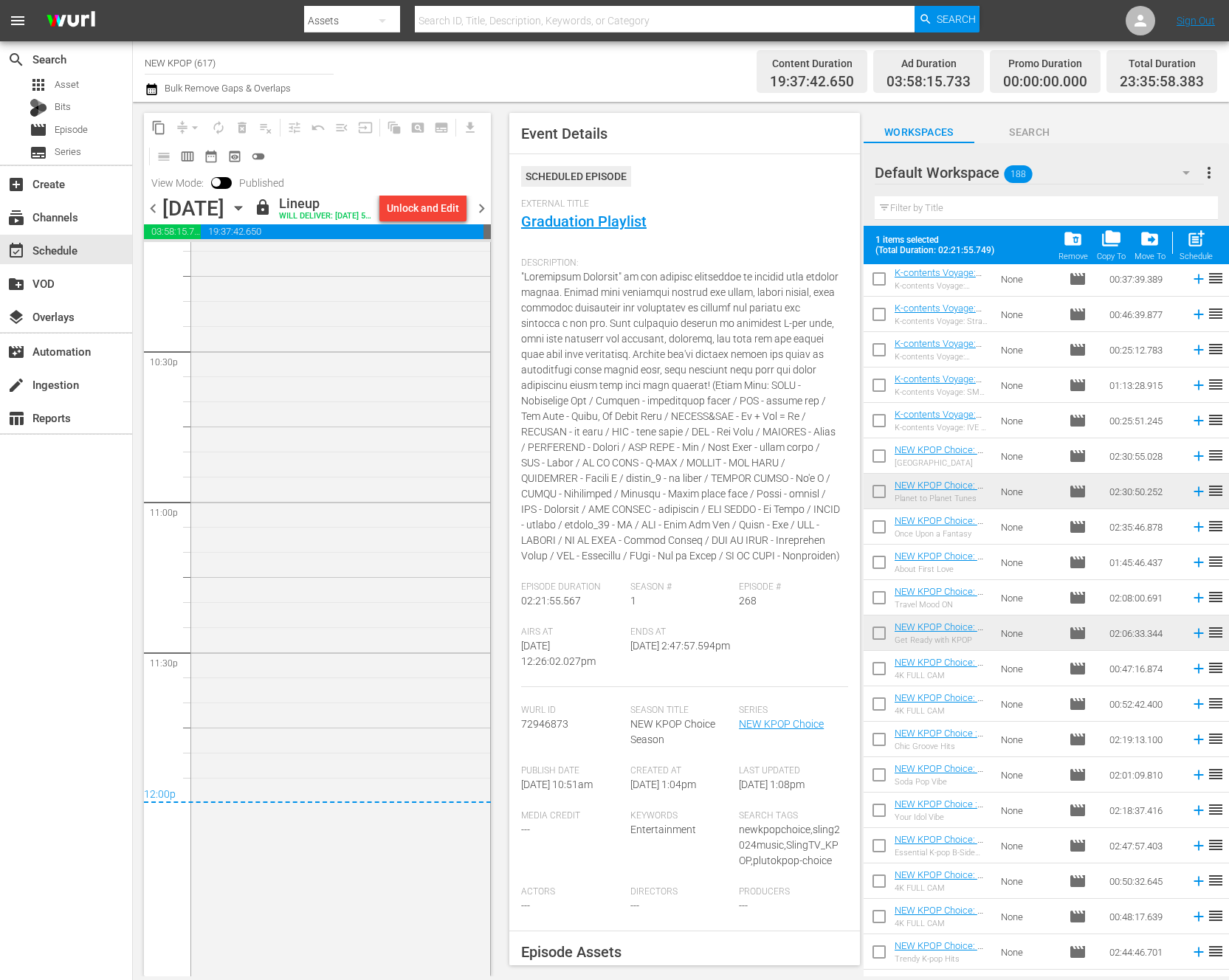
scroll to position [6754, 0]
click at [488, 218] on span "chevron_right" at bounding box center [481, 208] width 18 height 18
